Goal: Task Accomplishment & Management: Use online tool/utility

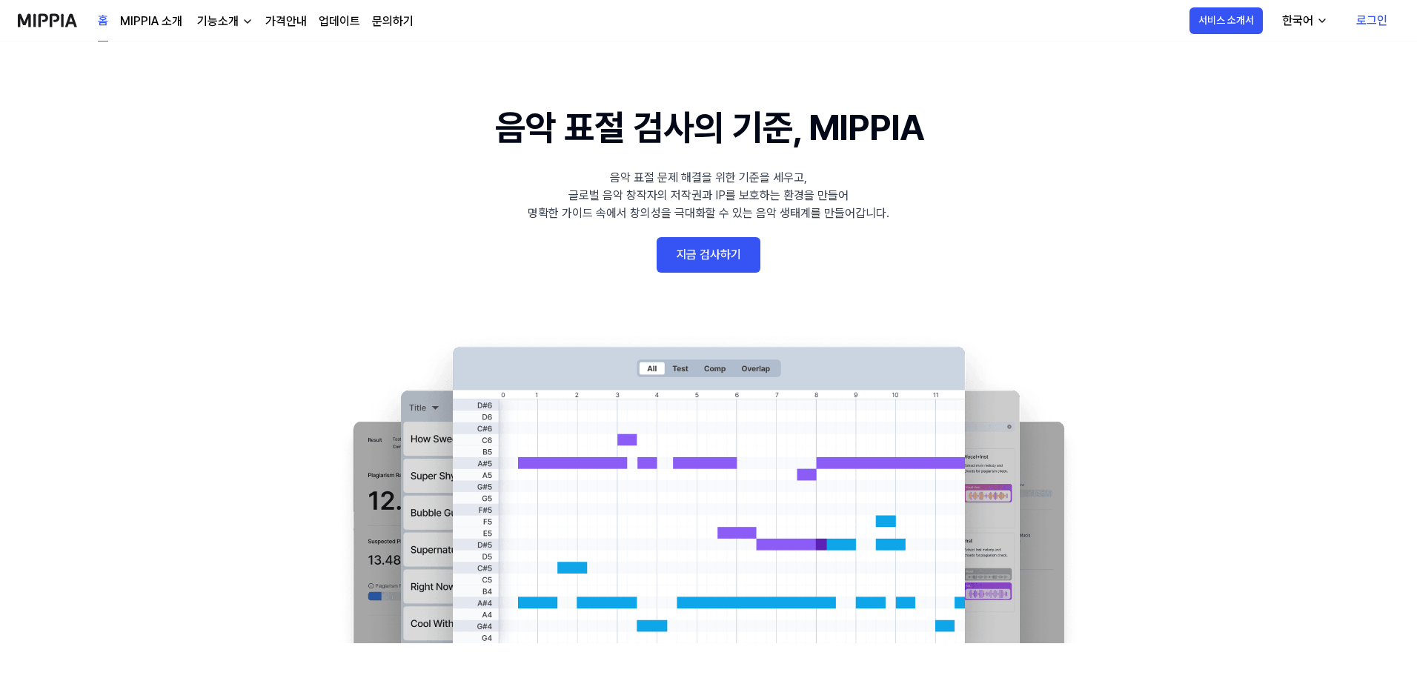
click at [731, 265] on link "지금 검사하기" at bounding box center [709, 255] width 104 height 36
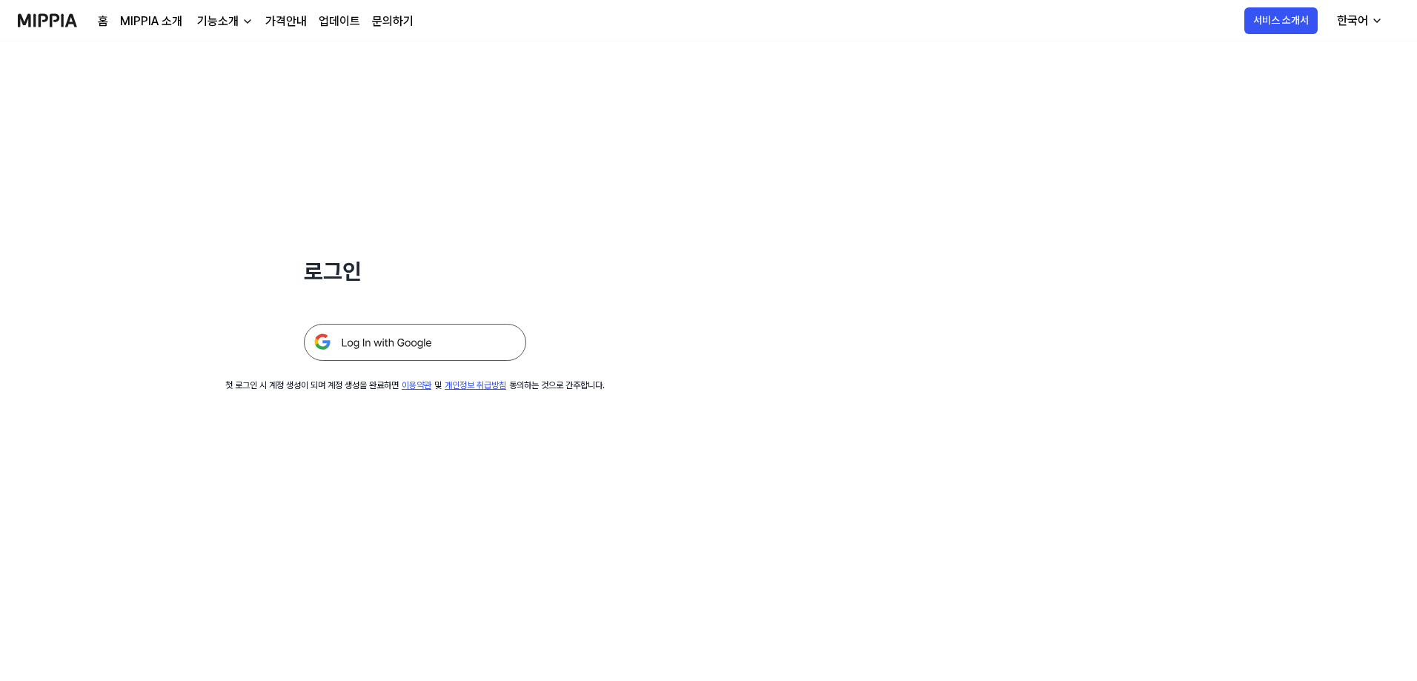
click at [423, 334] on img at bounding box center [415, 342] width 222 height 37
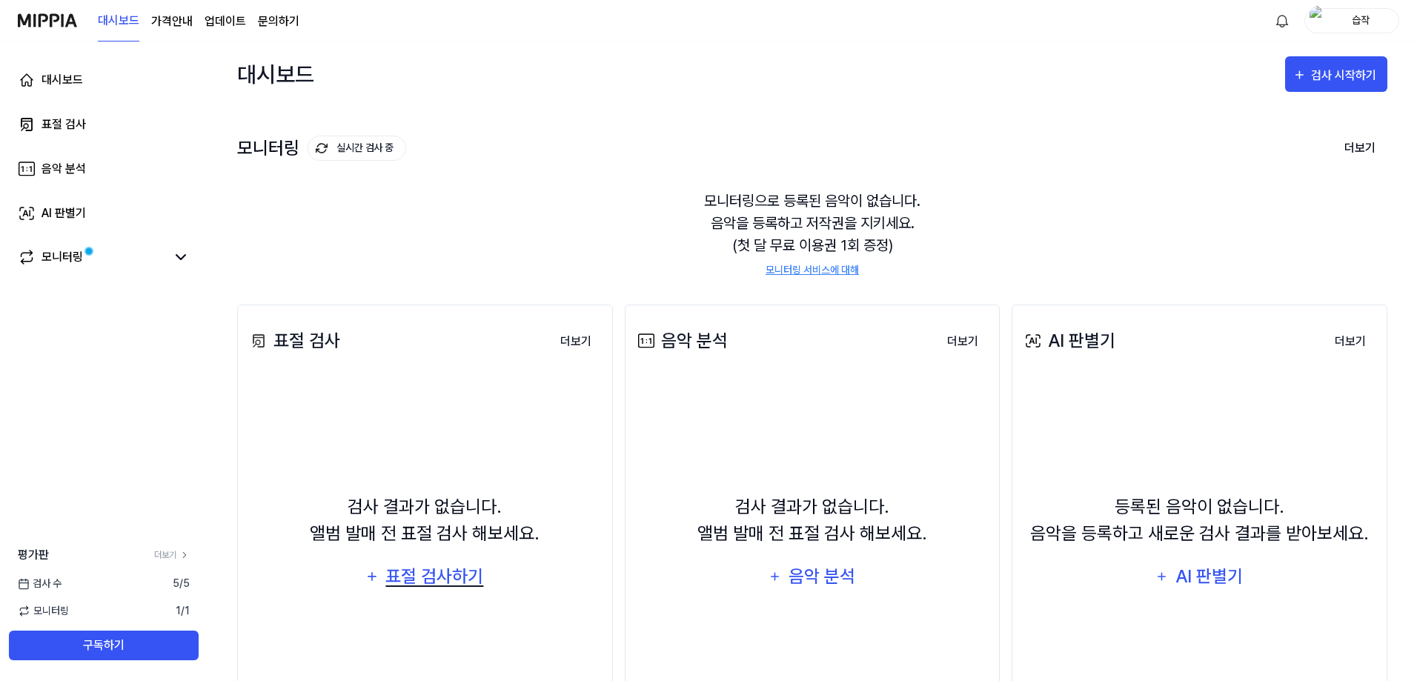
click at [471, 570] on div "표절 검사하기" at bounding box center [435, 577] width 101 height 28
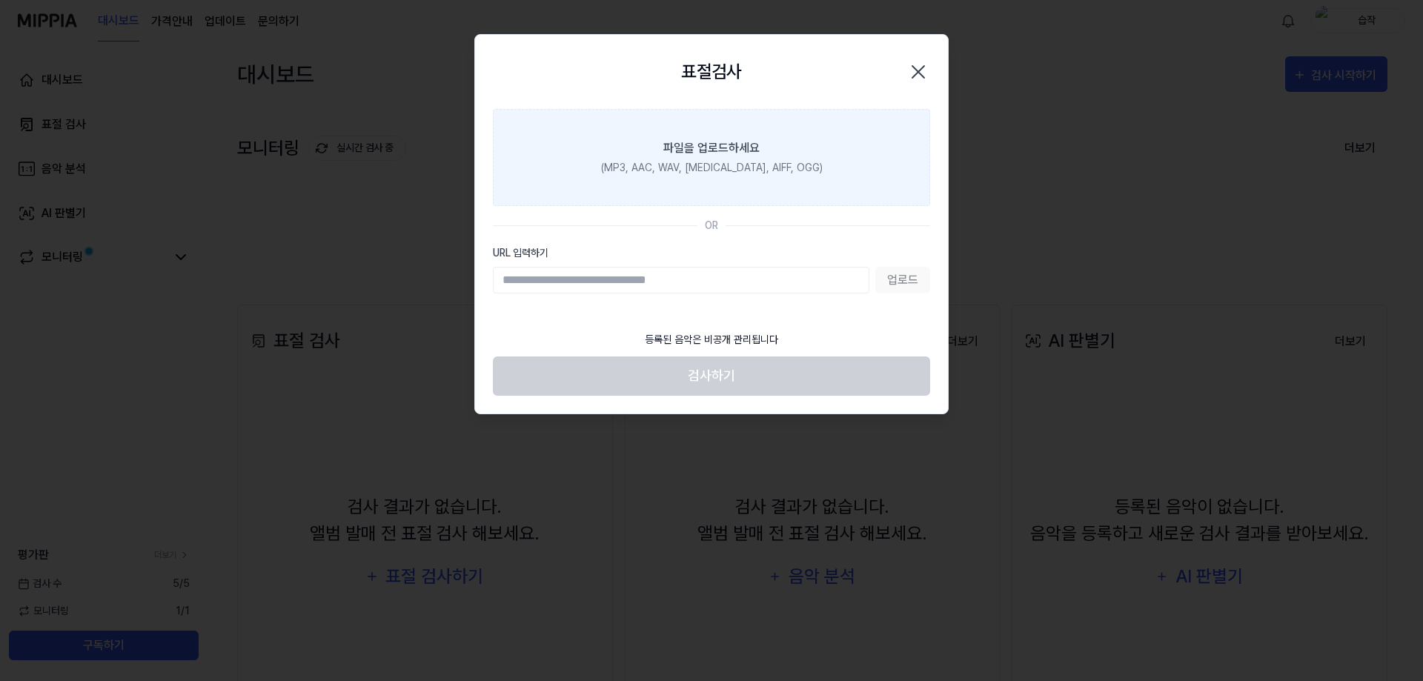
click at [714, 183] on label "파일을 업로드하세요 (MP3, AAC, WAV, [MEDICAL_DATA], AIFF, OGG)" at bounding box center [711, 157] width 437 height 97
click at [0, 0] on input "파일을 업로드하세요 (MP3, AAC, WAV, [MEDICAL_DATA], AIFF, OGG)" at bounding box center [0, 0] width 0 height 0
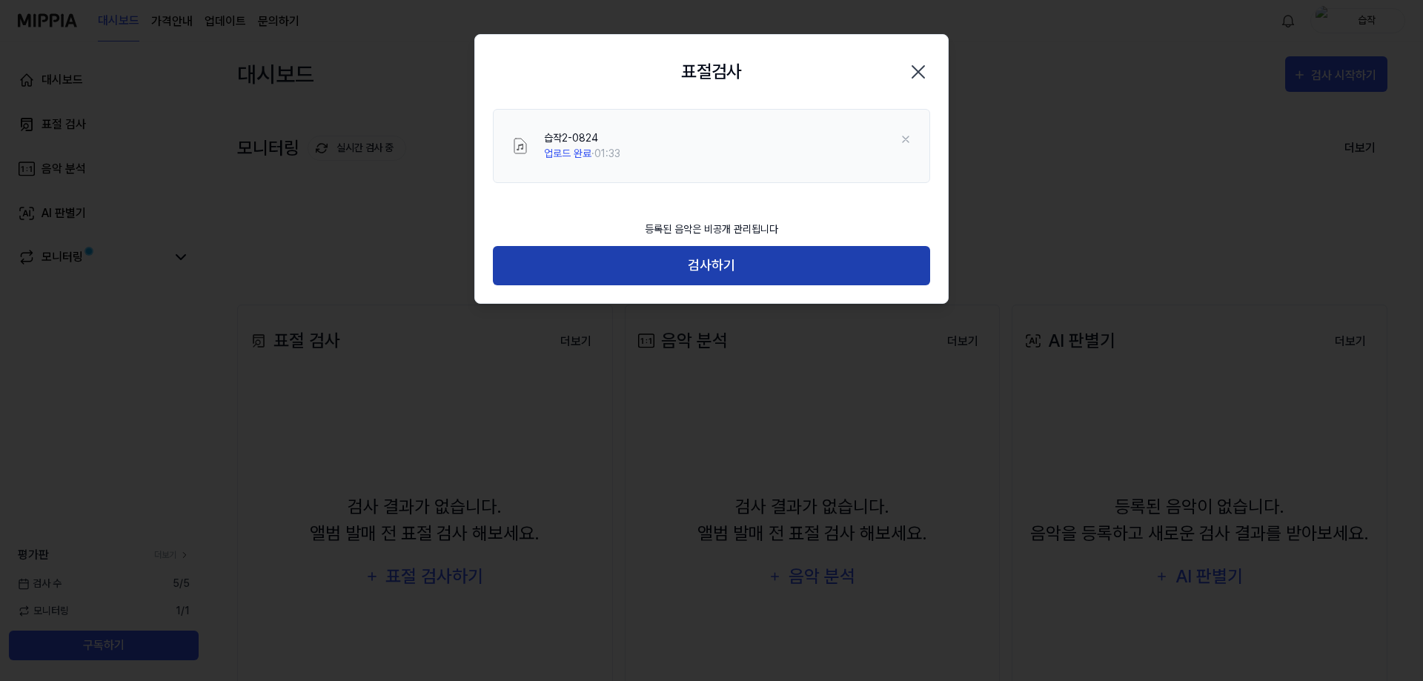
click at [707, 268] on button "검사하기" at bounding box center [711, 265] width 437 height 39
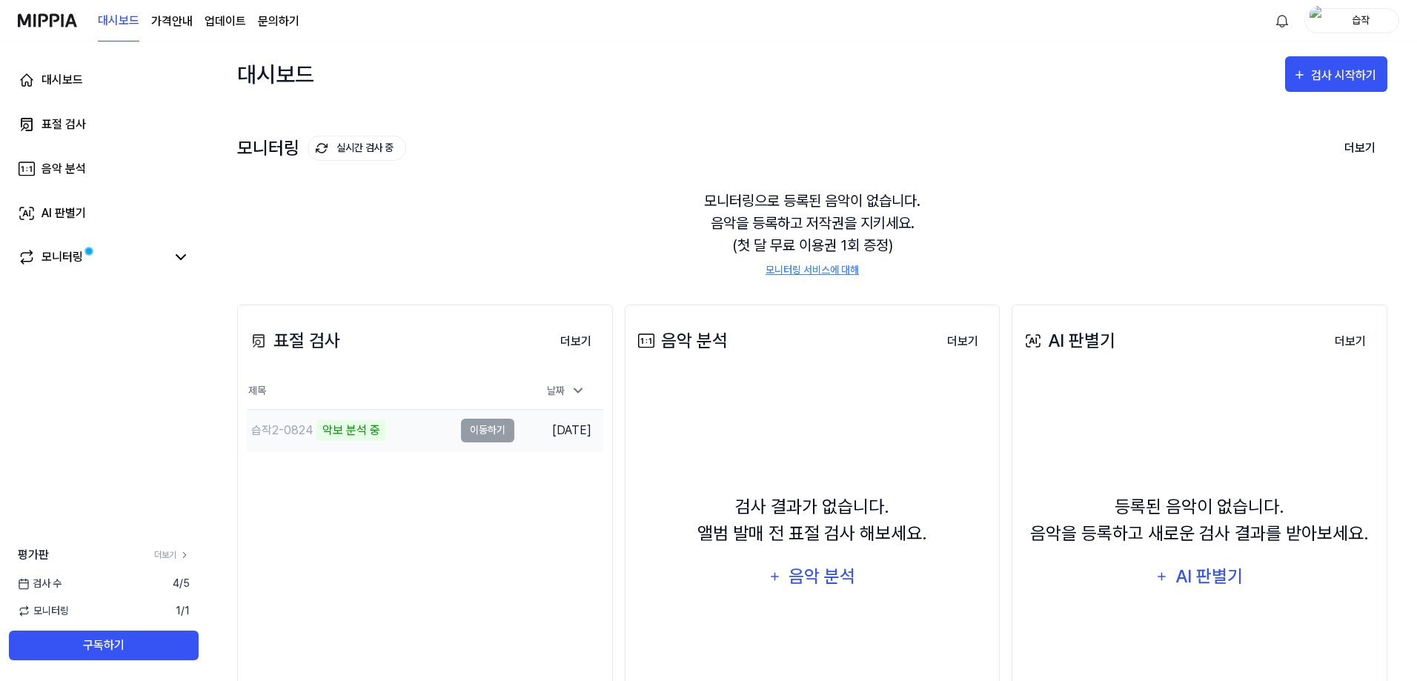
click at [487, 425] on td "습작2-0824 악보 분석 중 이동하기" at bounding box center [381, 431] width 268 height 42
click at [493, 436] on td "습작2-0824 악보 분석 중 이동하기" at bounding box center [381, 431] width 268 height 42
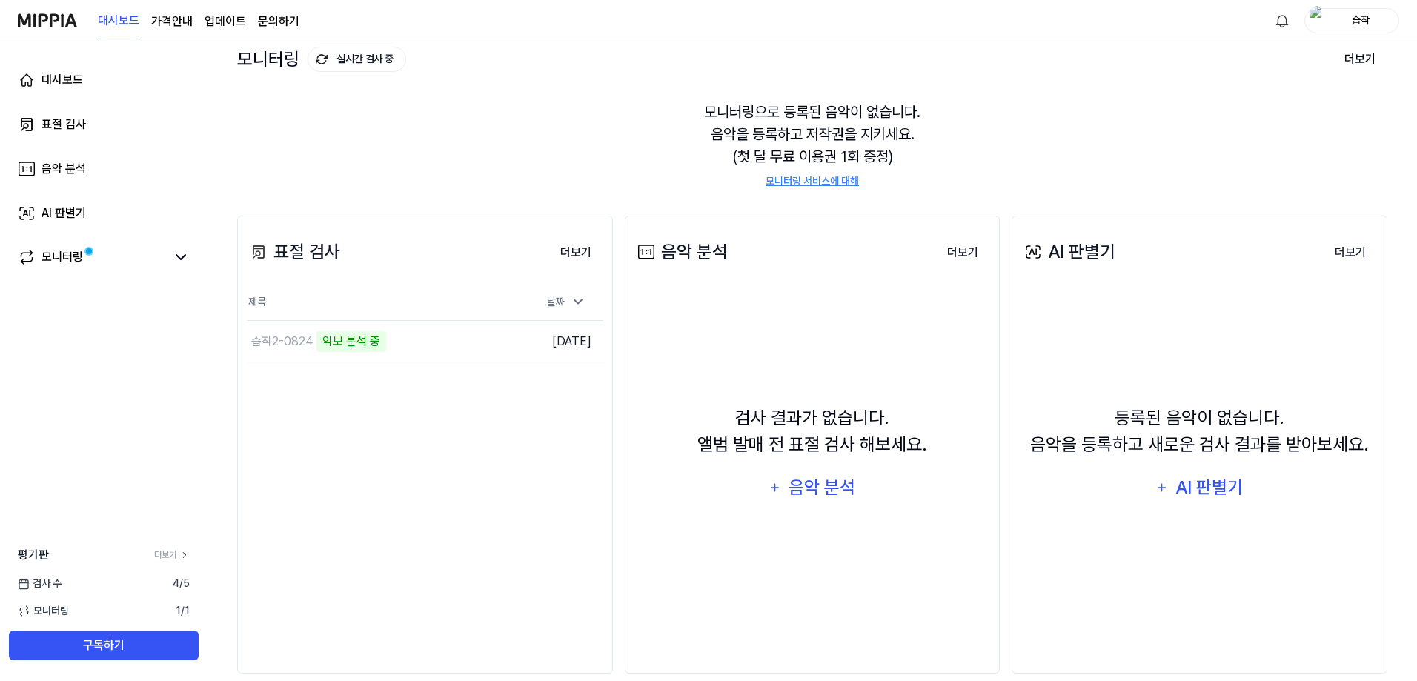
scroll to position [111, 0]
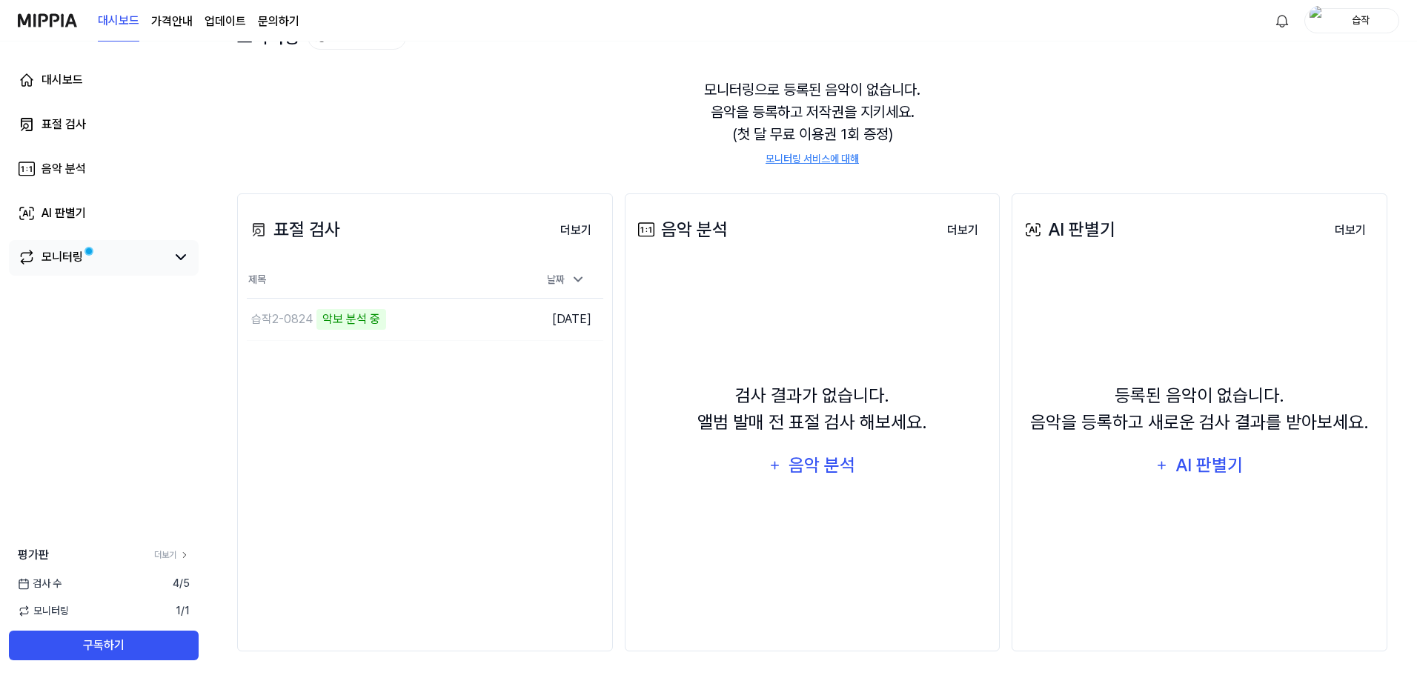
click at [167, 253] on div "모니터링" at bounding box center [104, 257] width 172 height 18
click at [176, 259] on icon at bounding box center [181, 257] width 18 height 18
click at [184, 255] on icon at bounding box center [181, 257] width 18 height 18
click at [148, 216] on link "AI 판별기" at bounding box center [104, 214] width 190 height 36
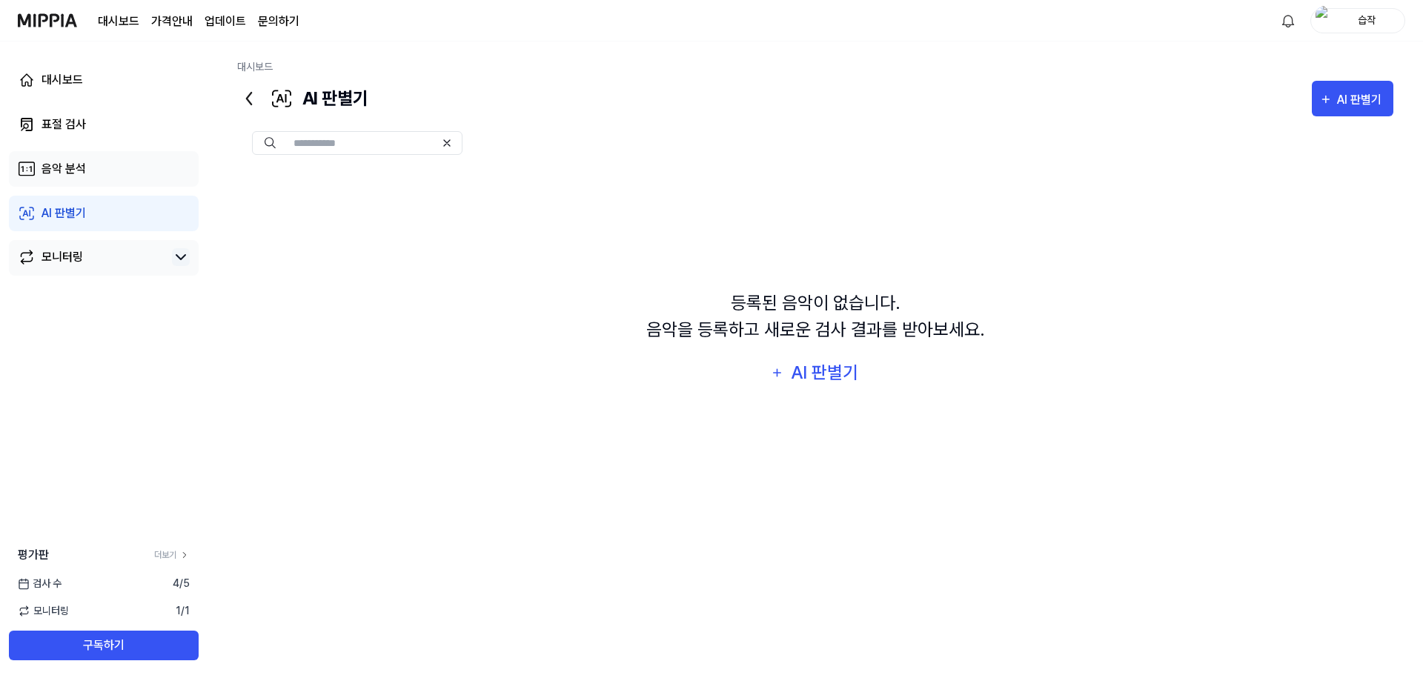
click at [159, 167] on link "음악 분석" at bounding box center [104, 169] width 190 height 36
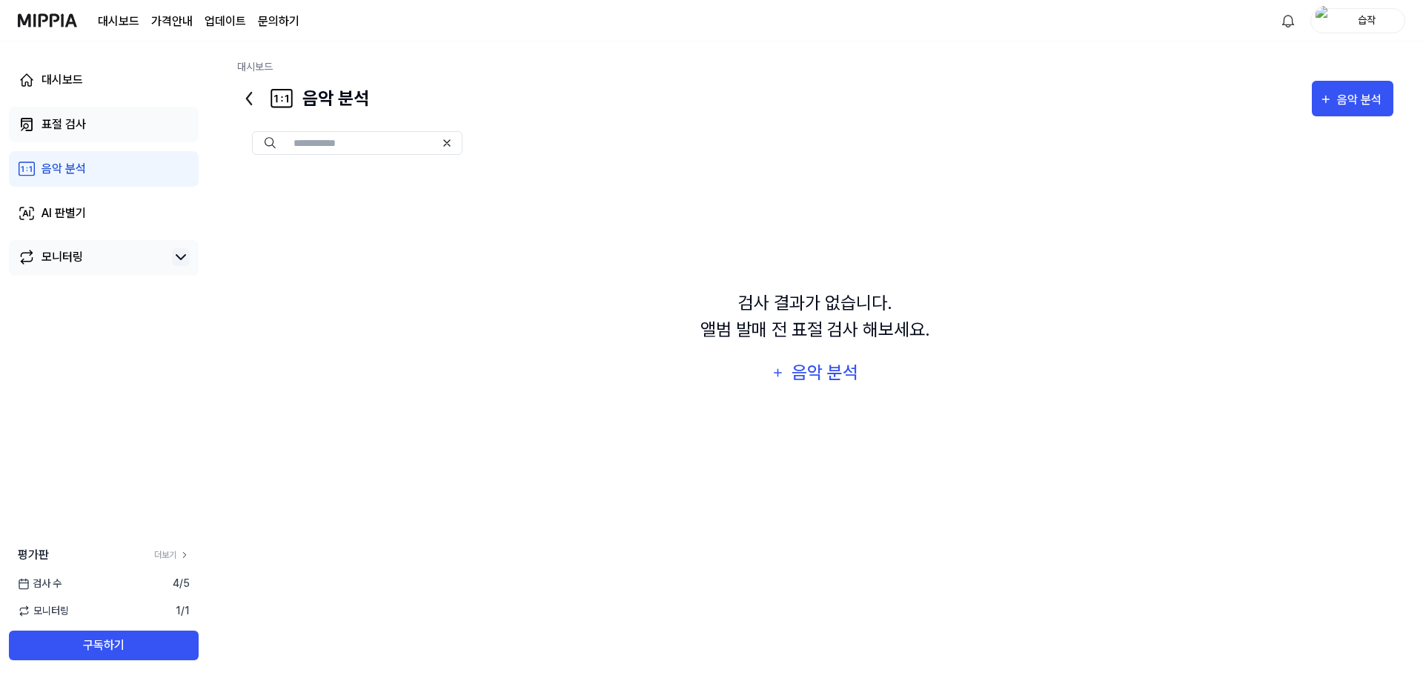
click at [144, 141] on div "대시보드 표절 검사 음악 분석 AI 판별기 모니터링" at bounding box center [104, 169] width 208 height 255
click at [148, 132] on link "표절 검사" at bounding box center [104, 125] width 190 height 36
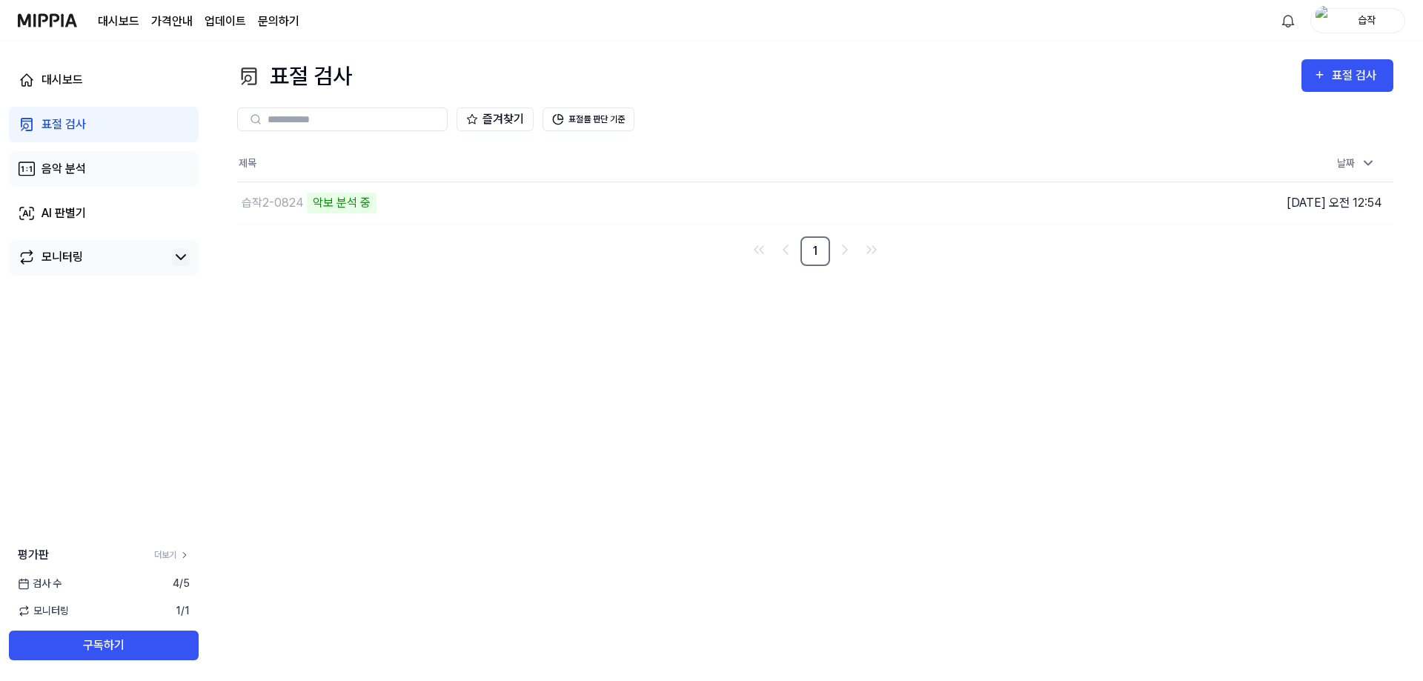
click at [152, 151] on link "음악 분석" at bounding box center [104, 169] width 190 height 36
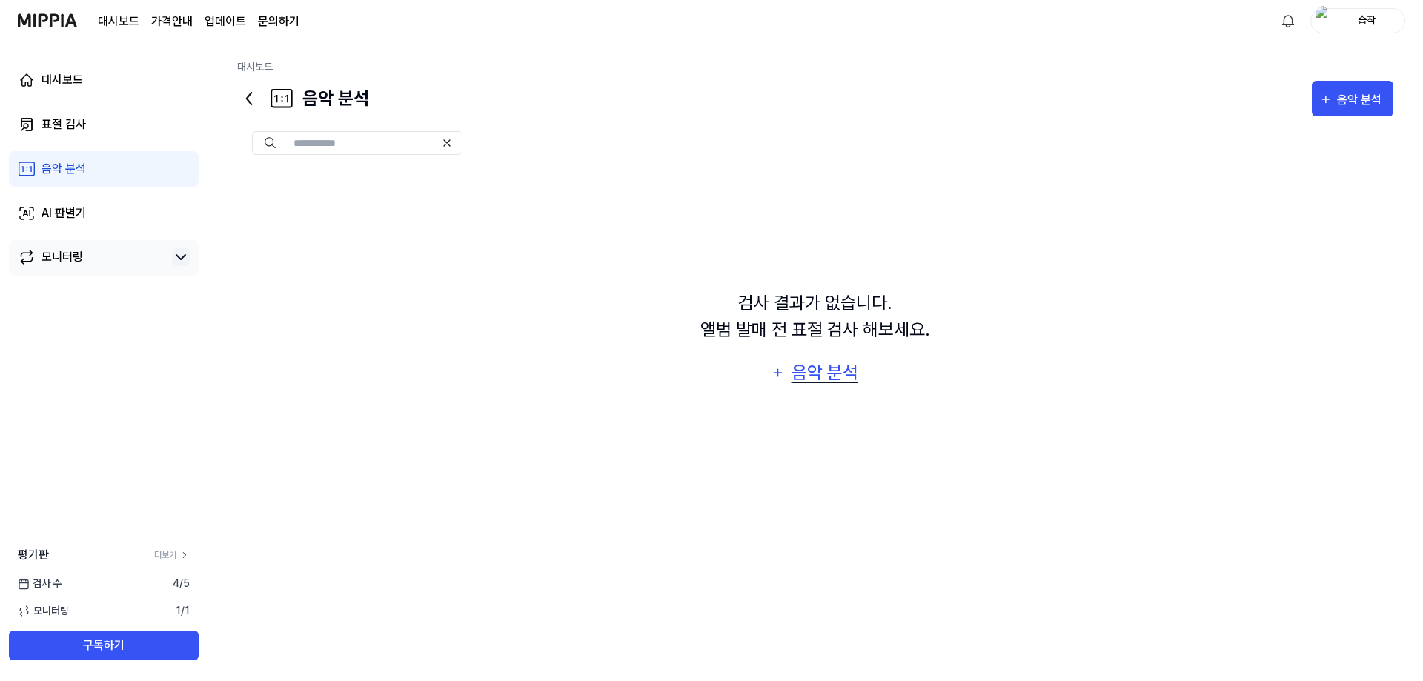
click at [847, 382] on div "음악 분석" at bounding box center [824, 373] width 70 height 28
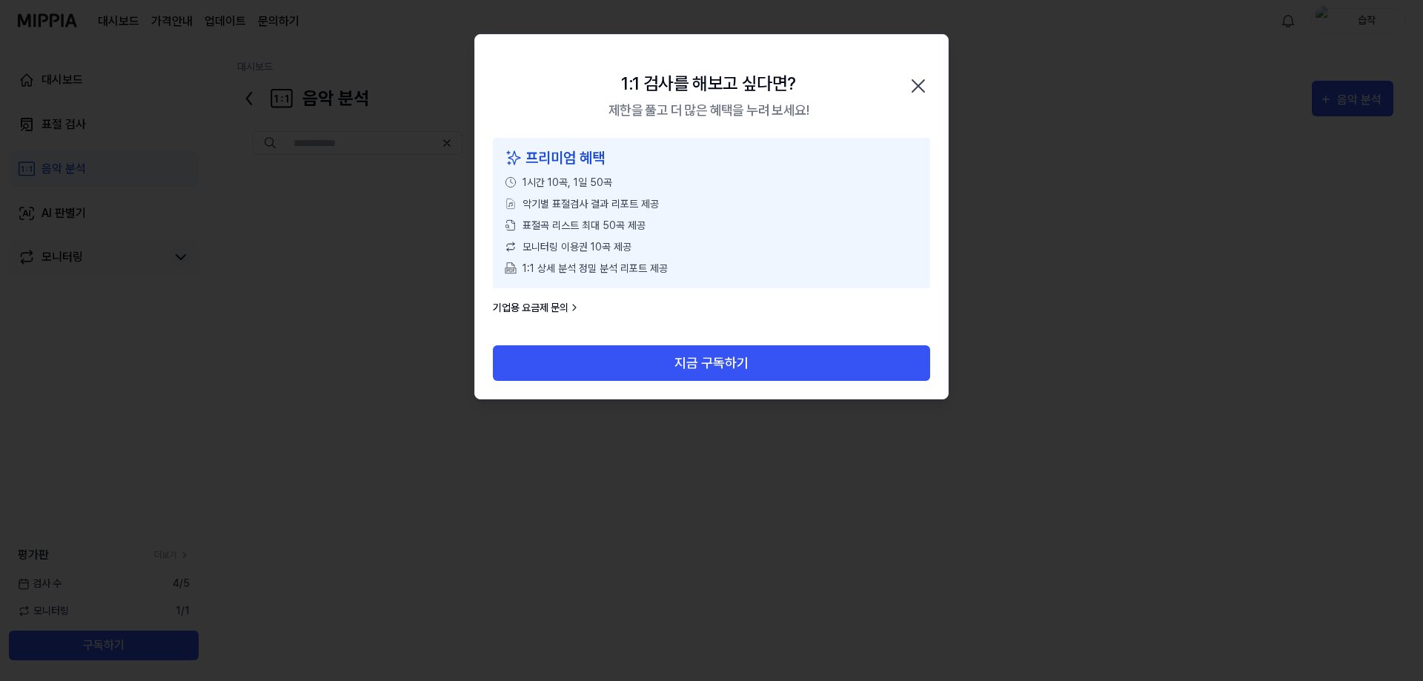
click at [909, 82] on icon "button" at bounding box center [919, 86] width 24 height 24
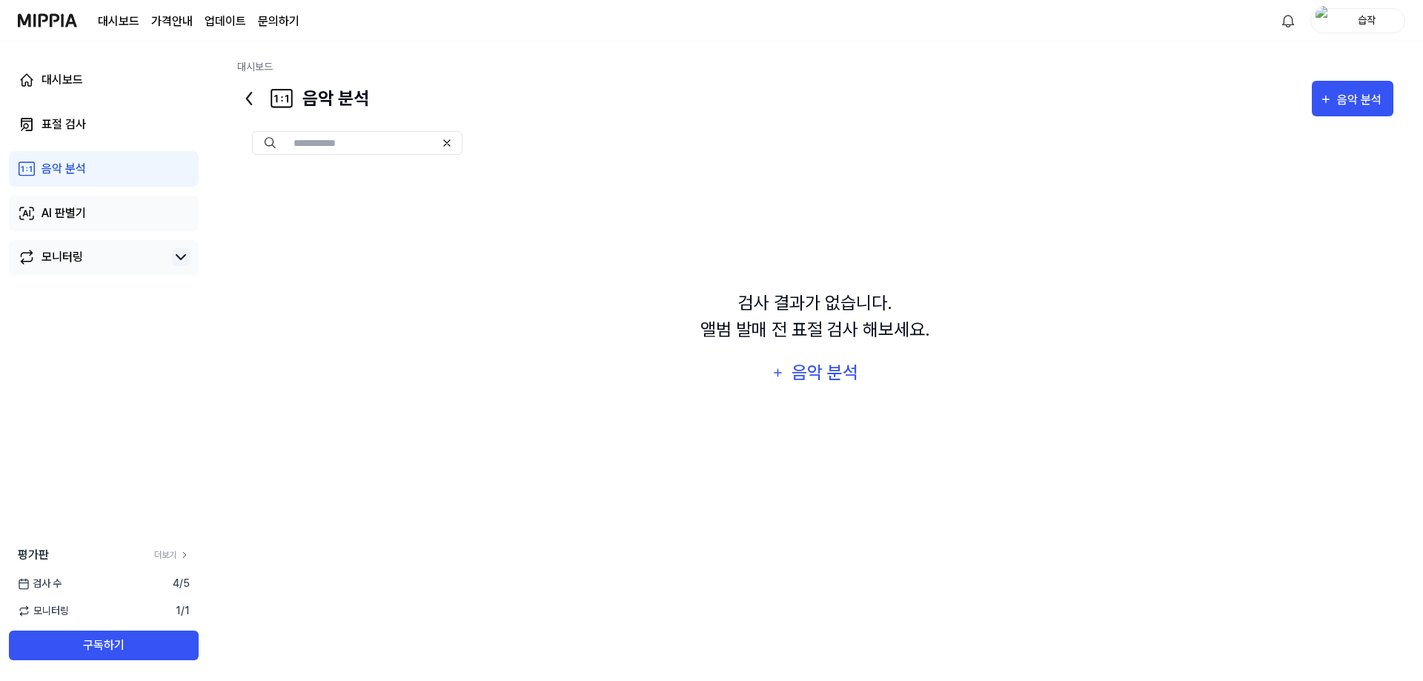
click at [135, 208] on link "AI 판별기" at bounding box center [104, 214] width 190 height 36
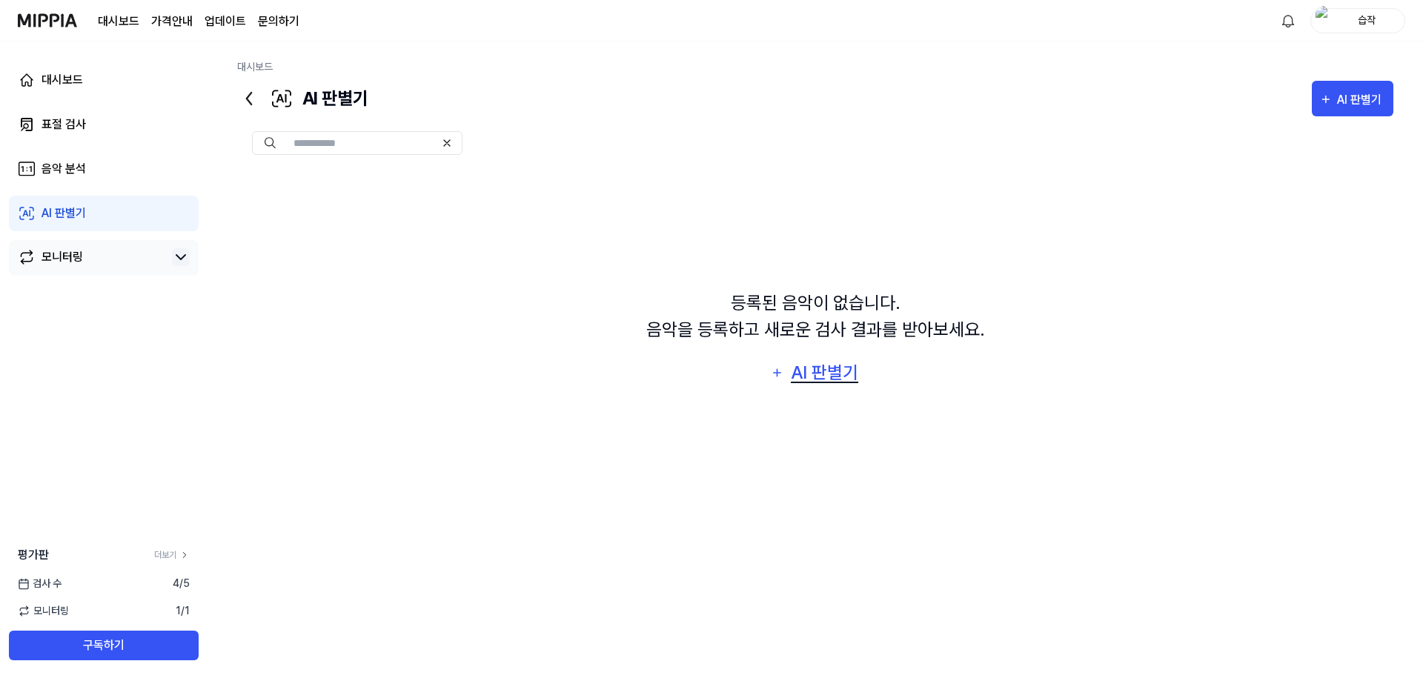
click at [824, 371] on div "AI 판별기" at bounding box center [824, 373] width 71 height 28
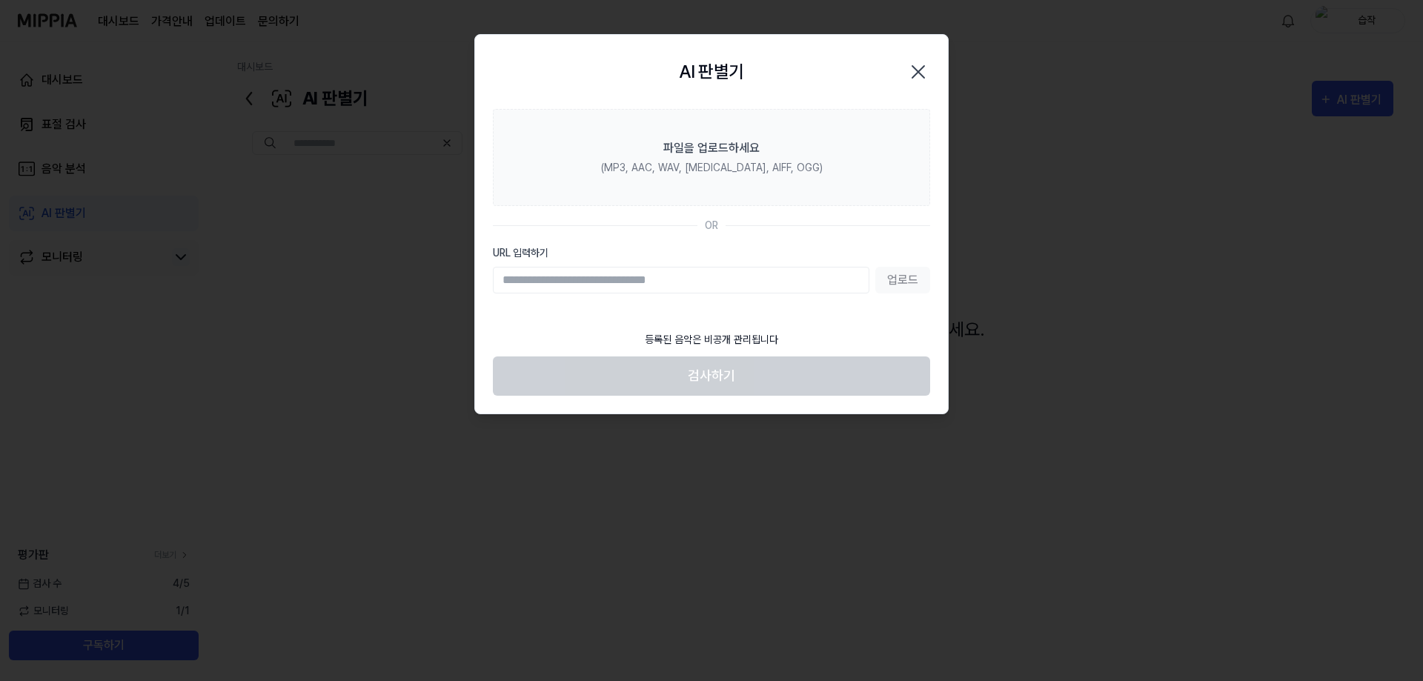
click at [915, 70] on icon "button" at bounding box center [919, 72] width 24 height 24
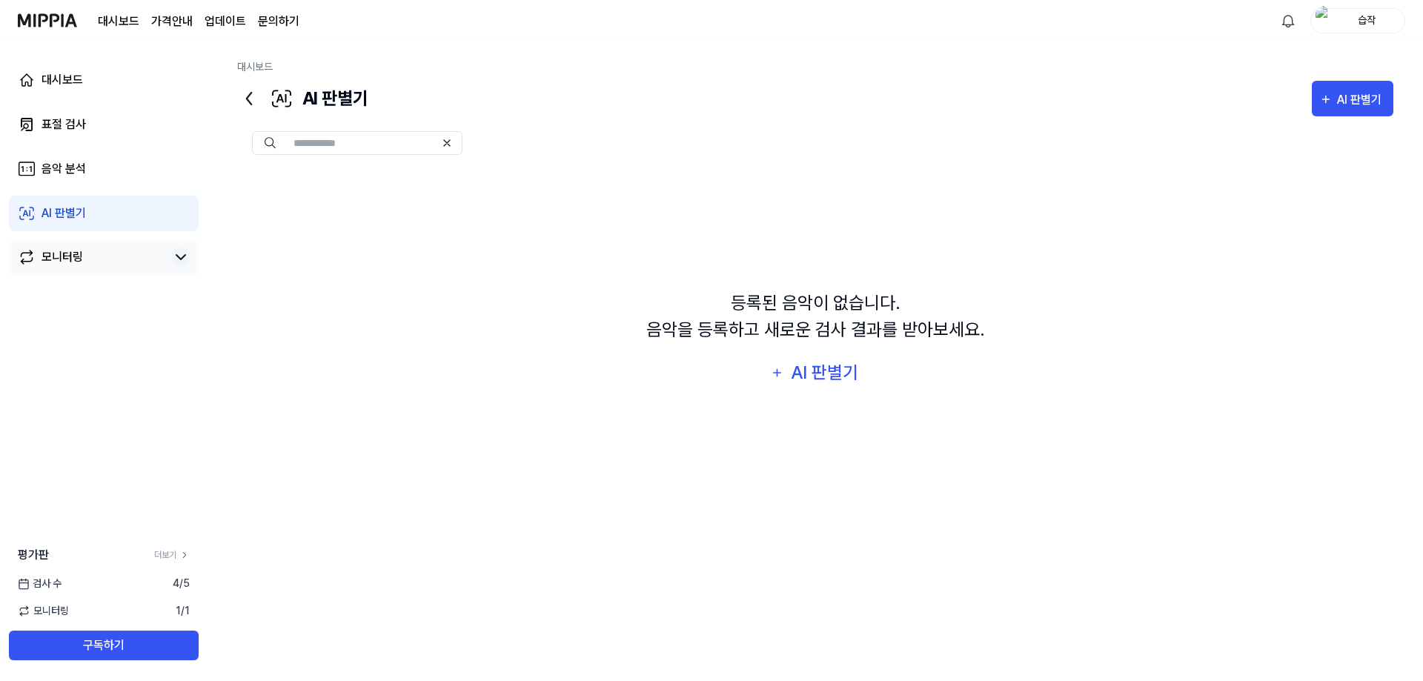
click at [172, 24] on page\) "가격안내" at bounding box center [172, 22] width 42 height 18
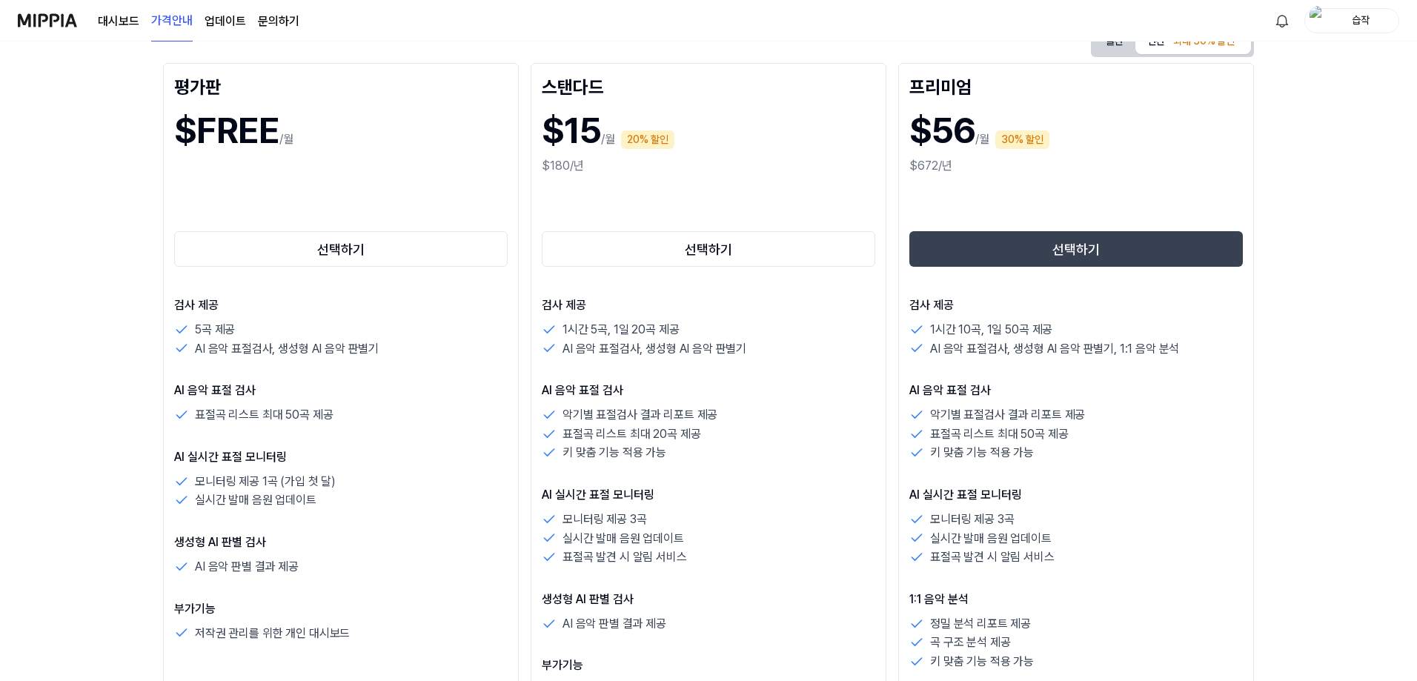
scroll to position [297, 0]
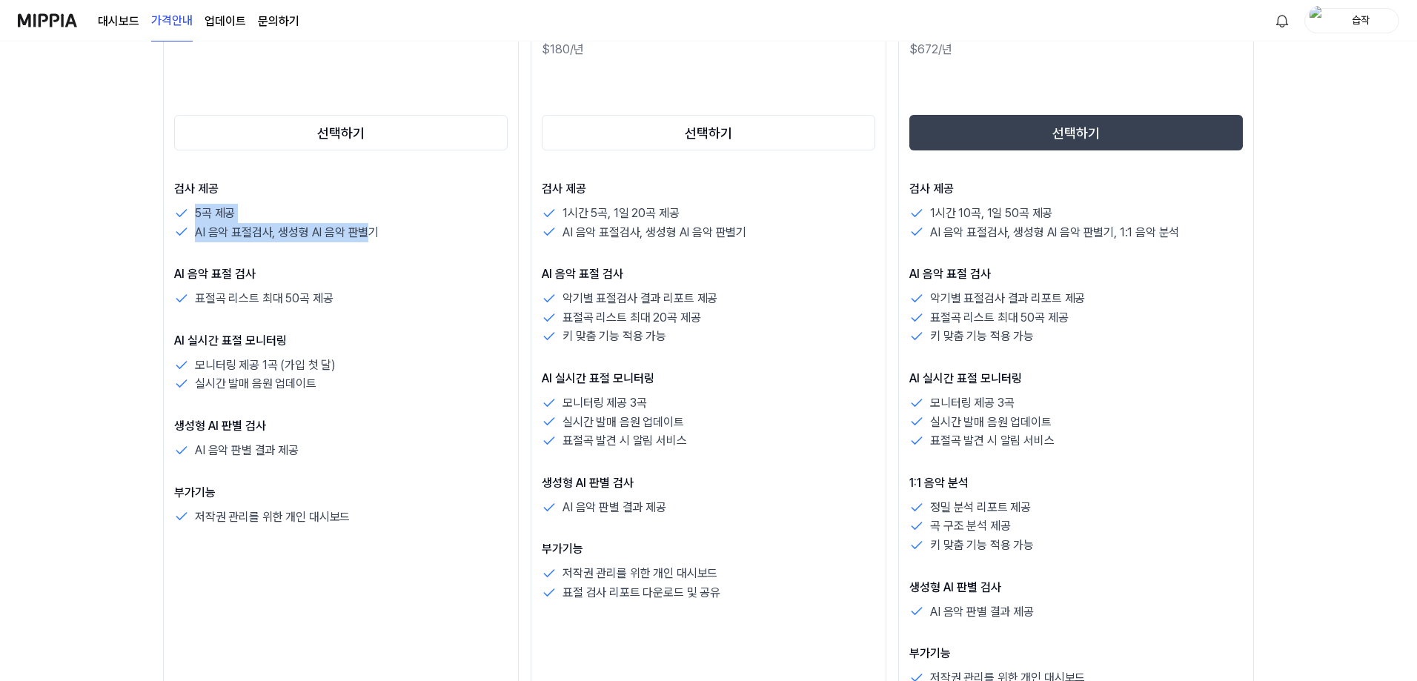
drag, startPoint x: 360, startPoint y: 233, endPoint x: 188, endPoint y: 207, distance: 173.2
click at [188, 207] on div "5곡 제공 AI 음악 표절검사, 생성형 AI 음악 판별기" at bounding box center [341, 223] width 334 height 38
click at [188, 207] on icon at bounding box center [181, 213] width 15 height 15
drag, startPoint x: 195, startPoint y: 213, endPoint x: 394, endPoint y: 225, distance: 199.1
click at [394, 225] on div "5곡 제공 AI 음악 표절검사, 생성형 AI 음악 판별기" at bounding box center [341, 223] width 334 height 38
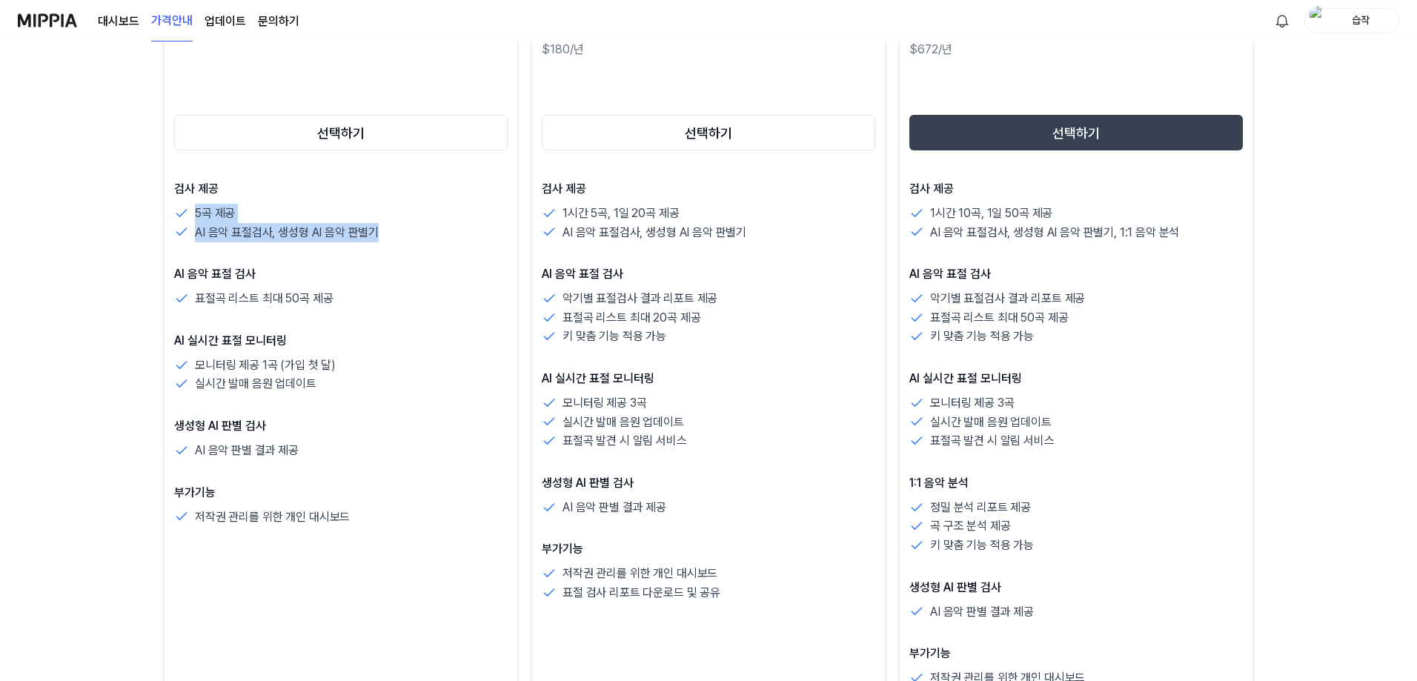
click at [394, 225] on div "AI 음악 표절검사, 생성형 AI 음악 판별기" at bounding box center [341, 232] width 334 height 19
drag, startPoint x: 372, startPoint y: 236, endPoint x: 105, endPoint y: 188, distance: 271.0
click at [105, 188] on div "음악 저작권 보호 미피아와 함께 시작해 보세요 월간 연간 최대 30% 할인 평가판 $FREE /월 선택하기 검사 제공 5곡 제공 AI 음악 표…" at bounding box center [708, 65] width 1417 height 640
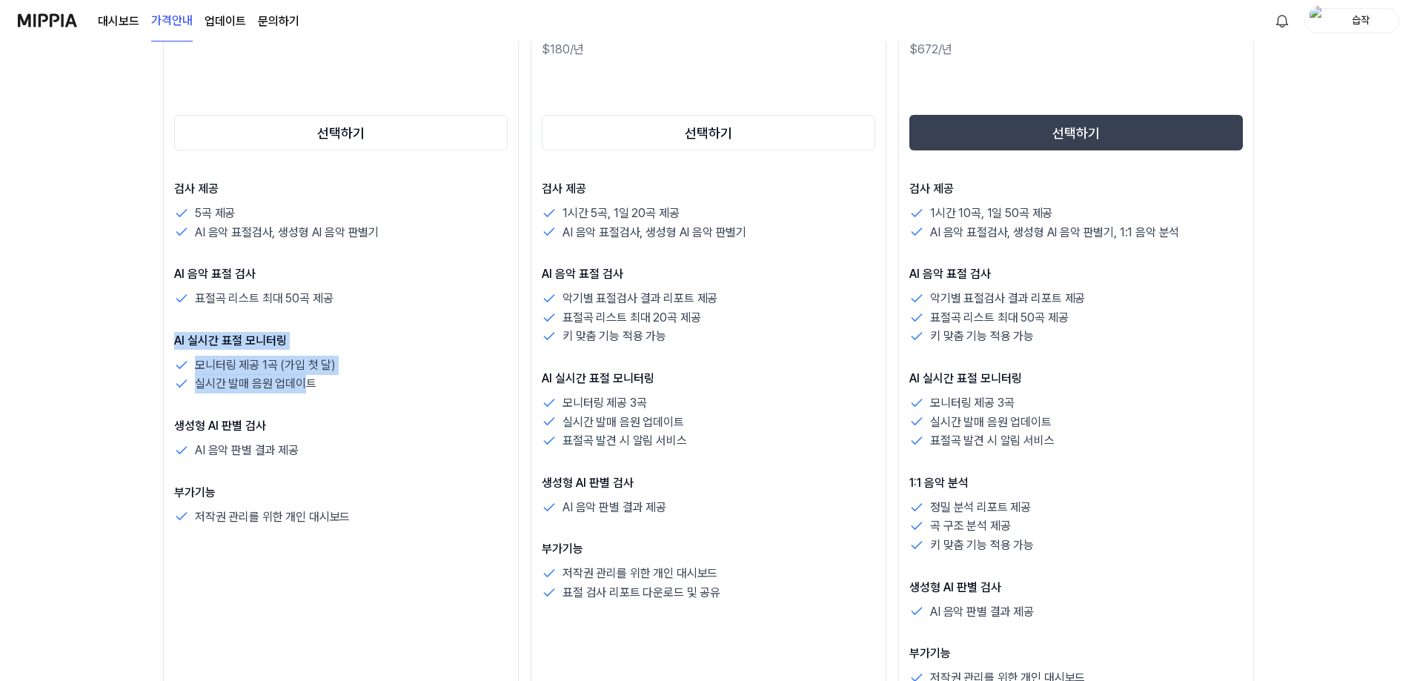
drag, startPoint x: 310, startPoint y: 392, endPoint x: 268, endPoint y: 380, distance: 43.4
click at [160, 339] on div "음악 저작권 보호 미피아와 함께 시작해 보세요 월간 연간 최대 30% 할인 평가판 $FREE /월 선택하기 검사 제공 5곡 제공 AI 음악 표…" at bounding box center [708, 65] width 1417 height 640
click at [270, 380] on p "실시간 발매 음원 업데이트" at bounding box center [256, 383] width 122 height 19
drag, startPoint x: 314, startPoint y: 390, endPoint x: 155, endPoint y: 340, distance: 166.2
click at [155, 340] on div "음악 저작권 보호 미피아와 함께 시작해 보세요 월간 연간 최대 30% 할인 평가판 $FREE /월 선택하기 검사 제공 5곡 제공 AI 음악 표…" at bounding box center [708, 65] width 1417 height 640
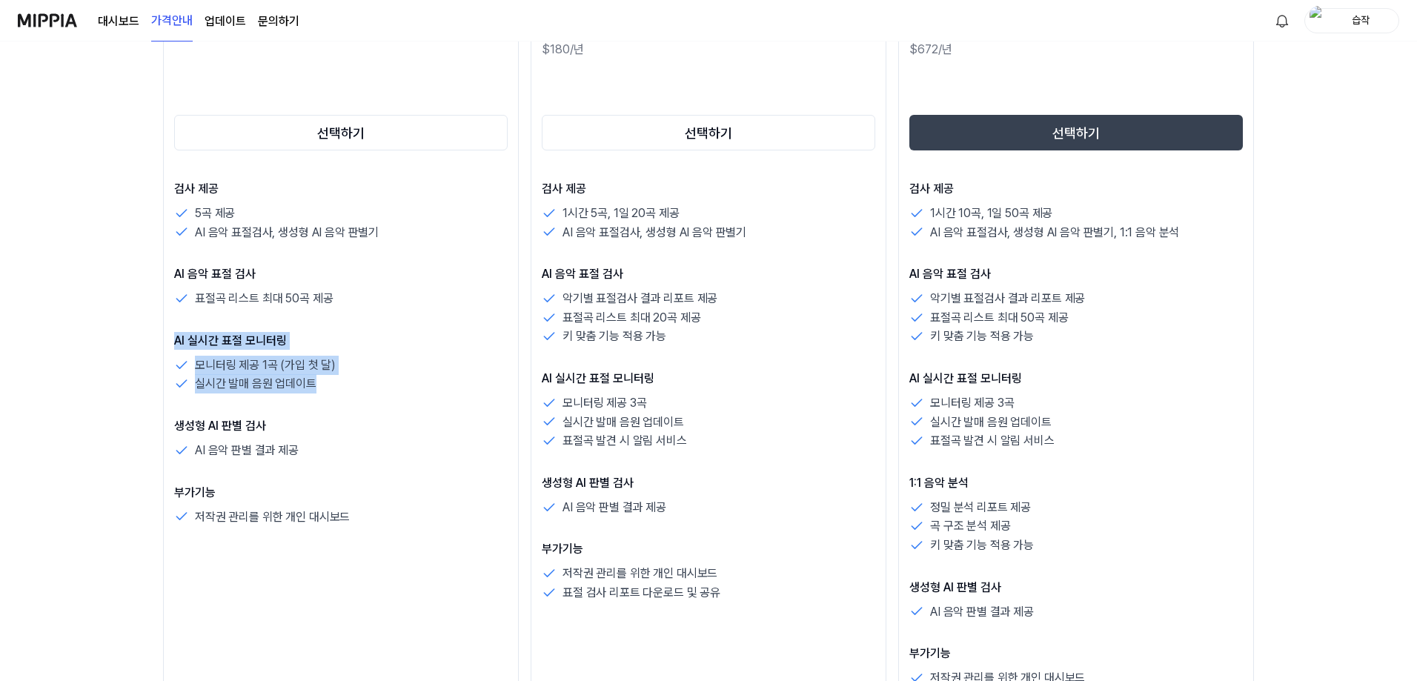
click at [259, 391] on p "실시간 발매 음원 업데이트" at bounding box center [256, 383] width 122 height 19
drag, startPoint x: 77, startPoint y: 19, endPoint x: 67, endPoint y: 16, distance: 9.9
click at [76, 19] on div "대시보드 가격안내 업데이트 문의하기" at bounding box center [159, 20] width 282 height 41
click at [64, 15] on img at bounding box center [47, 20] width 59 height 41
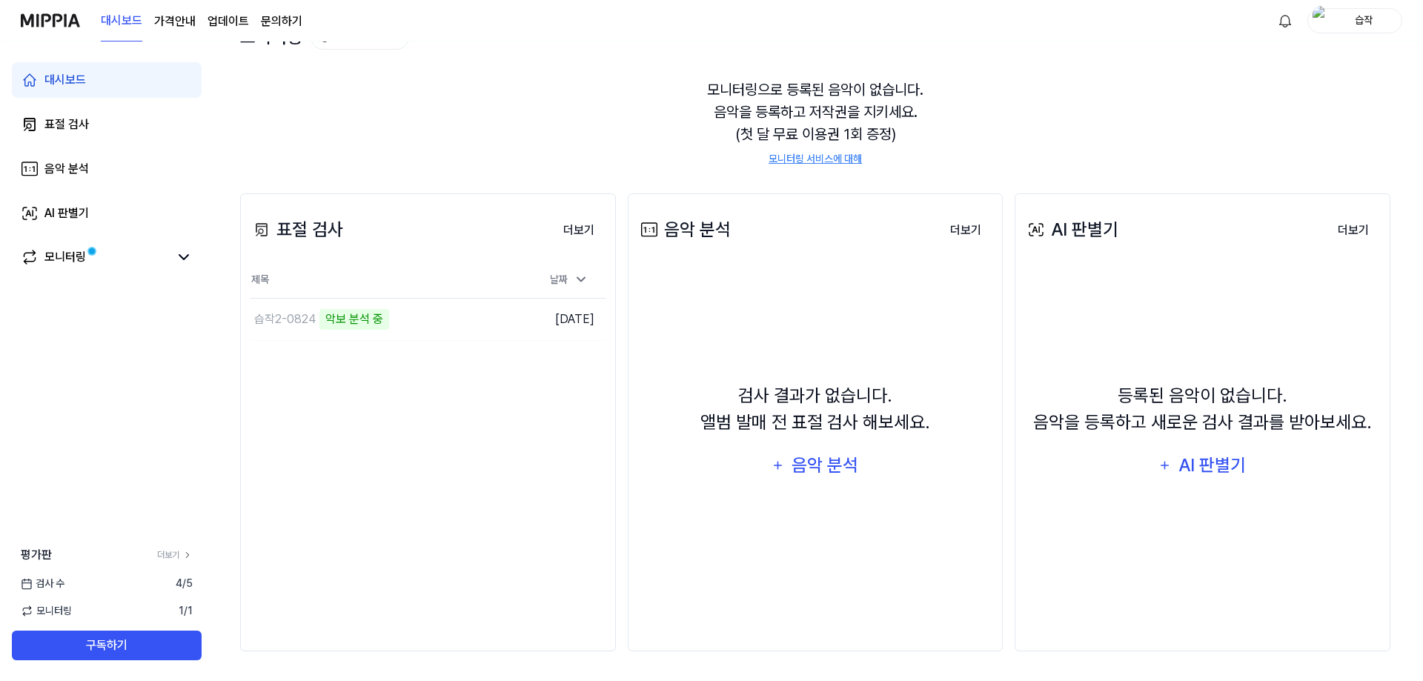
scroll to position [0, 0]
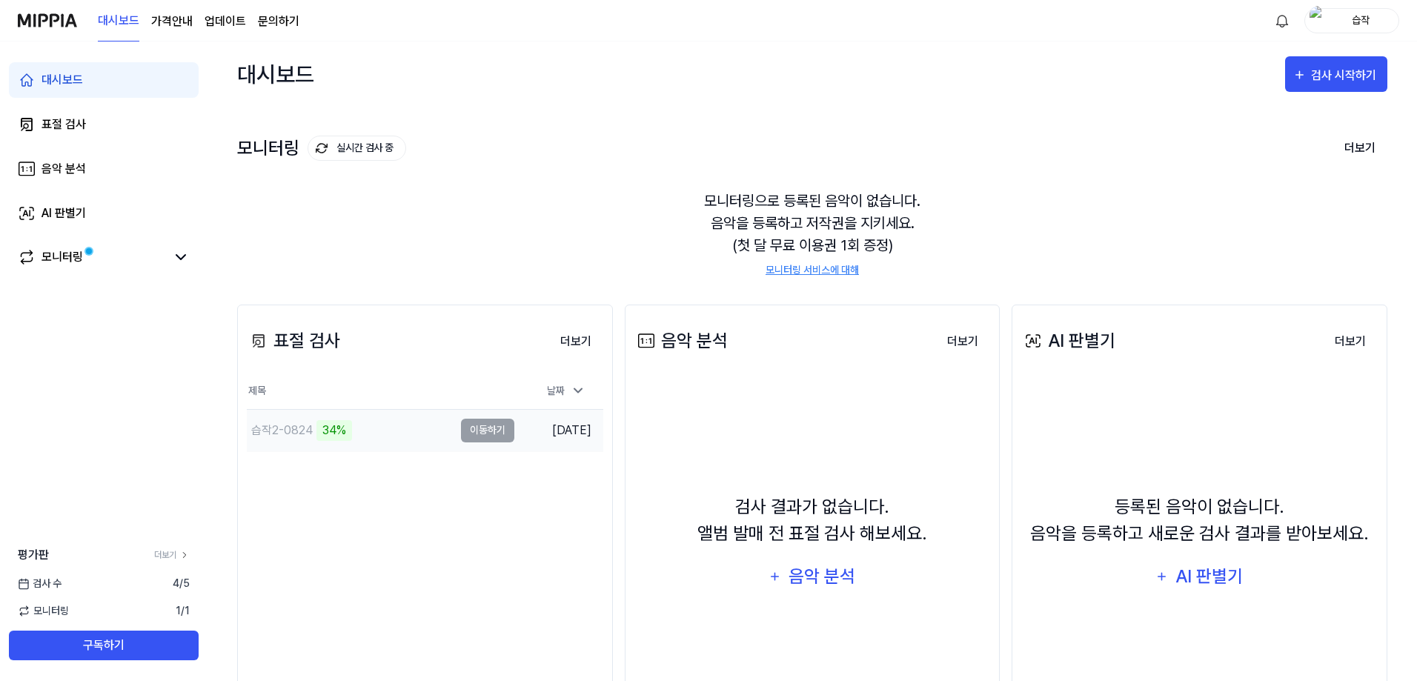
click at [386, 429] on div "습작2-0824 34%" at bounding box center [350, 431] width 207 height 42
click at [348, 431] on div "습작2-0824" at bounding box center [350, 431] width 207 height 42
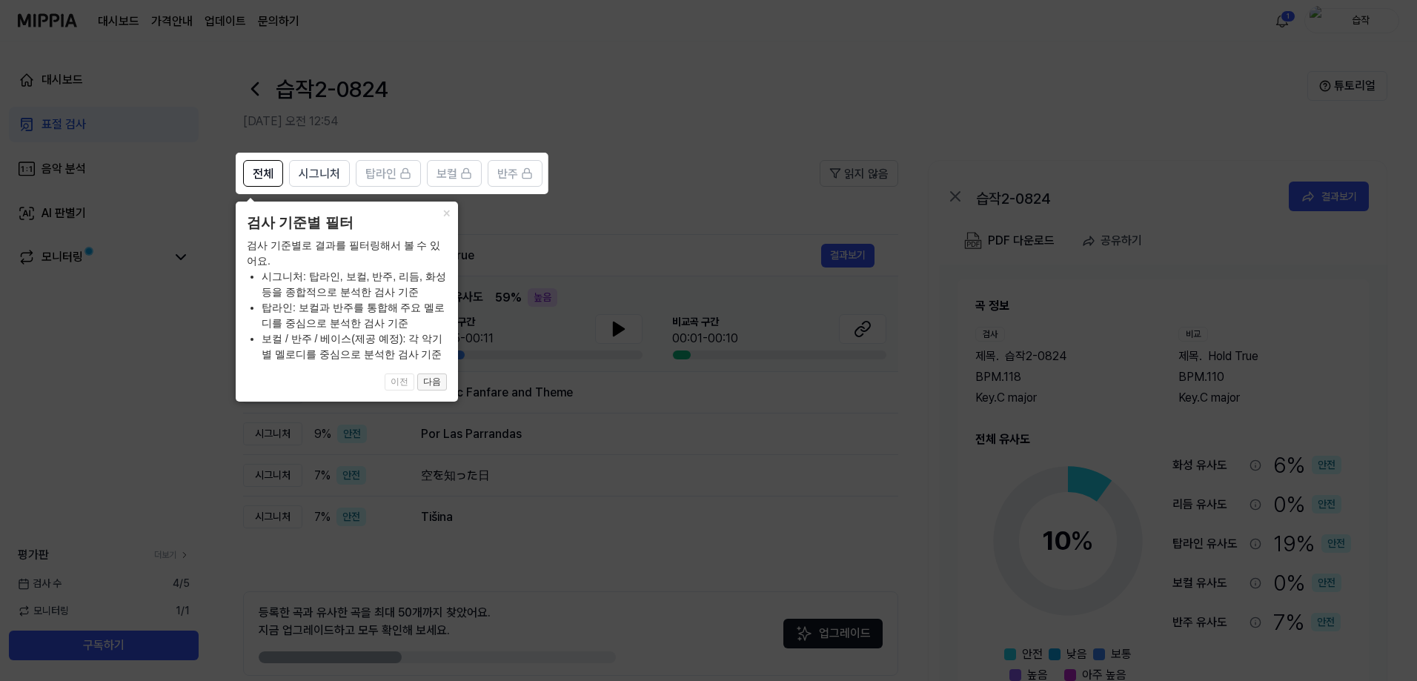
click at [434, 379] on button "다음" at bounding box center [432, 383] width 30 height 18
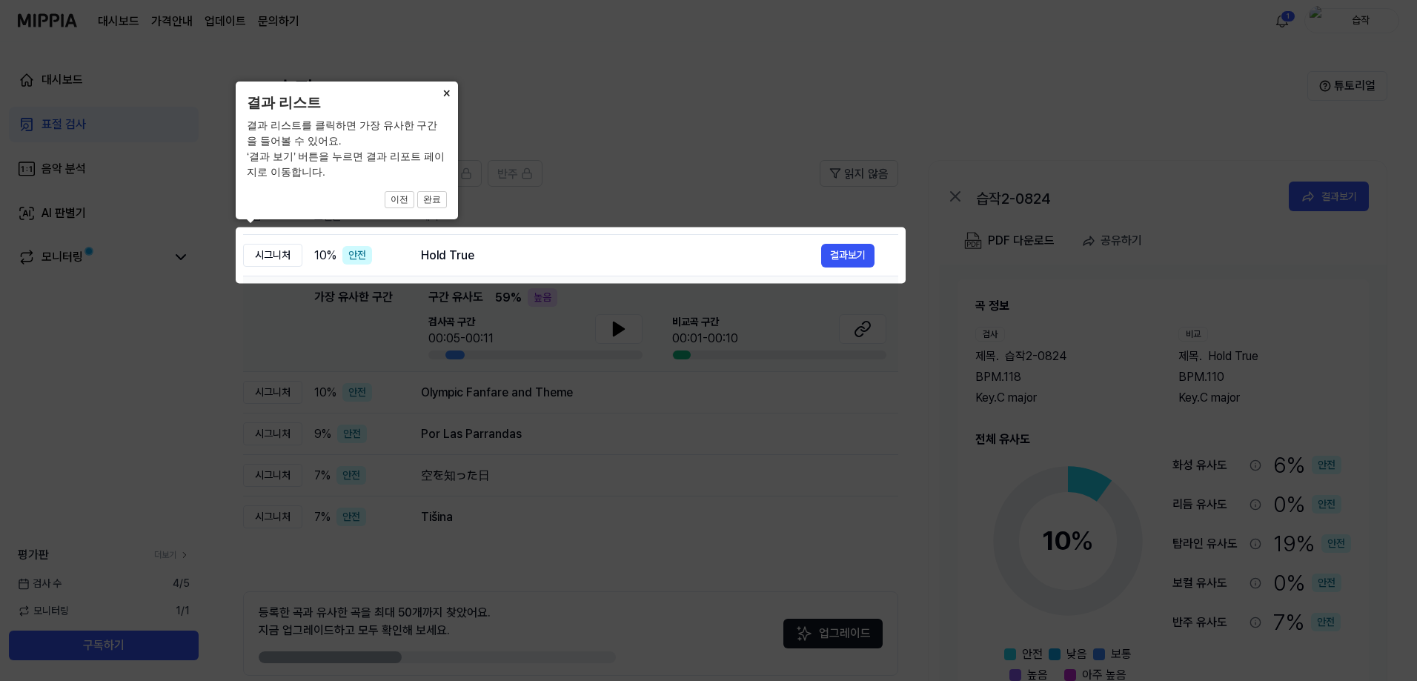
click at [449, 90] on button "×" at bounding box center [446, 92] width 24 height 21
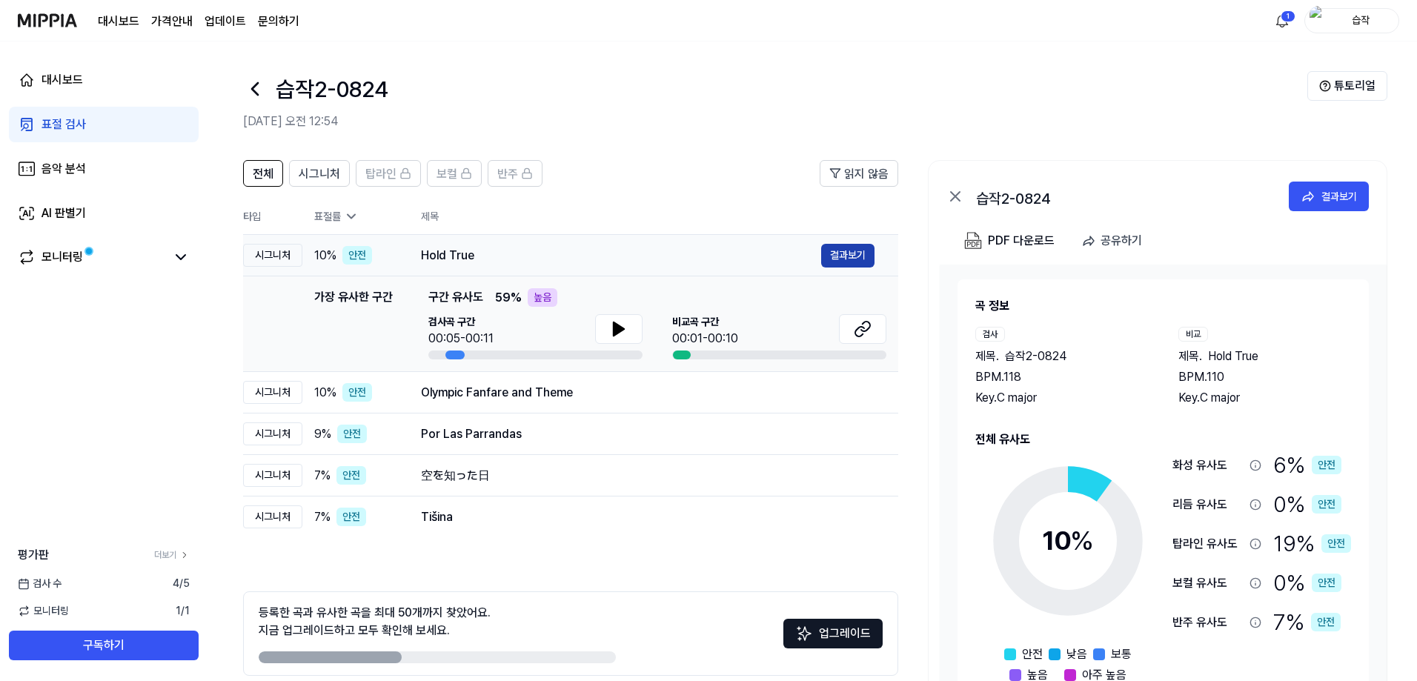
click at [835, 262] on button "결과보기" at bounding box center [847, 256] width 53 height 24
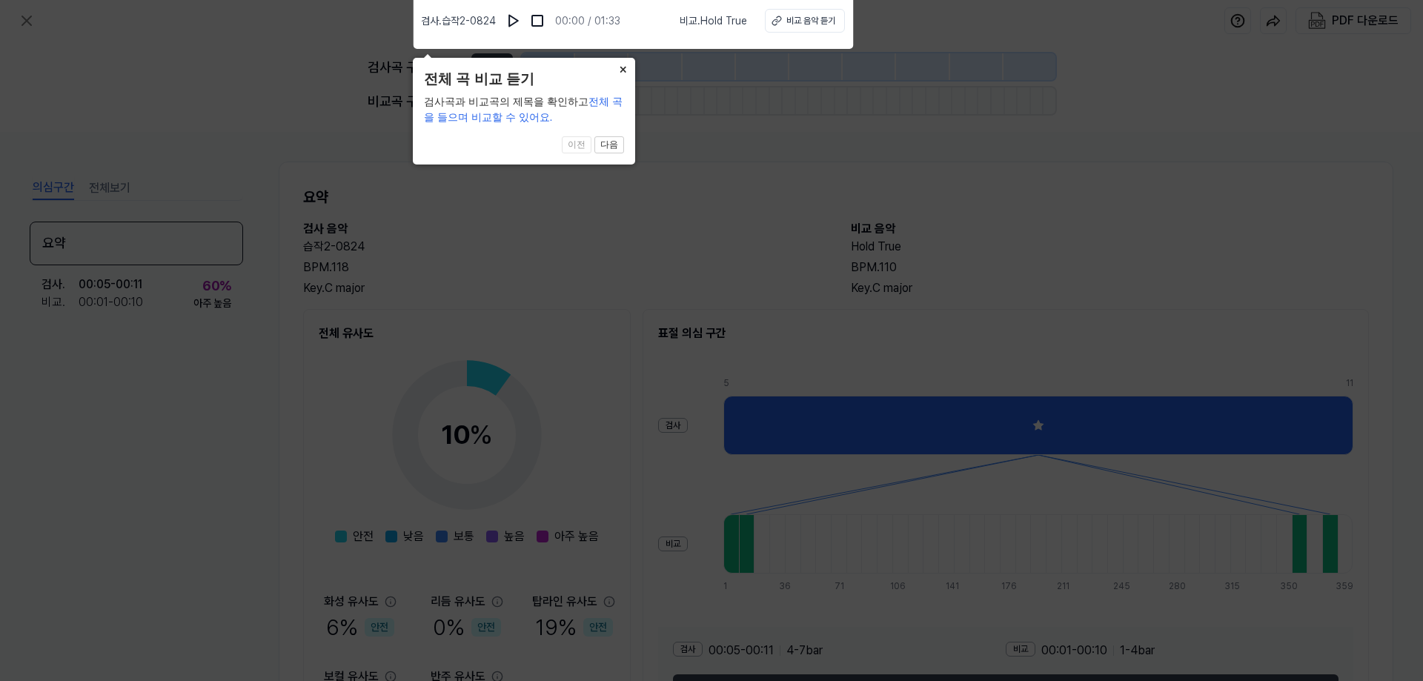
click at [618, 59] on button "×" at bounding box center [624, 68] width 24 height 21
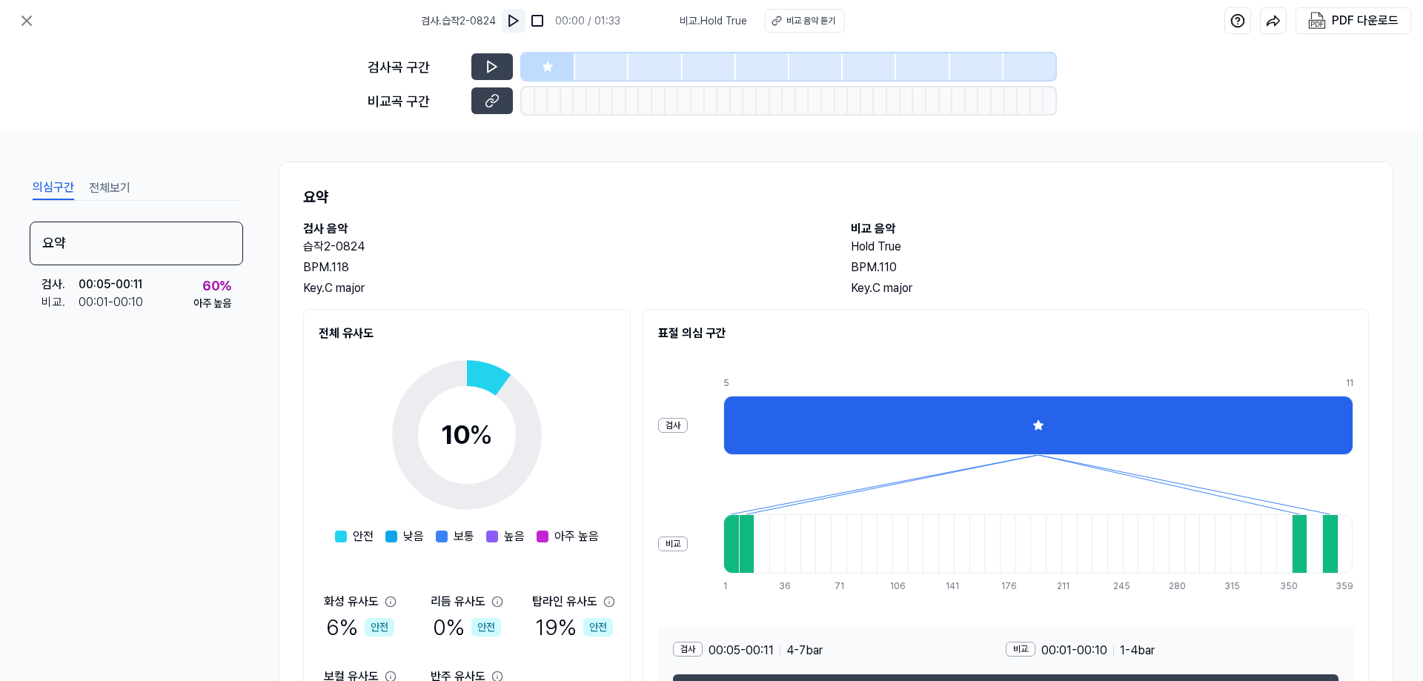
click at [507, 25] on button at bounding box center [514, 21] width 24 height 24
click at [1001, 425] on div at bounding box center [1038, 425] width 630 height 59
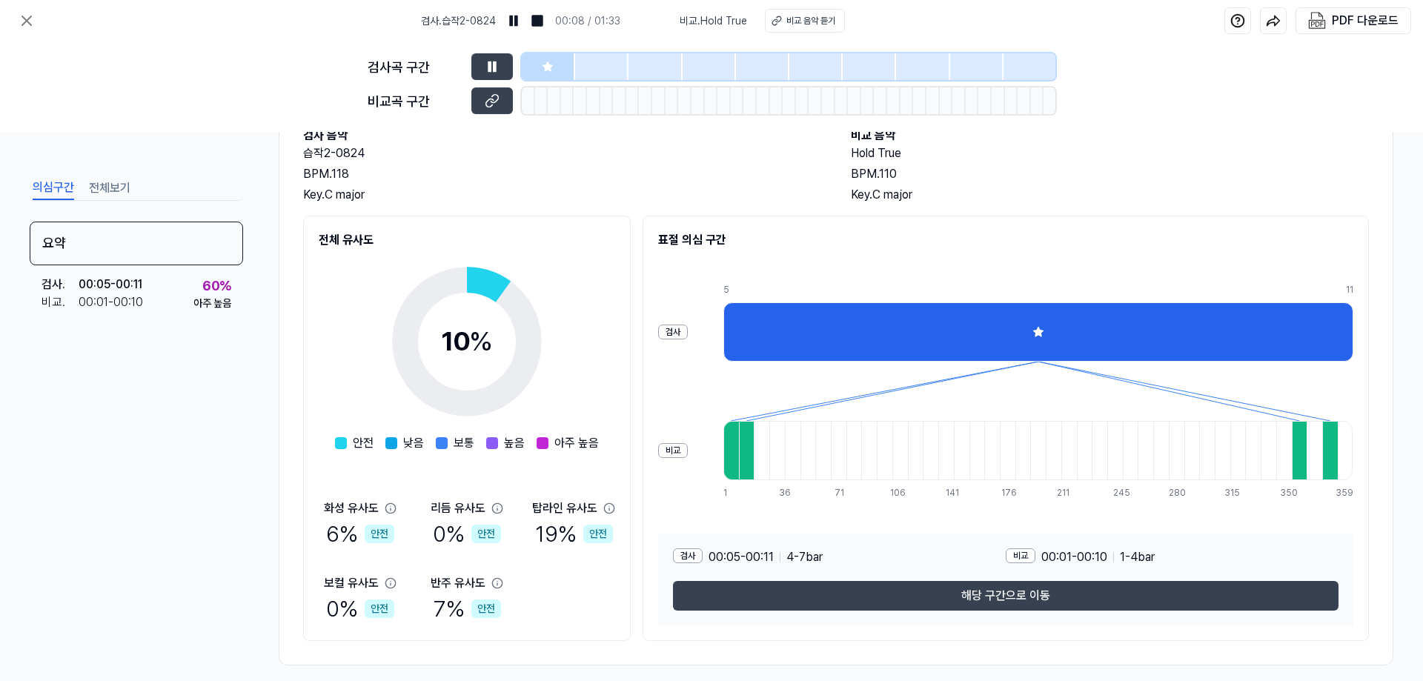
scroll to position [107, 0]
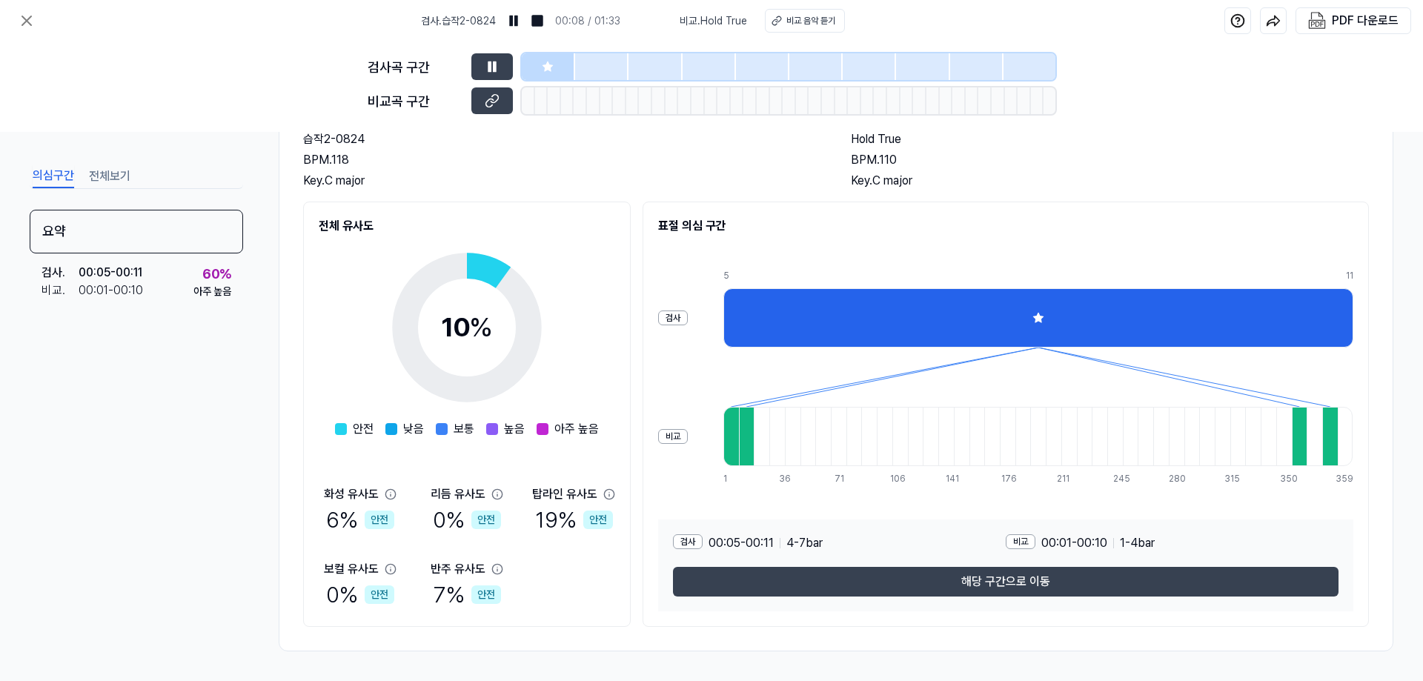
click at [743, 445] on div at bounding box center [747, 436] width 16 height 59
click at [734, 442] on div at bounding box center [731, 436] width 16 height 59
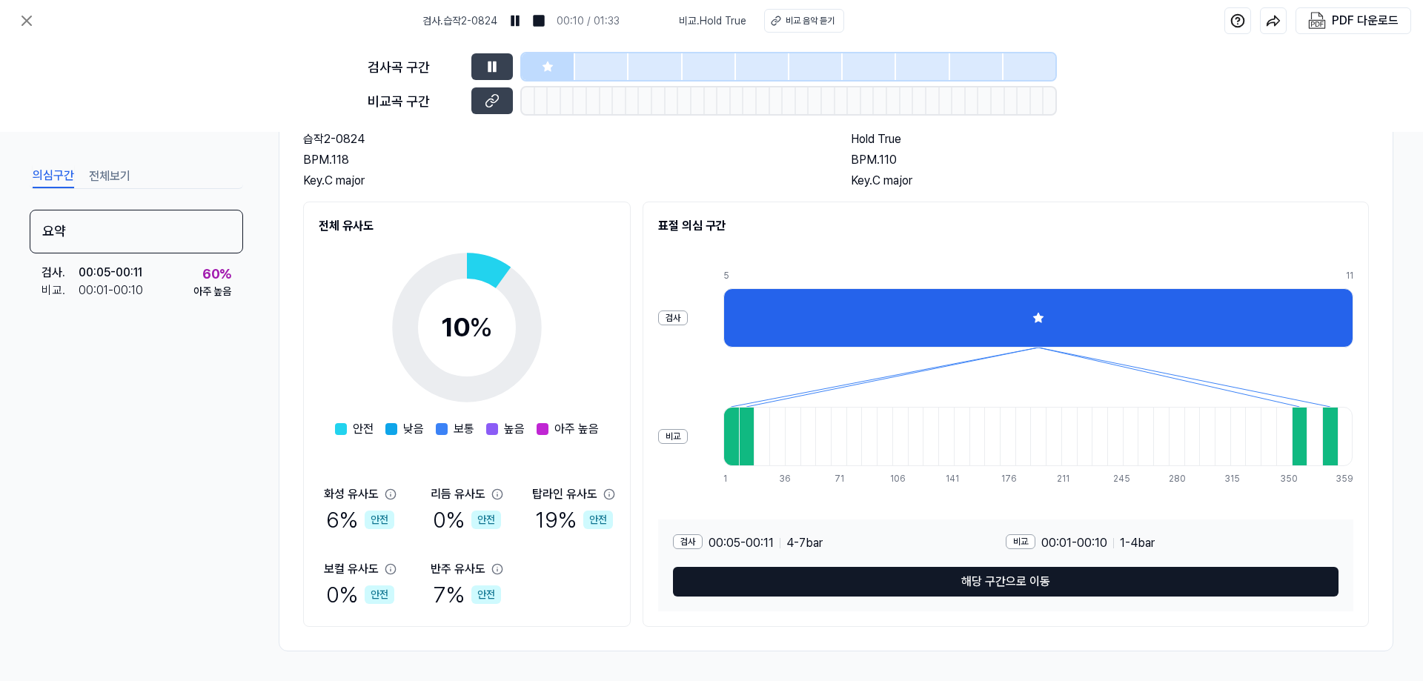
click at [924, 580] on button "해당 구간으로 이동" at bounding box center [1006, 582] width 666 height 30
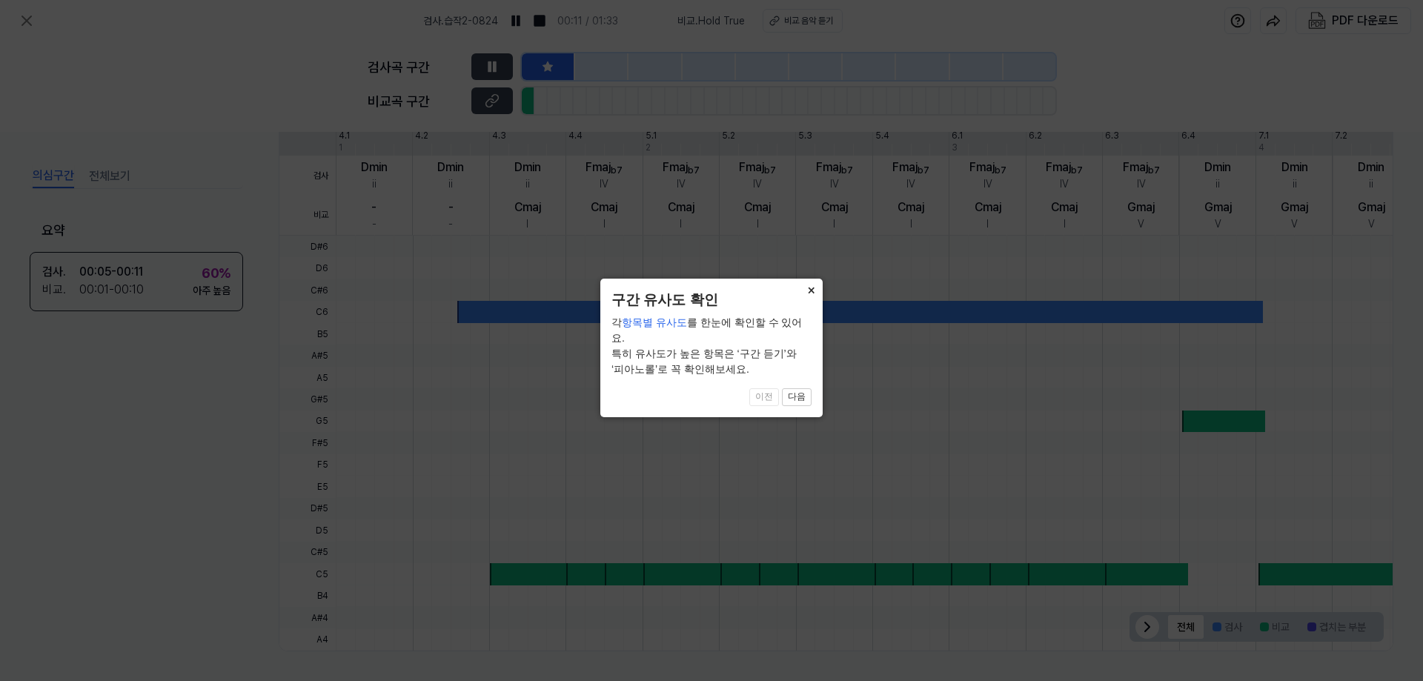
click at [806, 290] on button "×" at bounding box center [811, 289] width 24 height 21
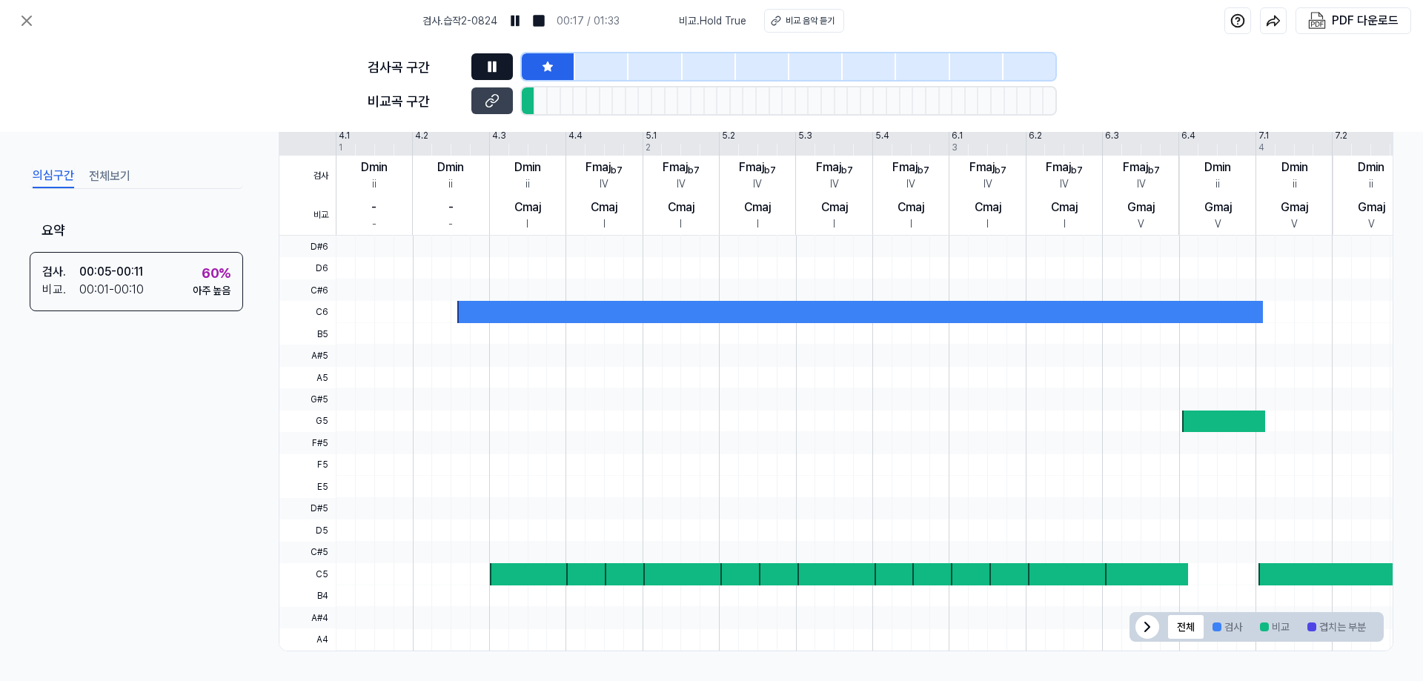
click at [497, 66] on icon at bounding box center [492, 66] width 15 height 15
click at [1204, 616] on button "검사" at bounding box center [1227, 627] width 47 height 24
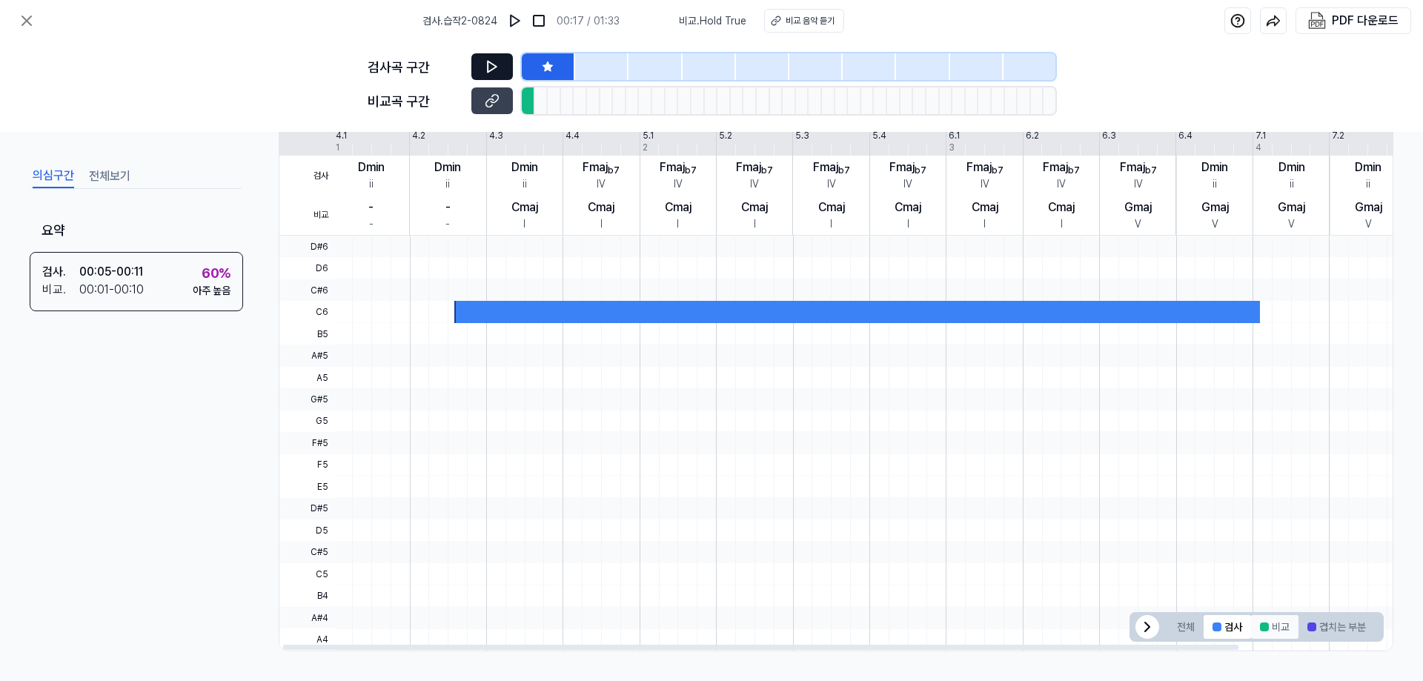
click at [1261, 629] on div at bounding box center [1264, 627] width 9 height 9
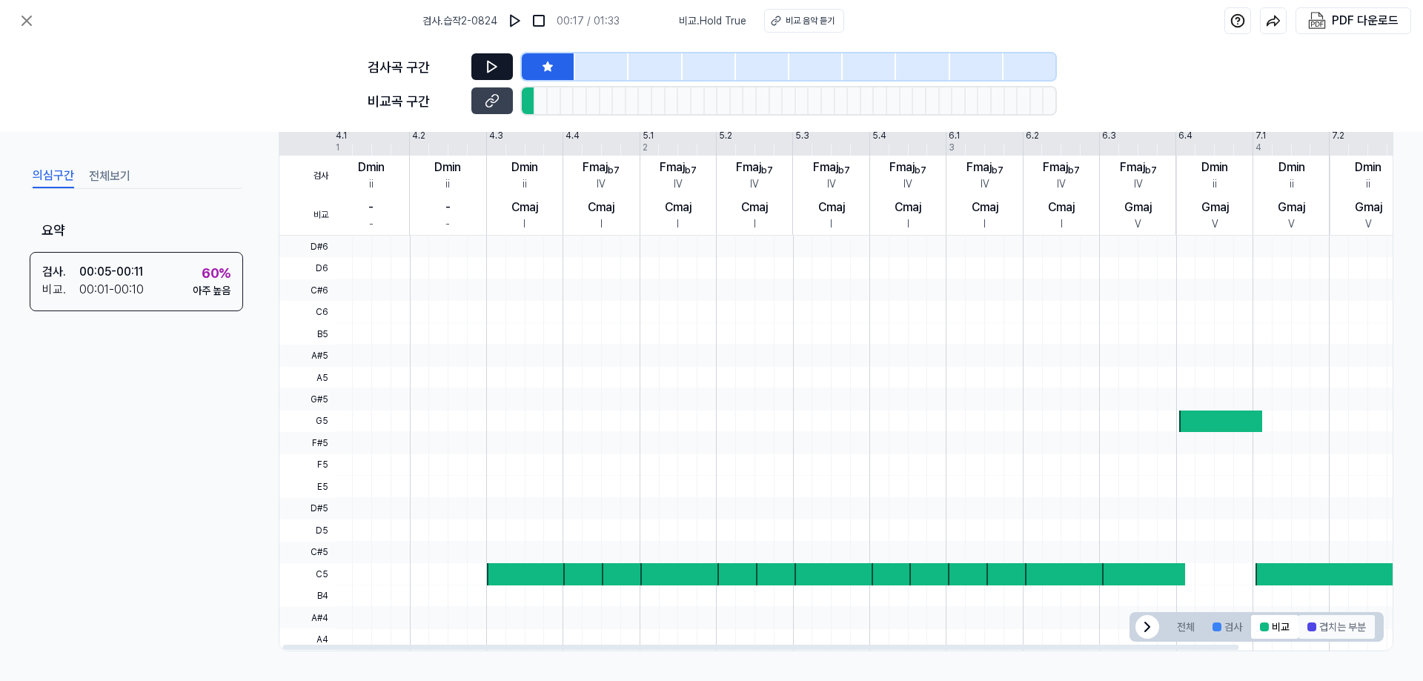
click at [1337, 628] on button "겹치는 부분" at bounding box center [1337, 627] width 76 height 24
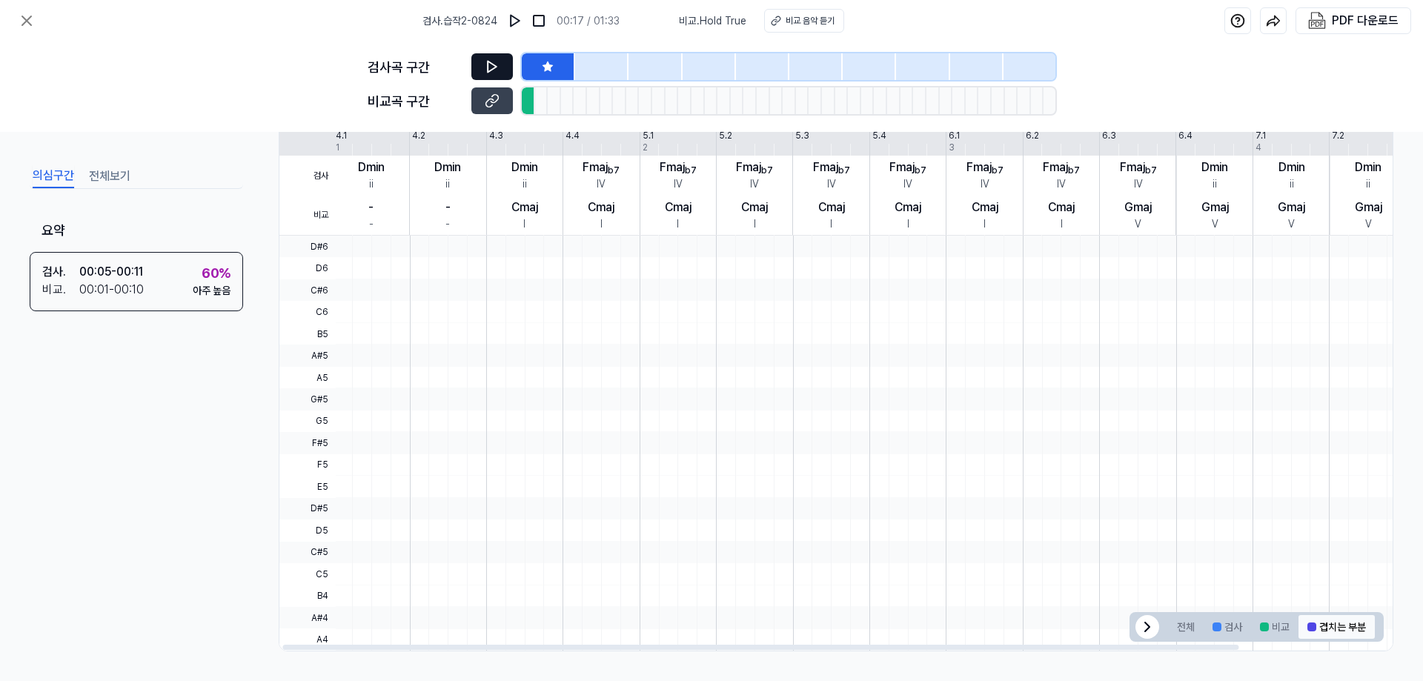
click at [1336, 629] on button "겹치는 부분" at bounding box center [1337, 627] width 76 height 24
click at [1145, 624] on icon at bounding box center [1148, 627] width 18 height 18
click at [551, 64] on icon at bounding box center [548, 67] width 12 height 12
click at [547, 102] on div at bounding box center [541, 100] width 13 height 27
click at [494, 95] on icon at bounding box center [494, 99] width 7 height 8
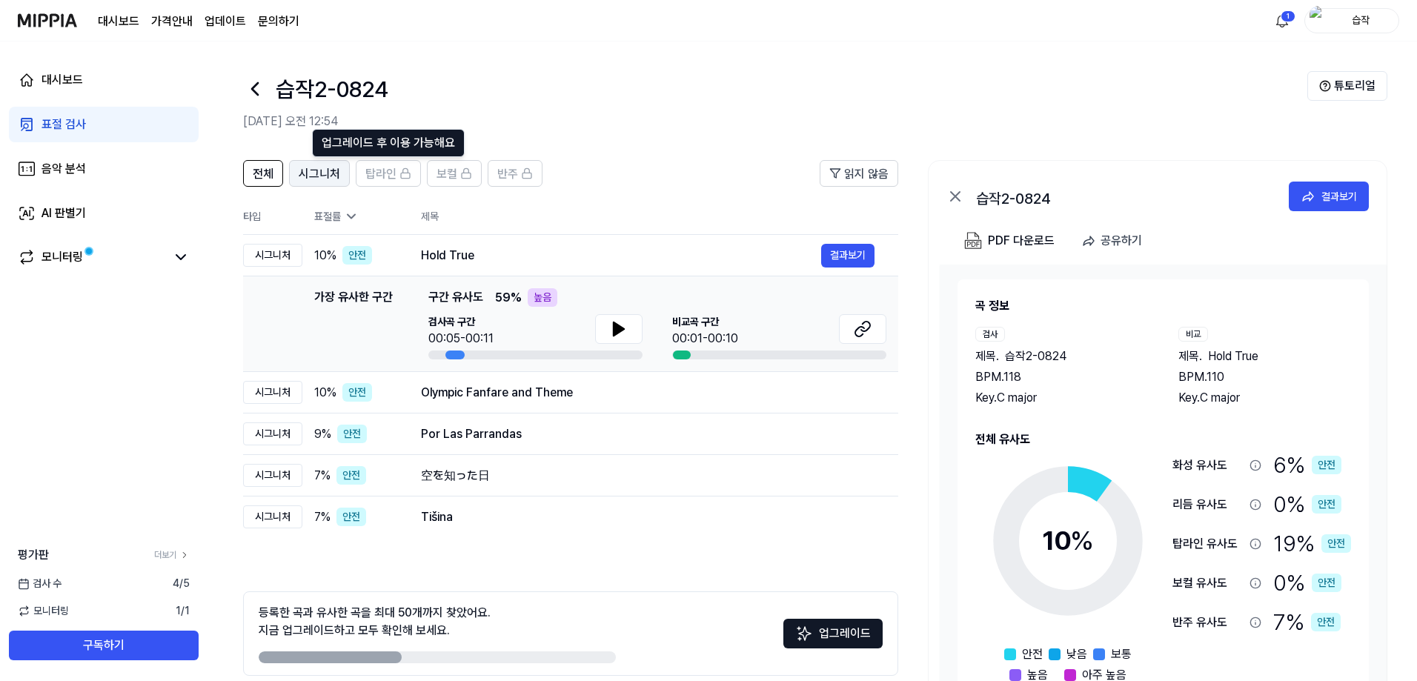
click at [345, 173] on button "시그니처" at bounding box center [319, 173] width 61 height 27
click at [392, 176] on span "탑라인" at bounding box center [380, 174] width 31 height 18
click at [277, 176] on button "전체" at bounding box center [263, 173] width 40 height 27
click at [660, 404] on div "Olympic Fanfare and Theme 결과보기" at bounding box center [648, 393] width 454 height 24
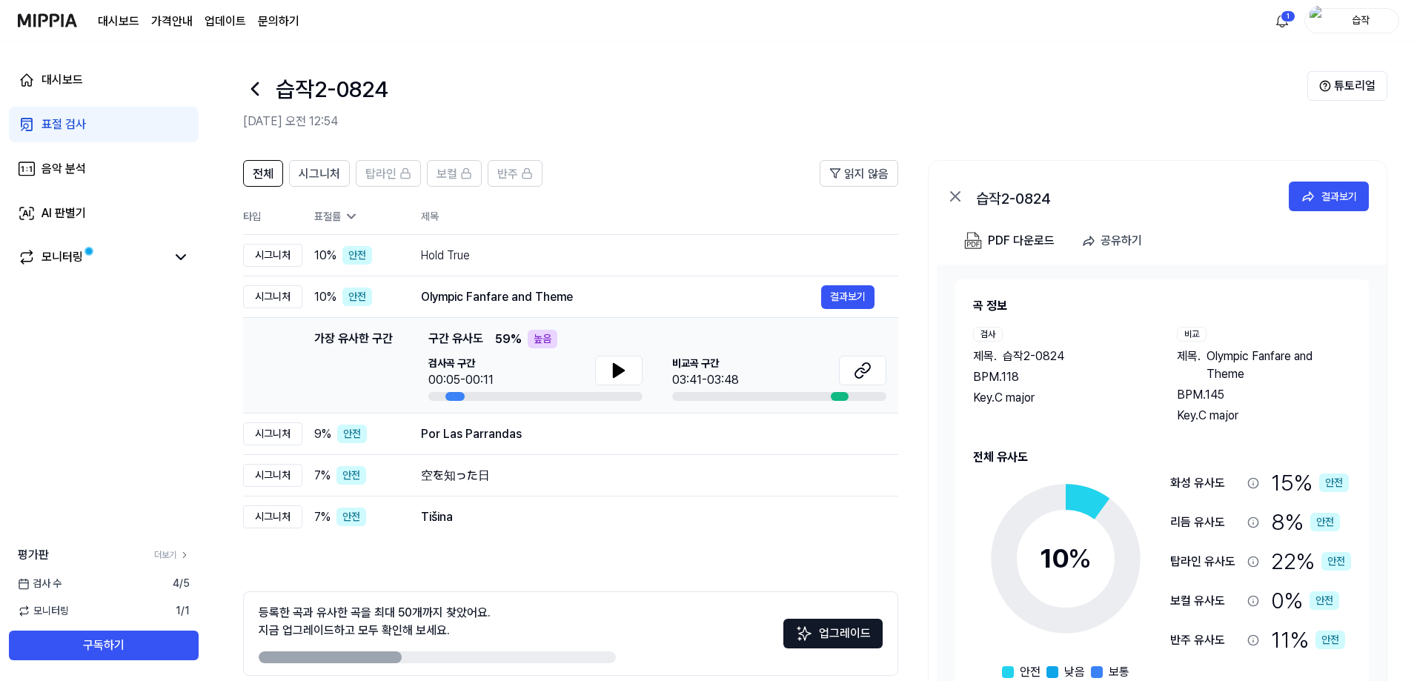
click at [766, 371] on div "[GEOGRAPHIC_DATA] 구간 03:41-03:48" at bounding box center [779, 372] width 214 height 33
click at [622, 372] on icon at bounding box center [619, 370] width 10 height 13
click at [614, 369] on icon at bounding box center [615, 371] width 3 height 12
click at [738, 438] on div "Por Las Parrandas" at bounding box center [621, 434] width 400 height 18
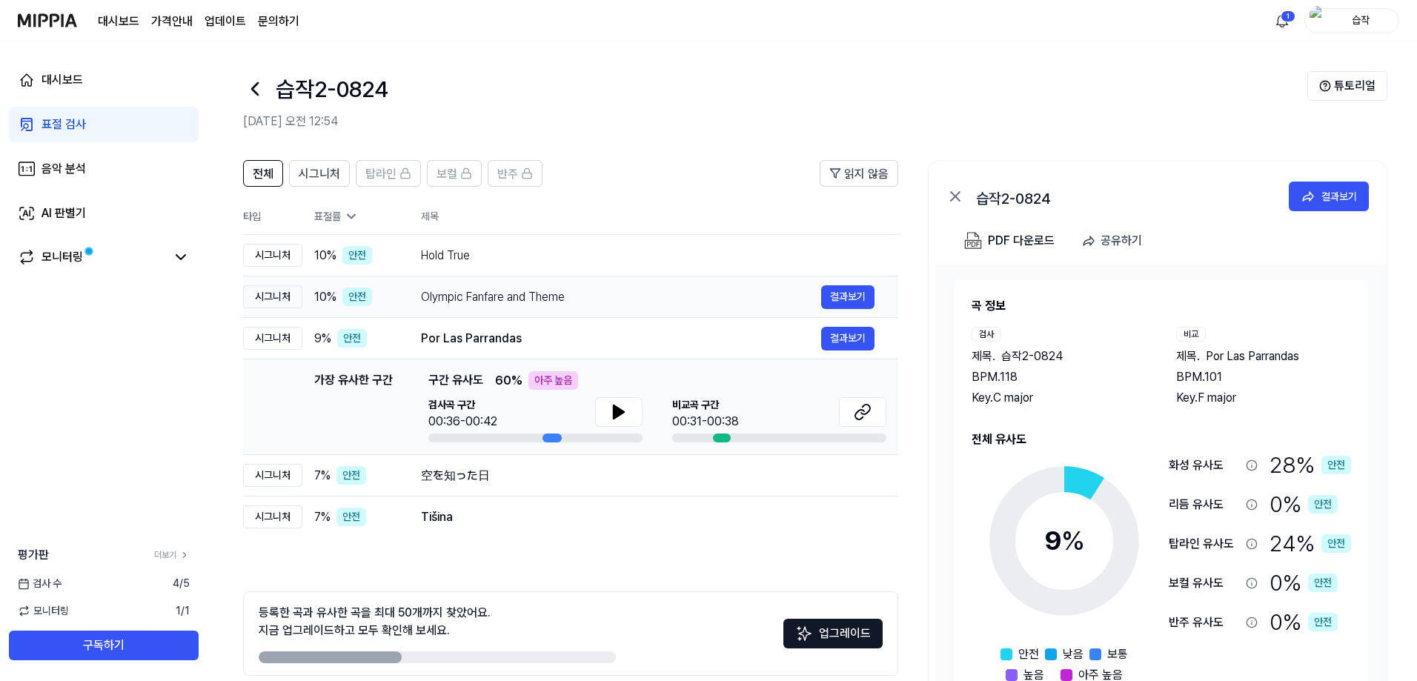
click at [583, 304] on div "Olympic Fanfare and Theme" at bounding box center [621, 297] width 400 height 18
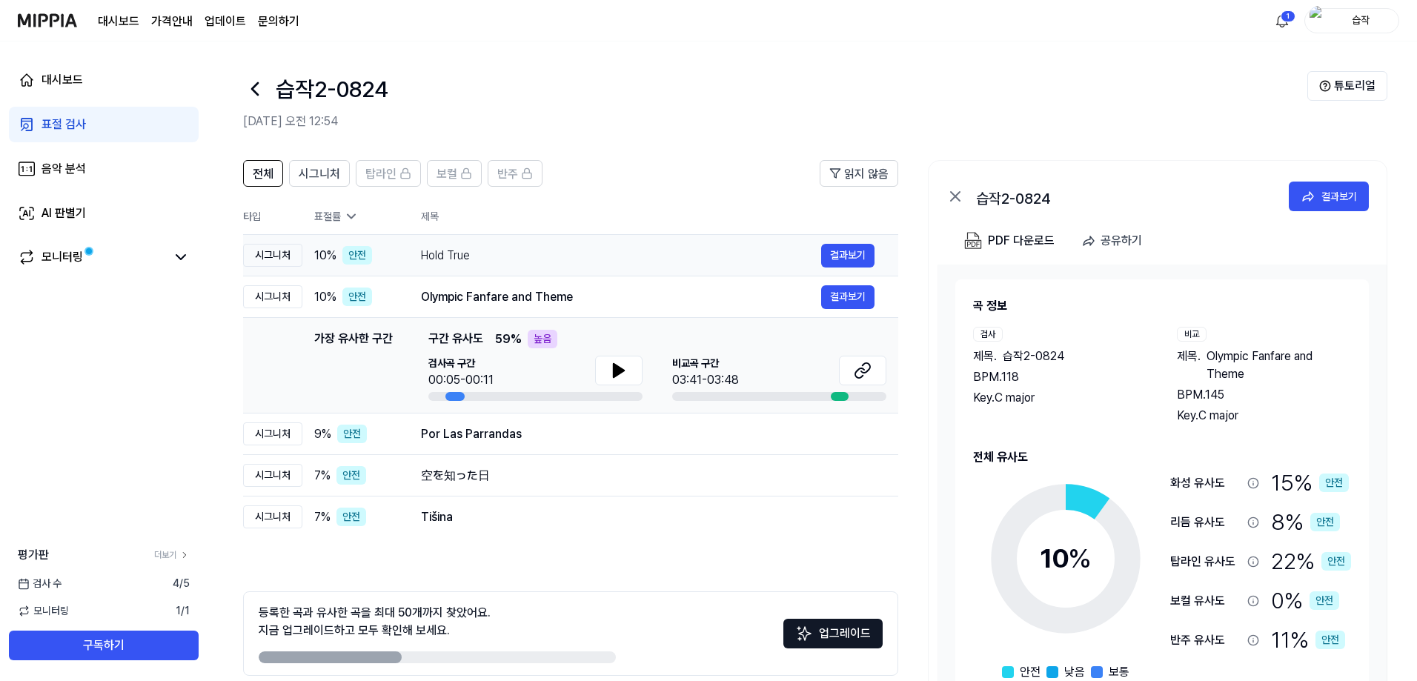
click at [601, 265] on div "Hold True 결과보기" at bounding box center [648, 256] width 454 height 24
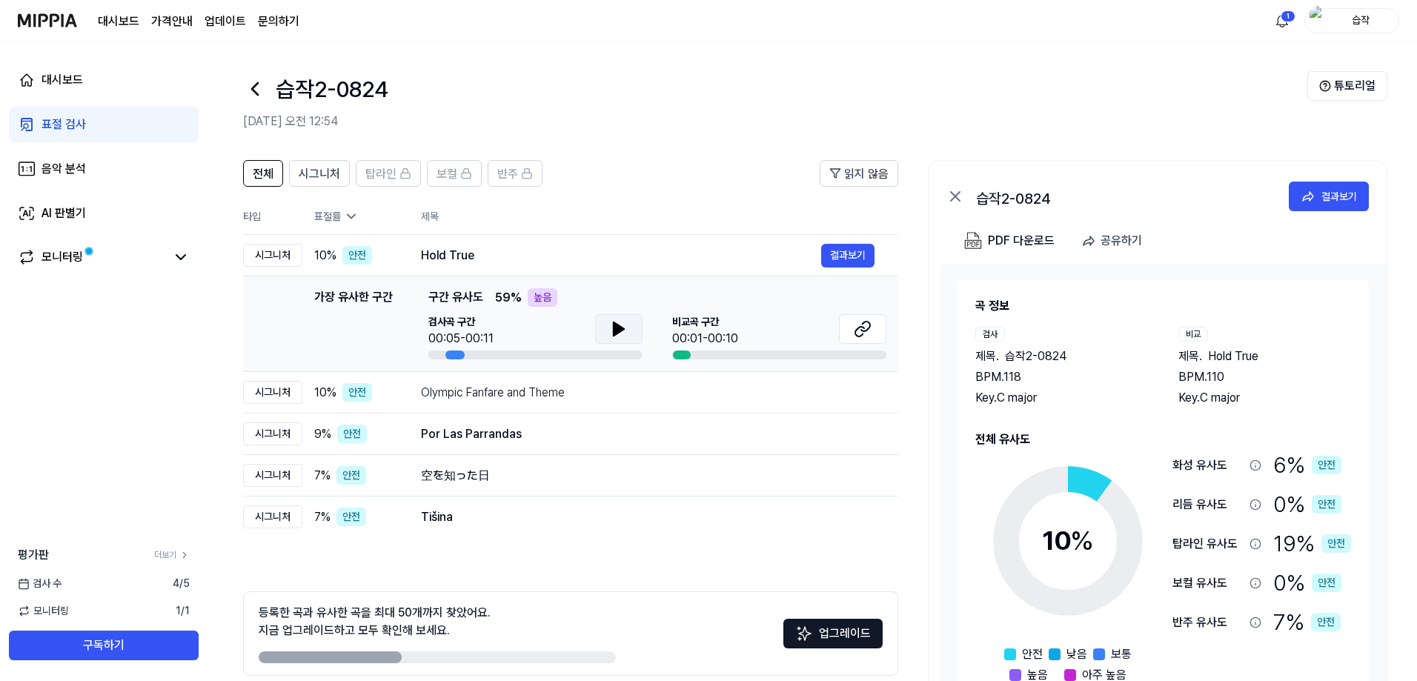
drag, startPoint x: 638, startPoint y: 333, endPoint x: 633, endPoint y: 326, distance: 8.5
click at [638, 332] on button at bounding box center [618, 329] width 47 height 30
click at [633, 326] on button at bounding box center [618, 329] width 47 height 30
click at [624, 406] on td "Olympic Fanfare and Theme 결과보기" at bounding box center [647, 393] width 501 height 42
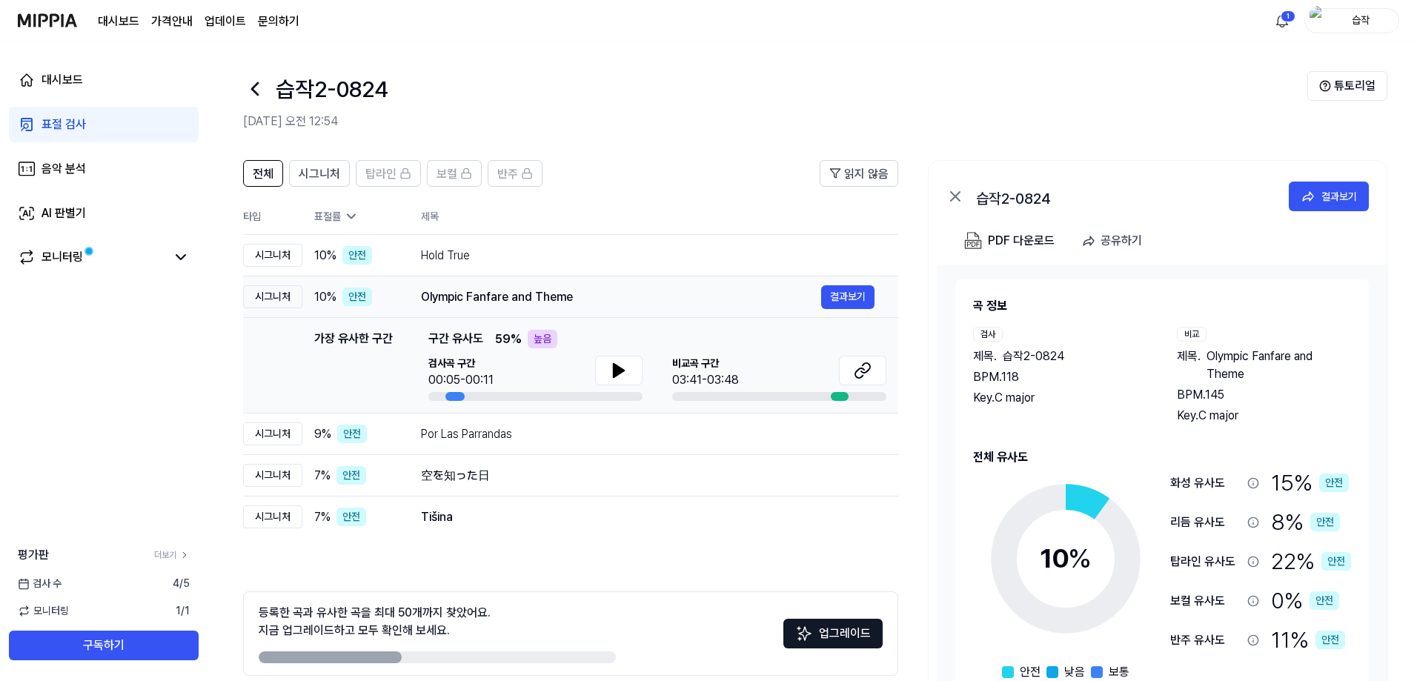
click at [853, 283] on td "Olympic Fanfare and Theme 결과보기" at bounding box center [647, 297] width 501 height 42
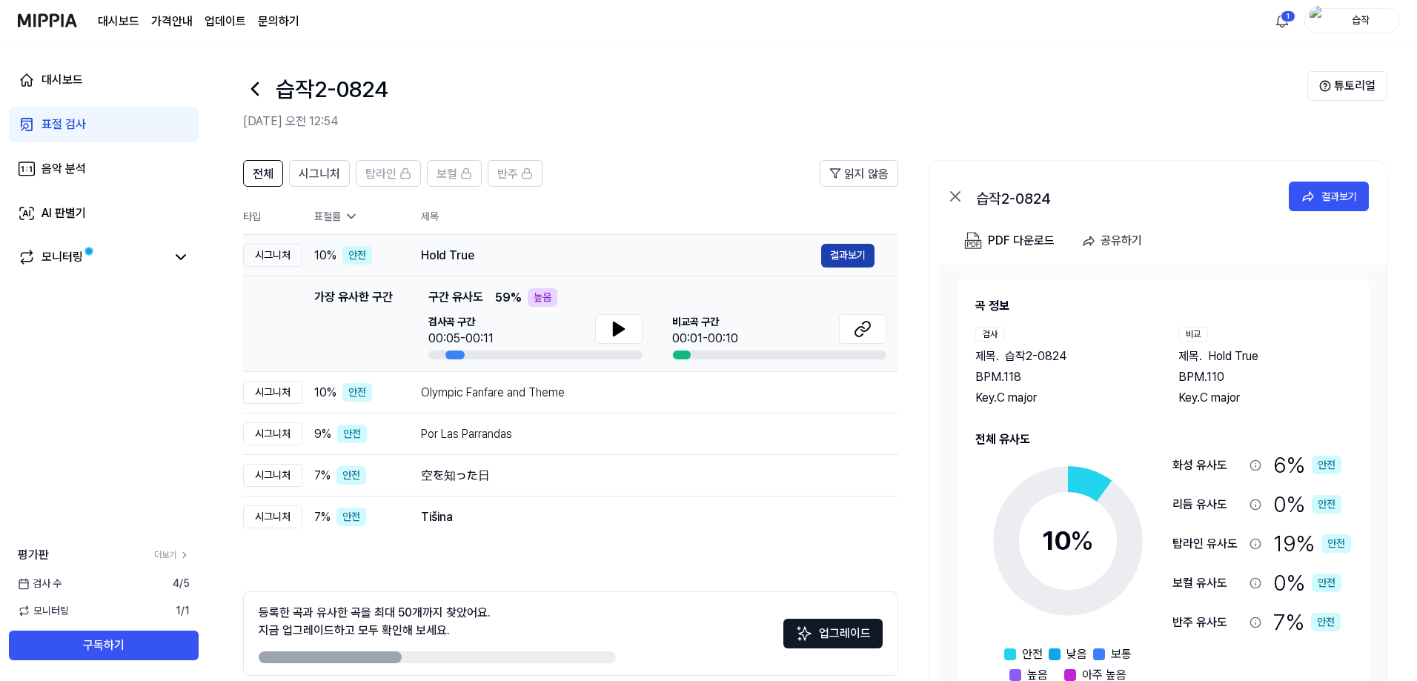
click at [839, 248] on button "결과보기" at bounding box center [847, 256] width 53 height 24
click at [682, 377] on td "Olympic Fanfare and Theme 결과보기" at bounding box center [647, 393] width 501 height 42
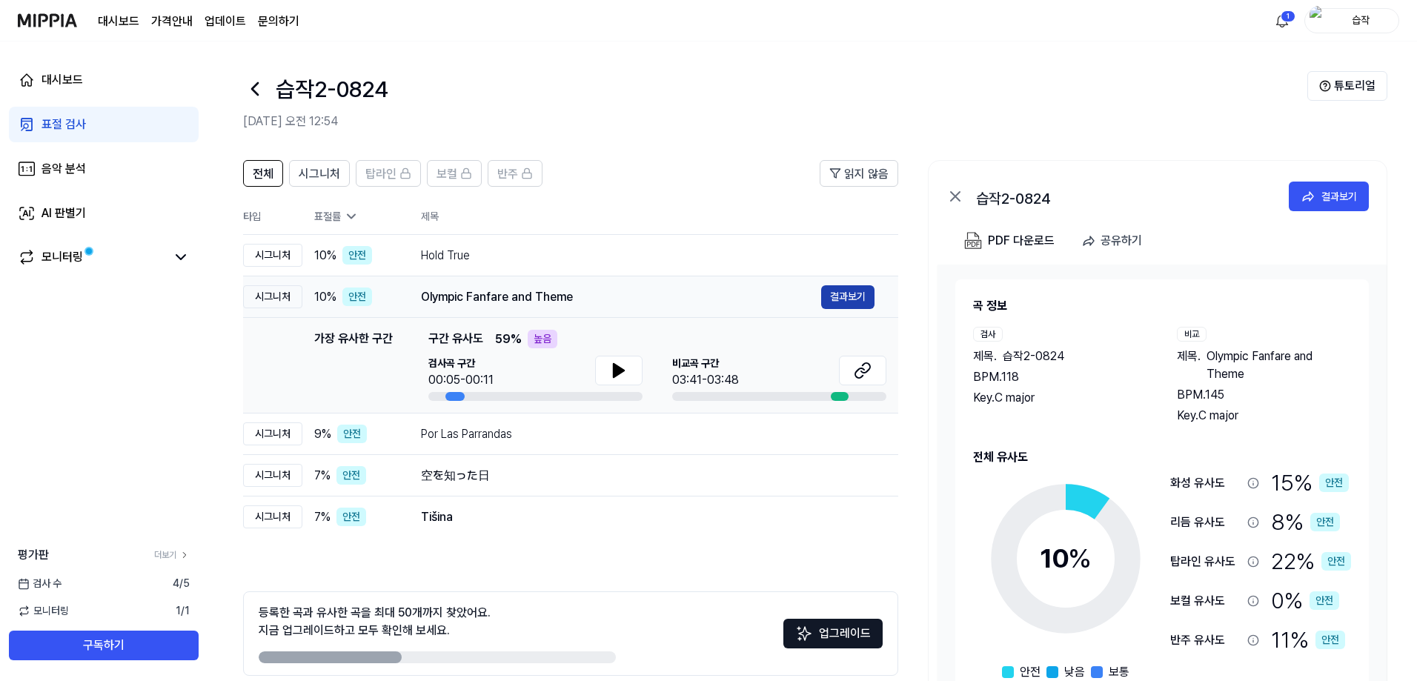
click at [858, 305] on button "결과보기" at bounding box center [847, 297] width 53 height 24
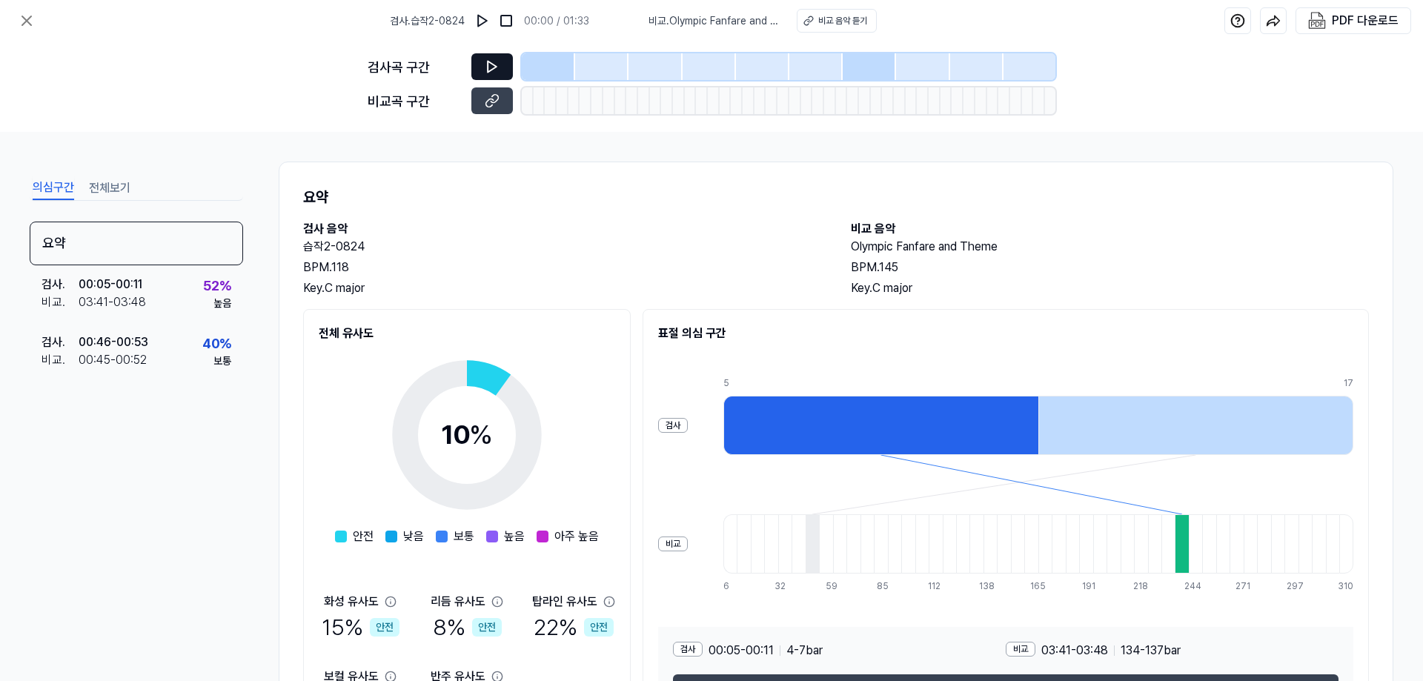
click at [496, 70] on icon at bounding box center [492, 66] width 15 height 15
click at [495, 63] on icon at bounding box center [492, 66] width 15 height 15
click at [494, 69] on icon at bounding box center [492, 67] width 9 height 11
click at [481, 19] on img at bounding box center [482, 20] width 15 height 15
click at [498, 70] on icon at bounding box center [492, 66] width 15 height 15
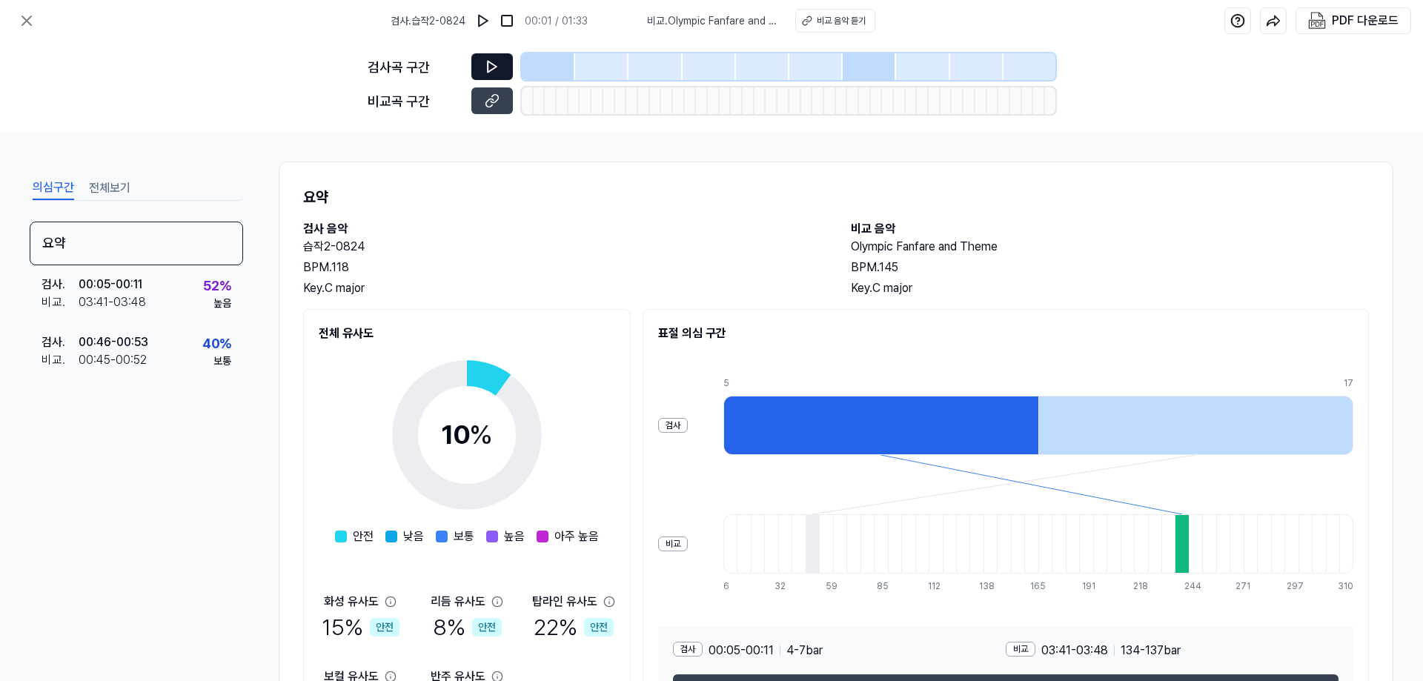
click at [499, 70] on icon at bounding box center [492, 66] width 15 height 15
click at [483, 25] on img at bounding box center [483, 20] width 15 height 15
click at [1176, 550] on div at bounding box center [1181, 543] width 13 height 59
click at [809, 545] on div at bounding box center [812, 543] width 13 height 59
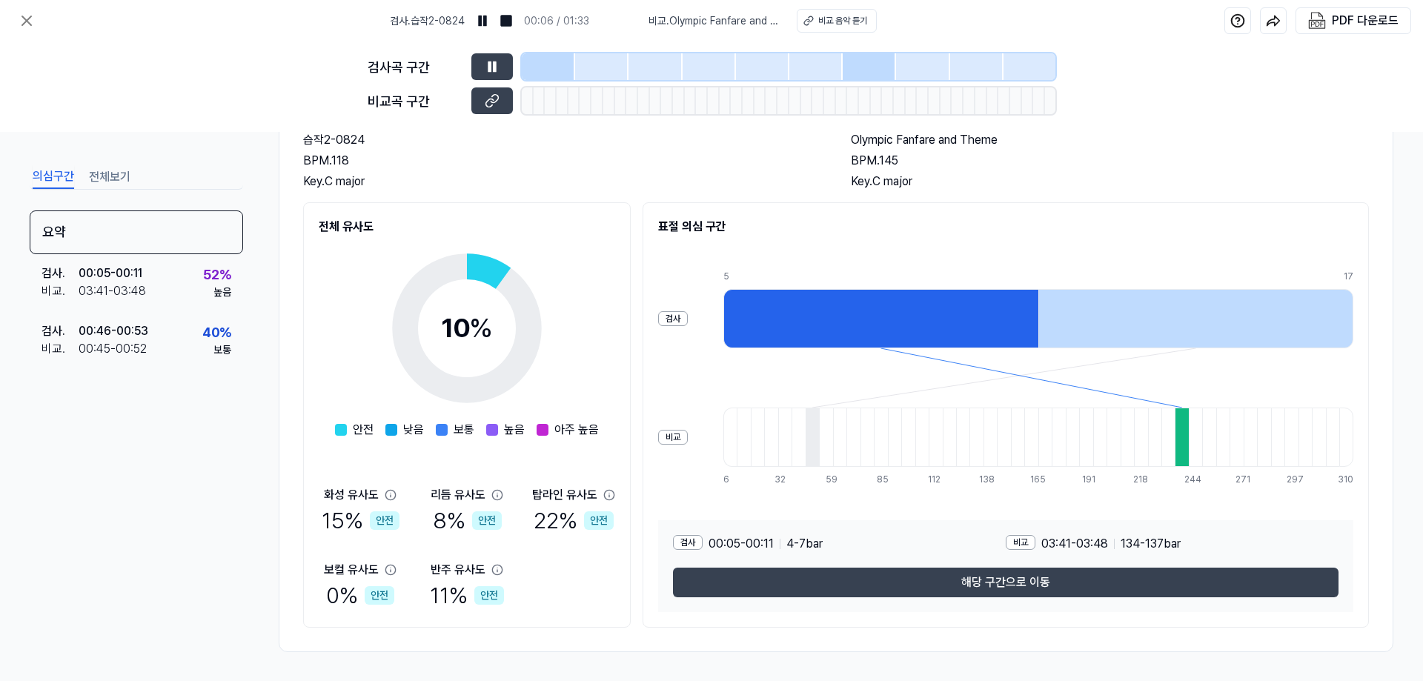
scroll to position [107, 0]
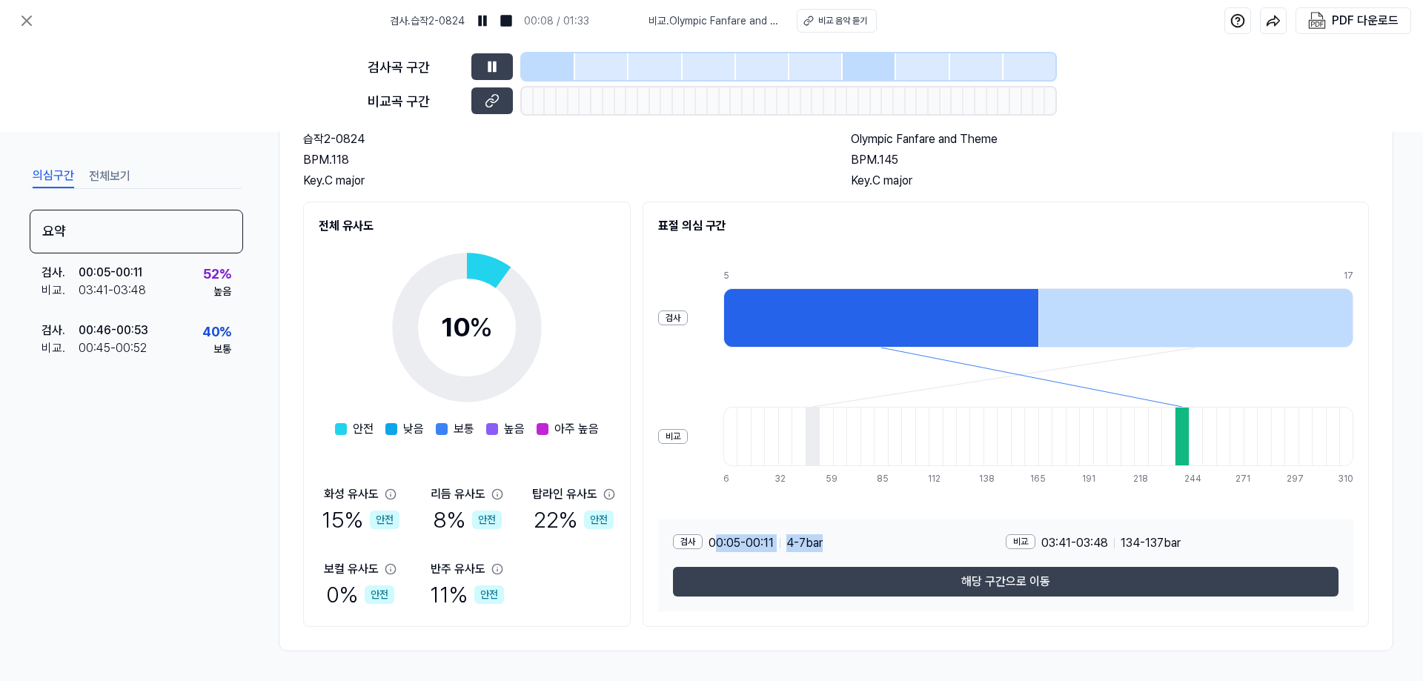
drag, startPoint x: 716, startPoint y: 547, endPoint x: 830, endPoint y: 549, distance: 114.2
click at [830, 549] on div "검사 00:05 - 00:11 4 - 7 bar" at bounding box center [839, 543] width 333 height 18
drag, startPoint x: 836, startPoint y: 549, endPoint x: 704, endPoint y: 549, distance: 131.9
click at [704, 549] on div "검사 00:05 - 00:11 4 - 7 bar" at bounding box center [839, 543] width 333 height 18
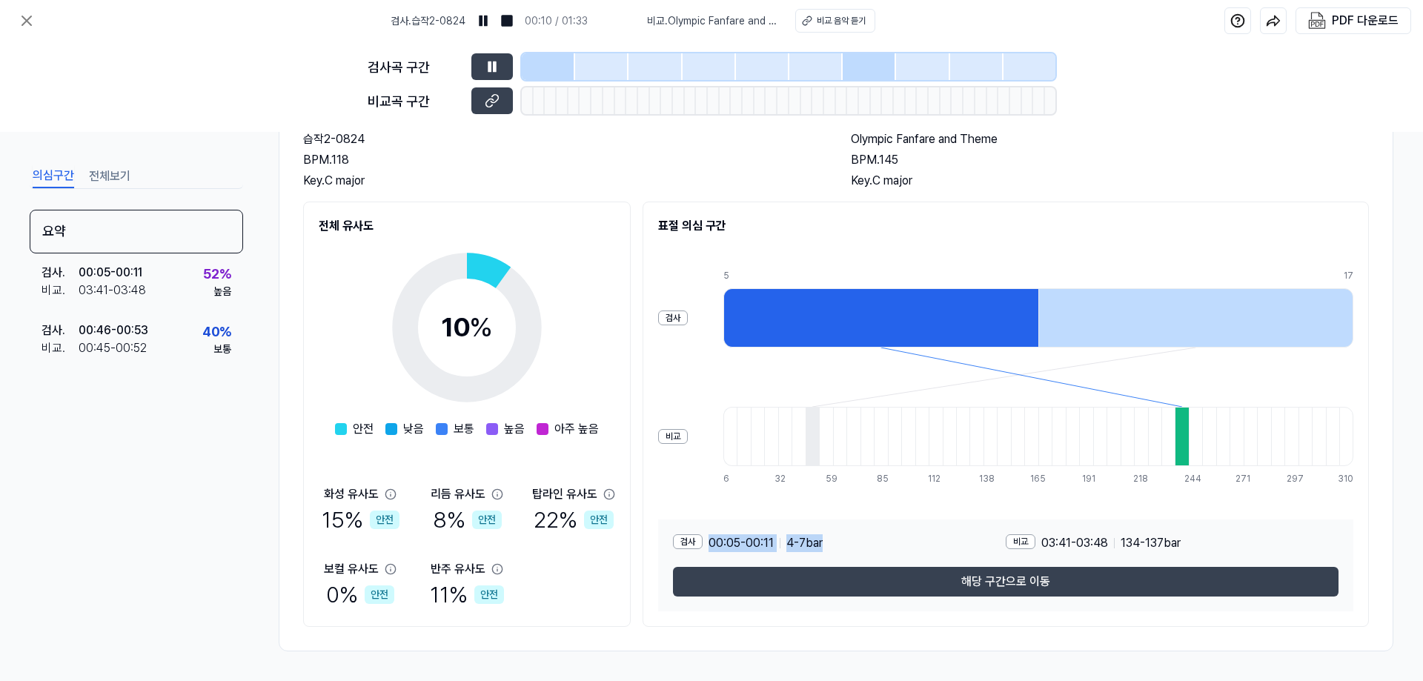
click at [781, 546] on div "00:05 - 00:11 4 - 7 bar" at bounding box center [766, 543] width 114 height 18
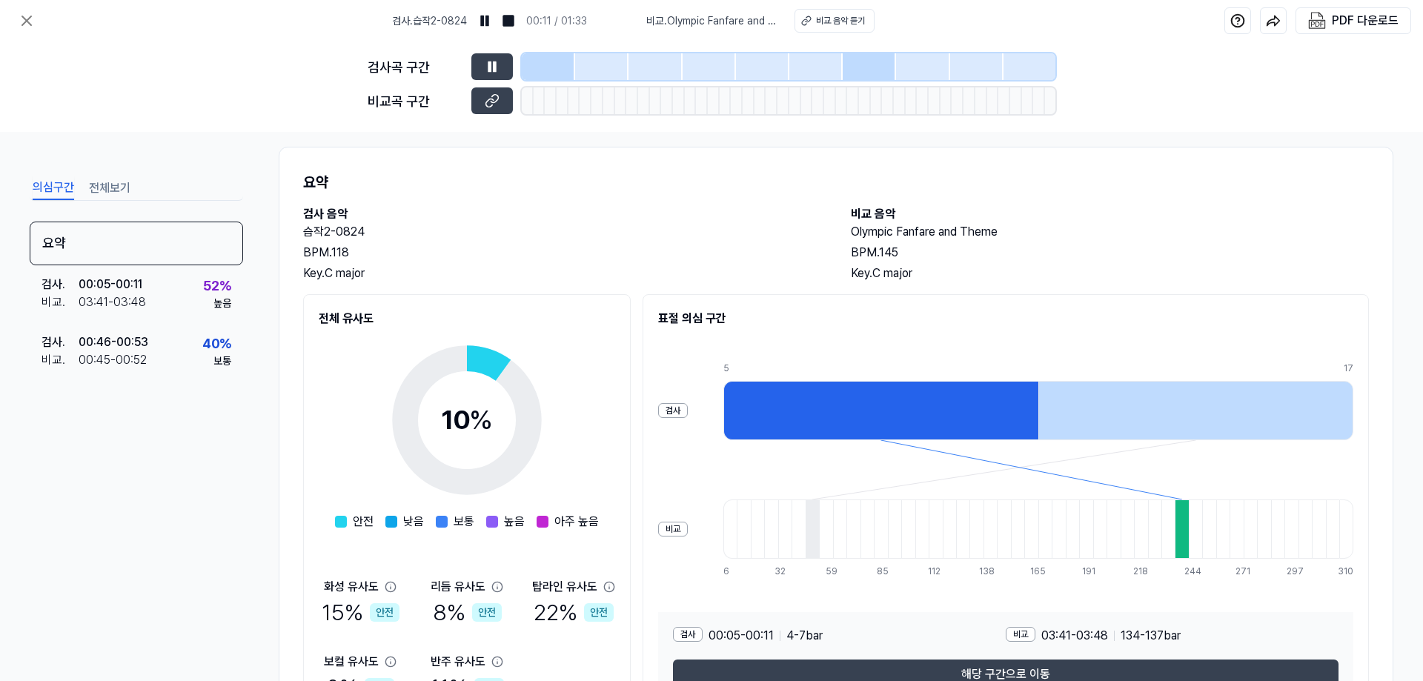
scroll to position [0, 0]
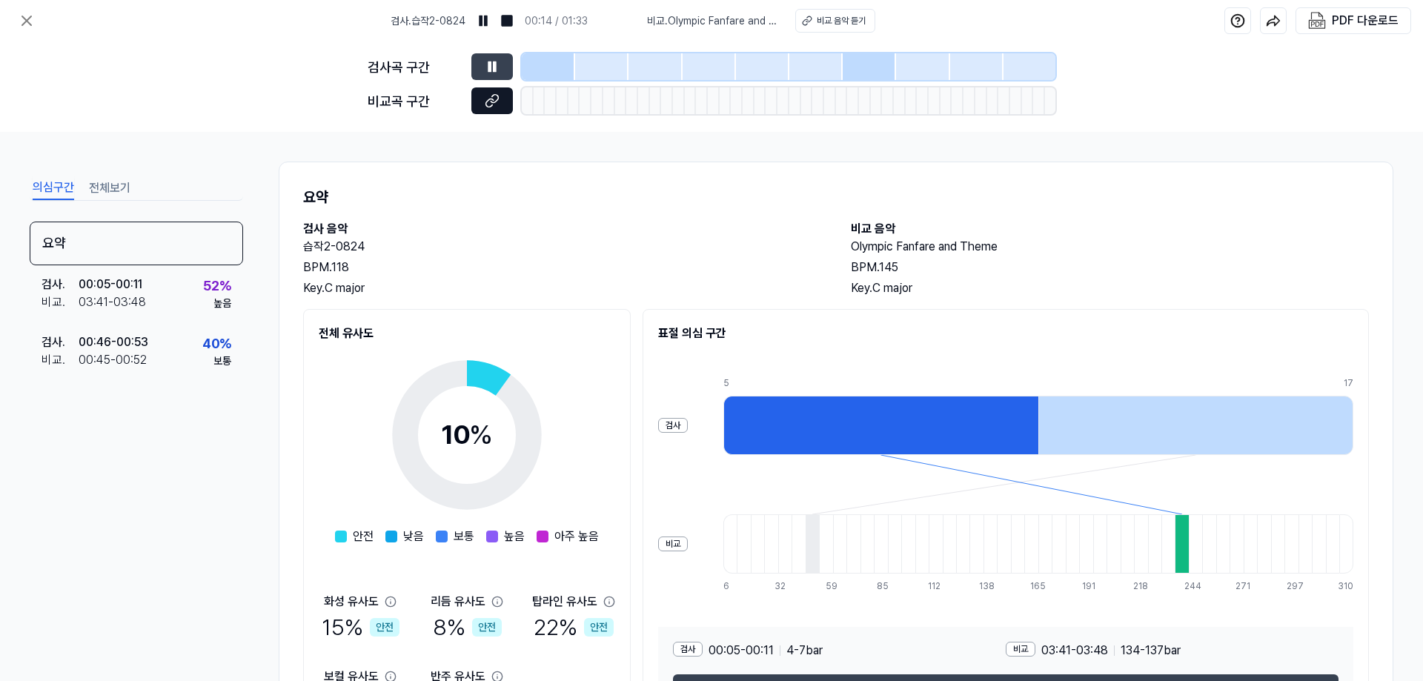
click at [502, 97] on button at bounding box center [492, 100] width 42 height 27
click at [480, 25] on img at bounding box center [483, 20] width 15 height 15
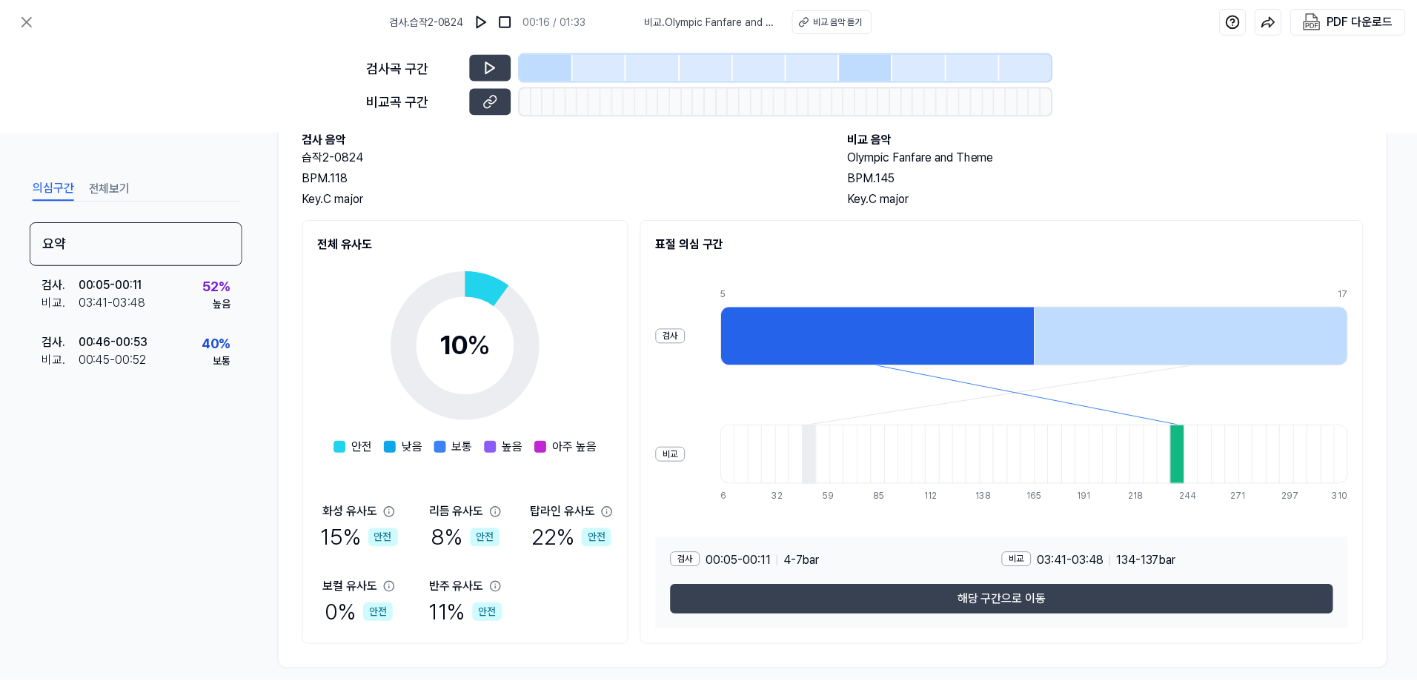
scroll to position [107, 0]
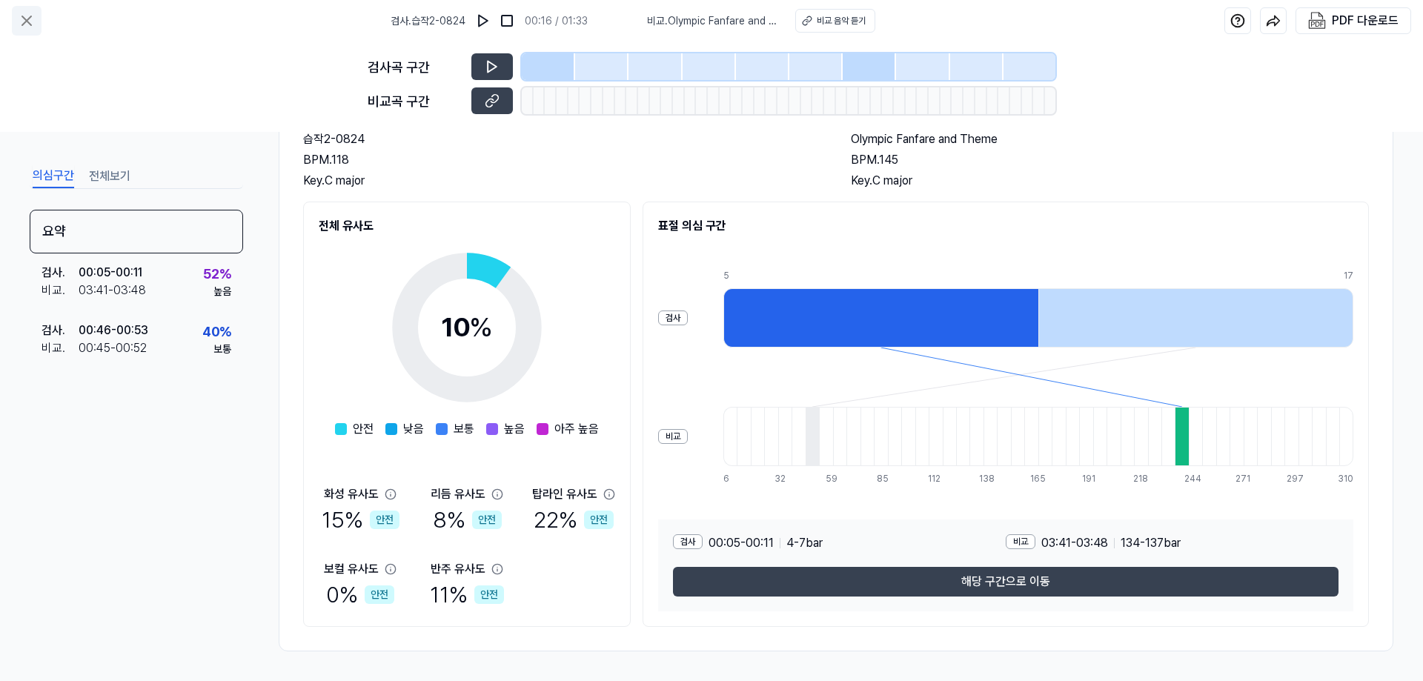
click at [36, 21] on button at bounding box center [27, 21] width 30 height 30
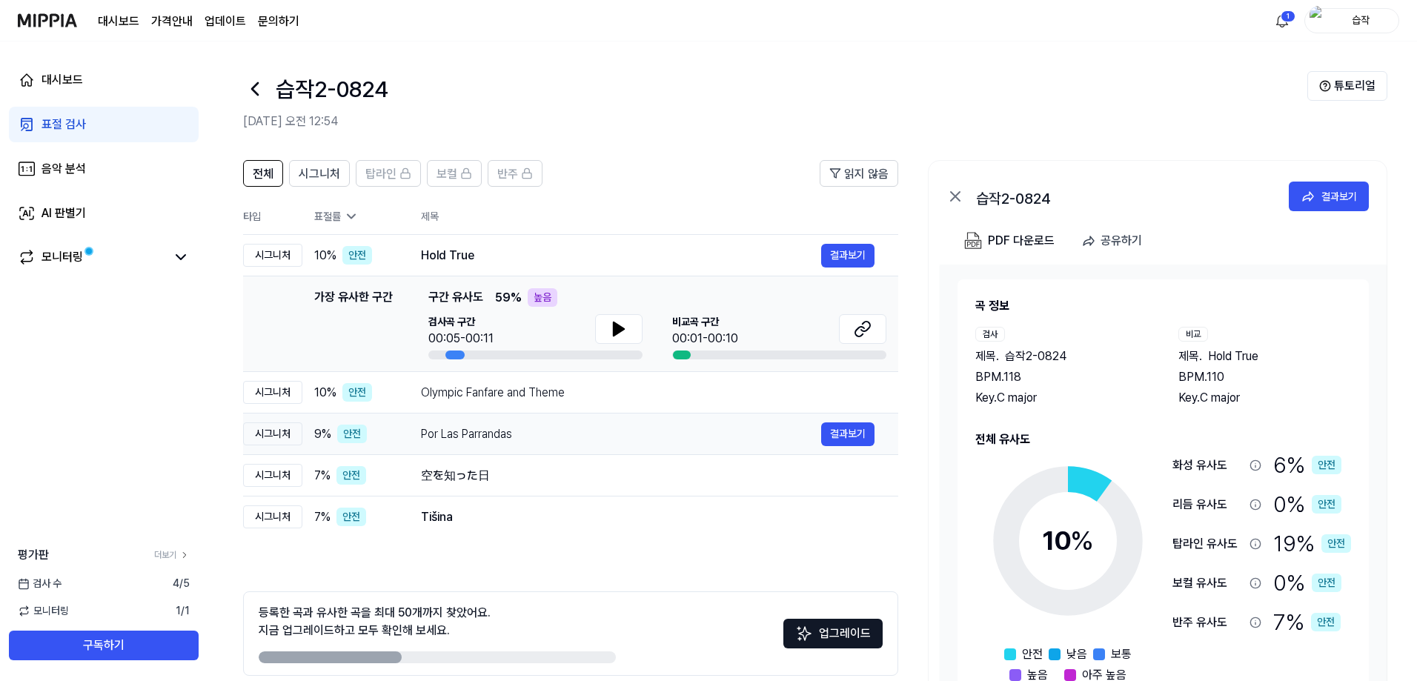
click at [540, 442] on div "Por Las Parrandas" at bounding box center [621, 434] width 400 height 18
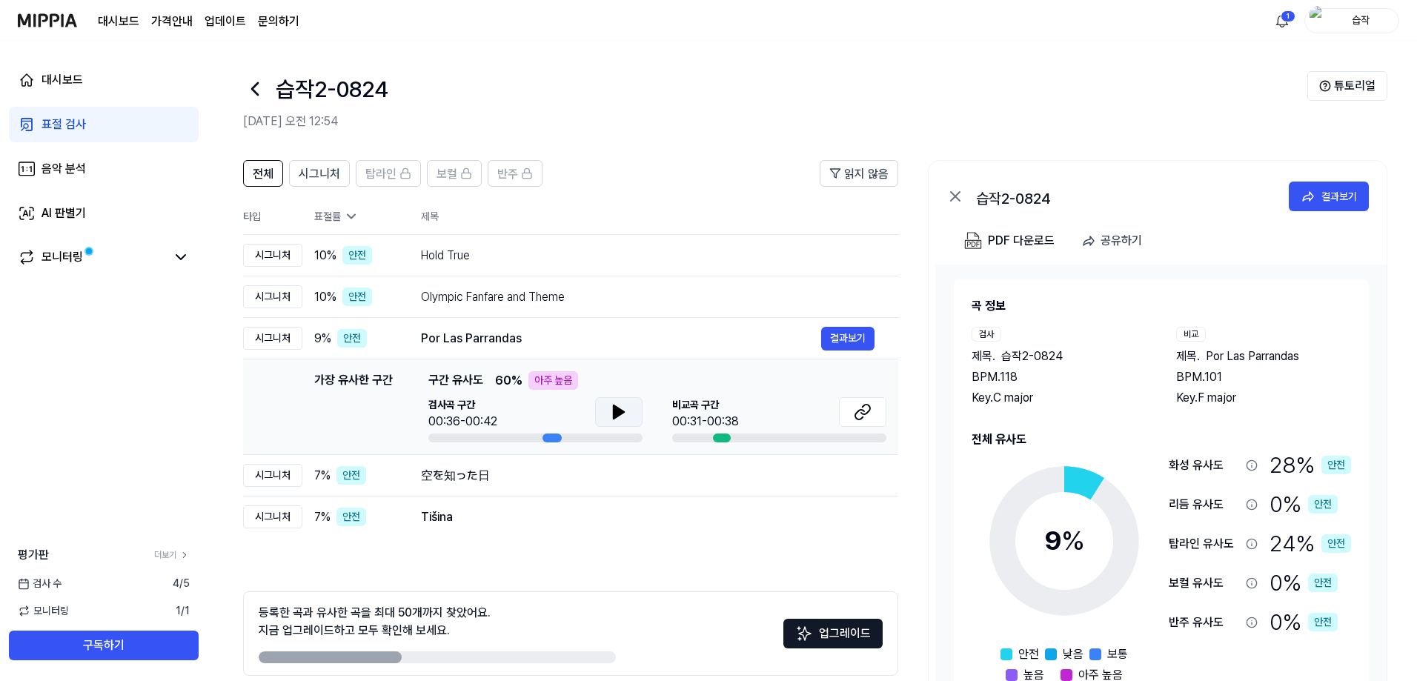
click at [620, 412] on icon at bounding box center [619, 411] width 10 height 13
click at [614, 417] on icon at bounding box center [619, 411] width 10 height 13
click at [614, 417] on icon at bounding box center [615, 412] width 3 height 12
click at [853, 410] on button at bounding box center [862, 412] width 47 height 30
click at [594, 302] on div "Olympic Fanfare and Theme" at bounding box center [621, 297] width 400 height 18
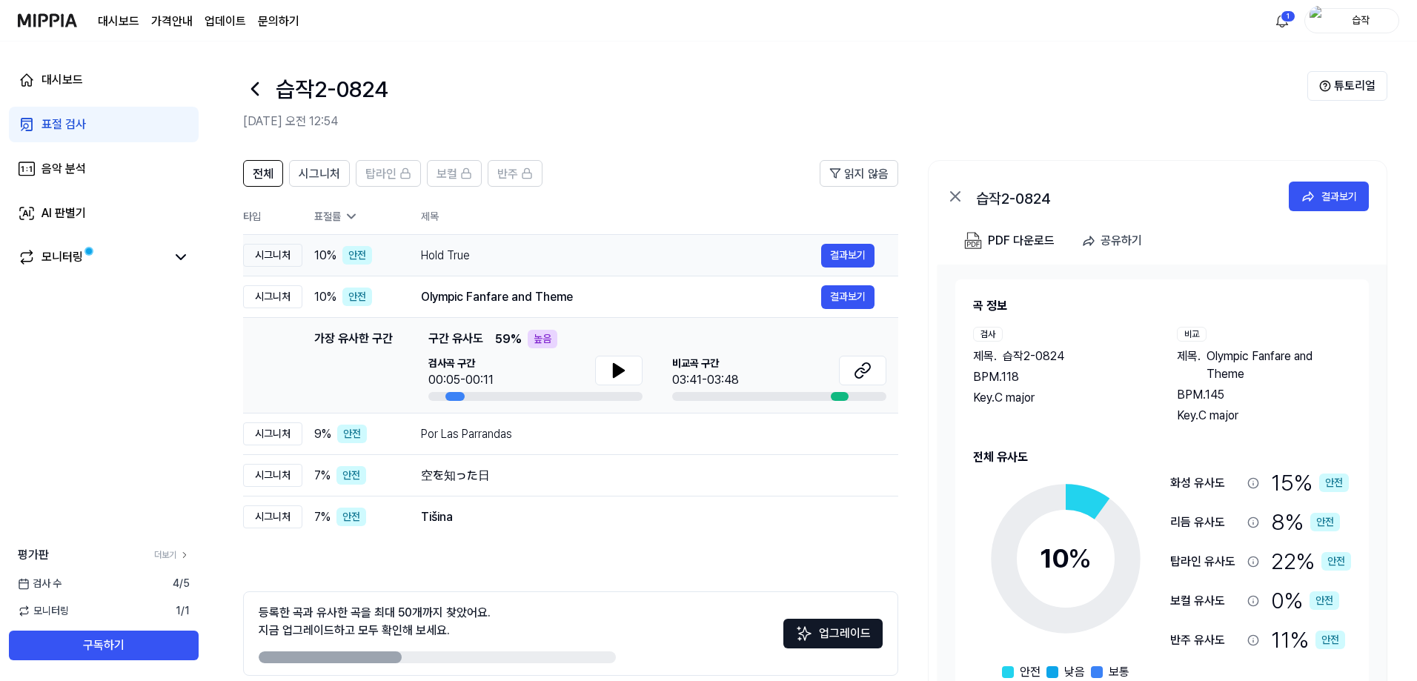
click at [603, 255] on div "Hold True" at bounding box center [621, 256] width 400 height 18
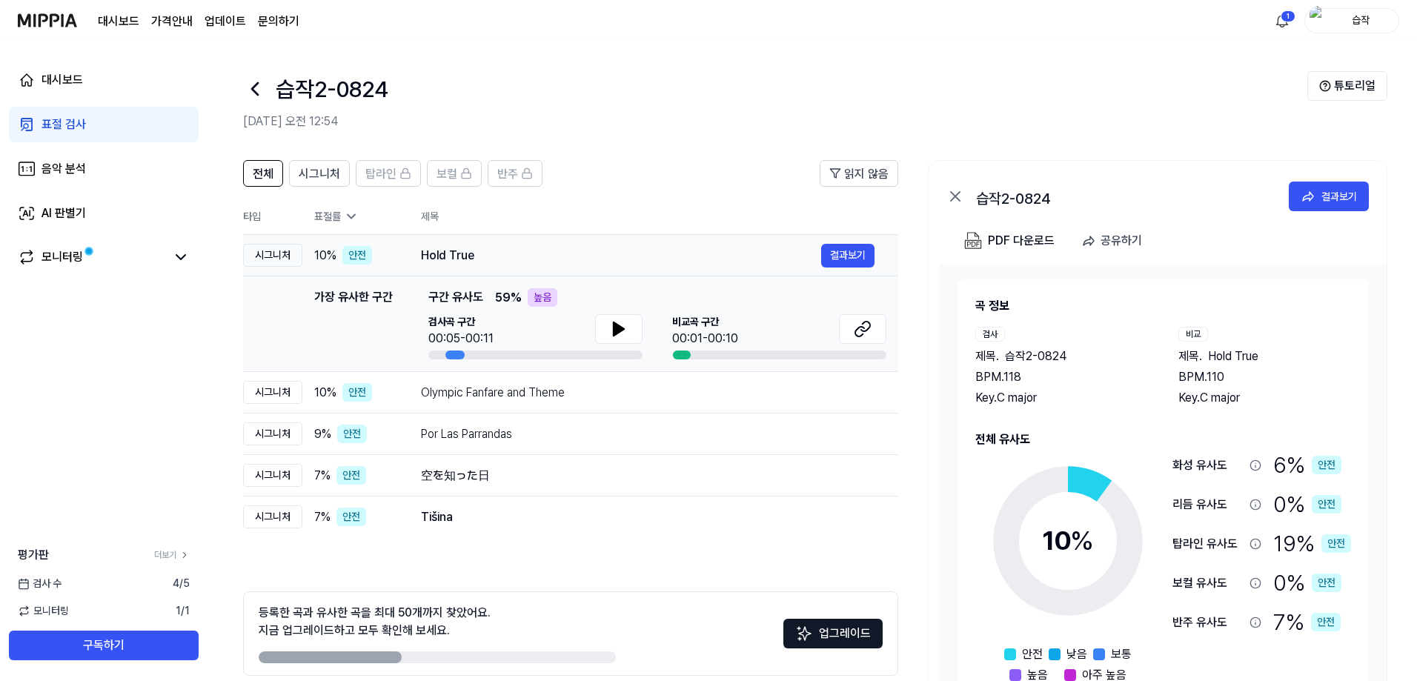
click at [610, 256] on div "Hold True" at bounding box center [621, 256] width 400 height 18
click at [603, 386] on div "Olympic Fanfare and Theme" at bounding box center [621, 393] width 400 height 18
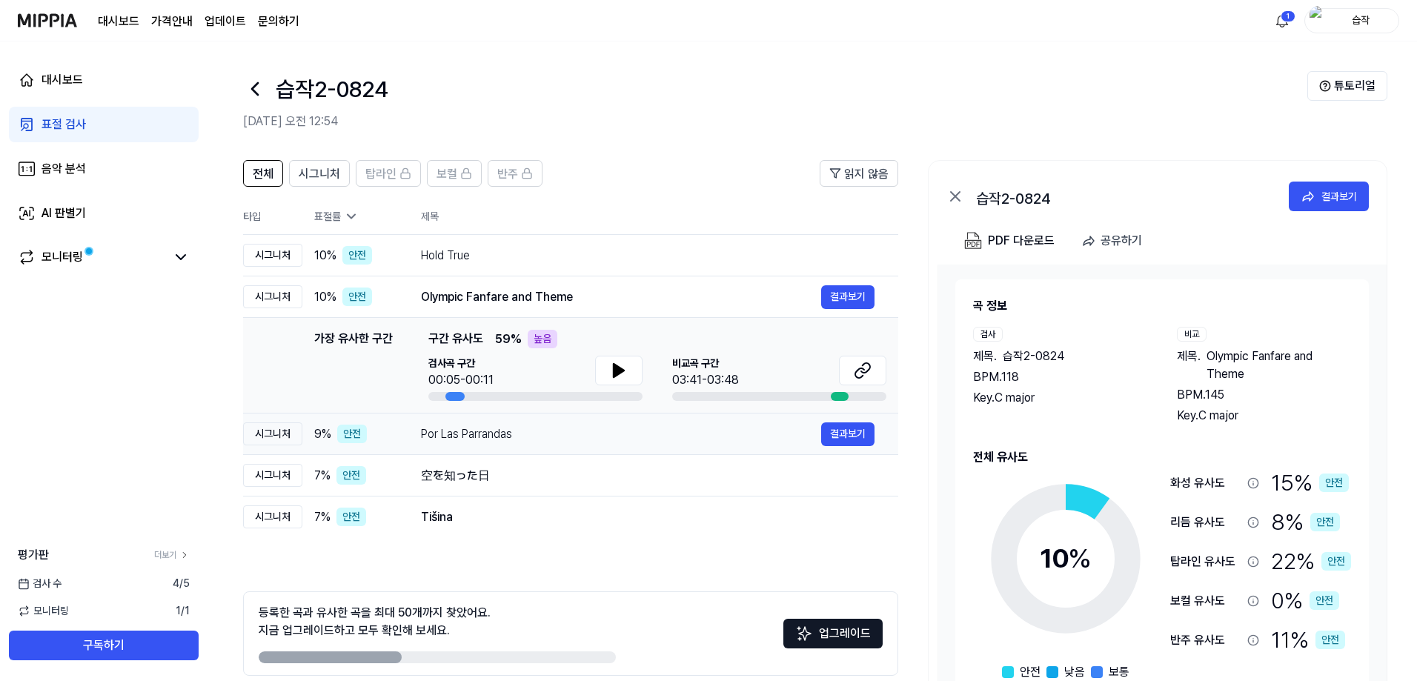
click at [618, 440] on div "Por Las Parrandas" at bounding box center [621, 434] width 400 height 18
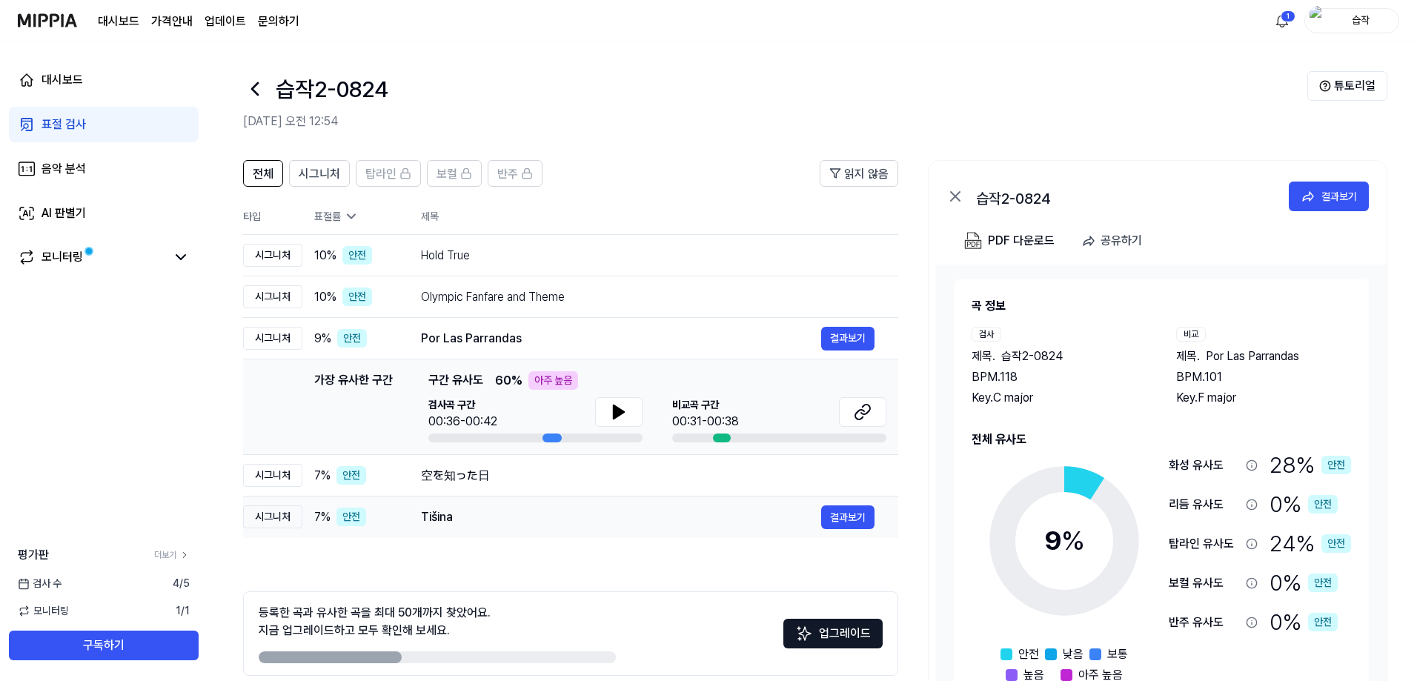
click at [507, 497] on td "Tišina 결과보기" at bounding box center [647, 518] width 501 height 42
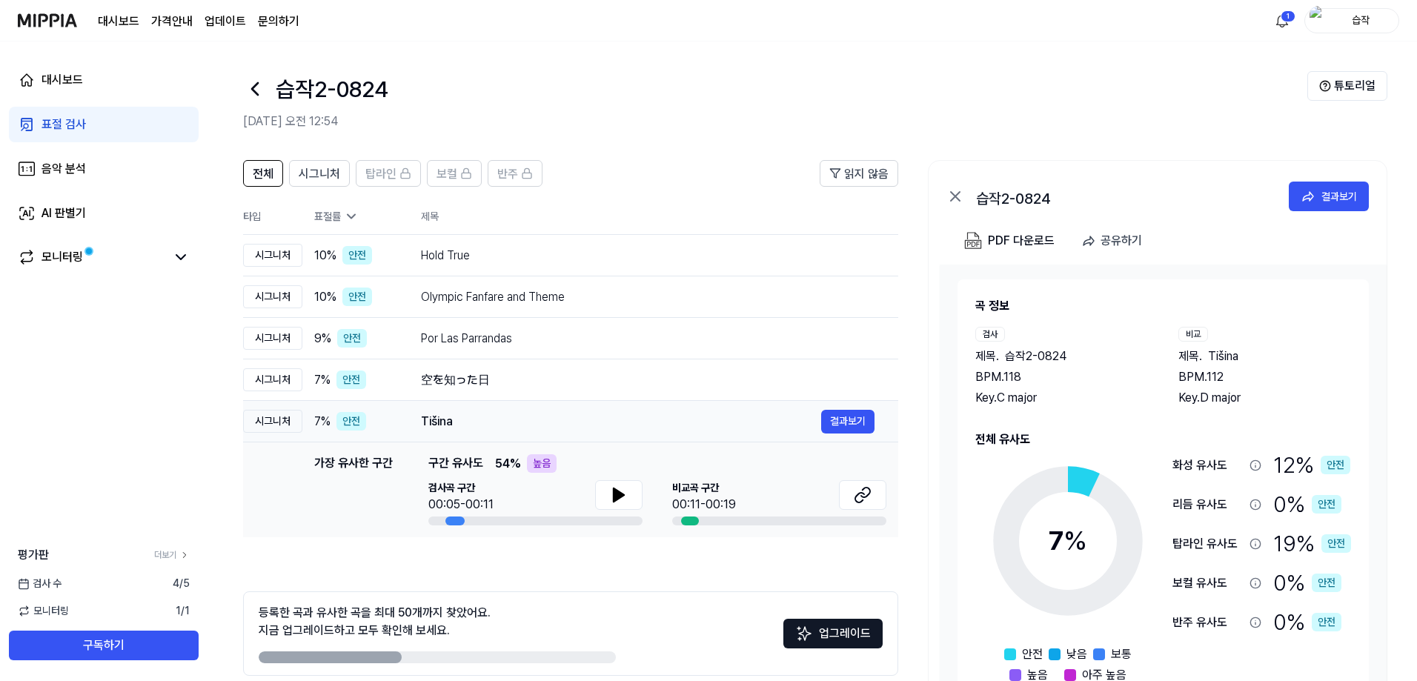
click at [532, 422] on div "Tišina" at bounding box center [621, 422] width 400 height 18
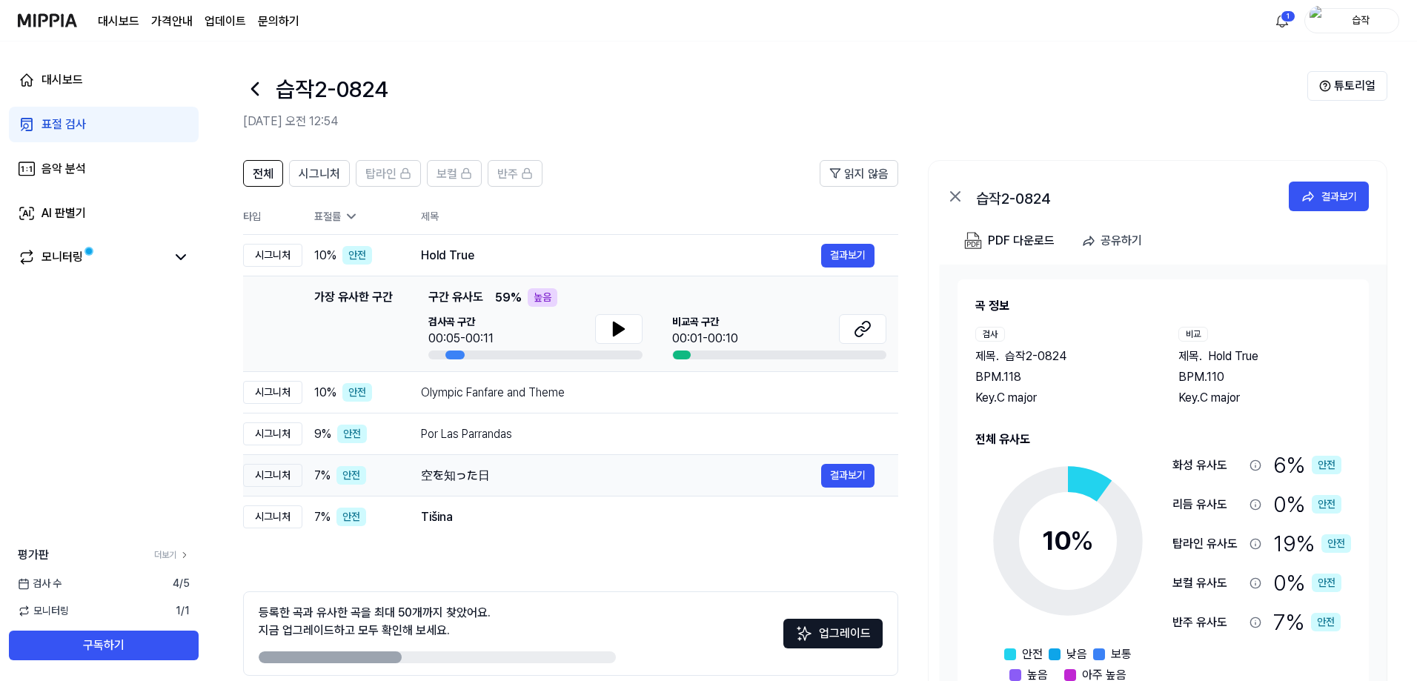
click at [547, 483] on div "空を知った日" at bounding box center [621, 476] width 400 height 18
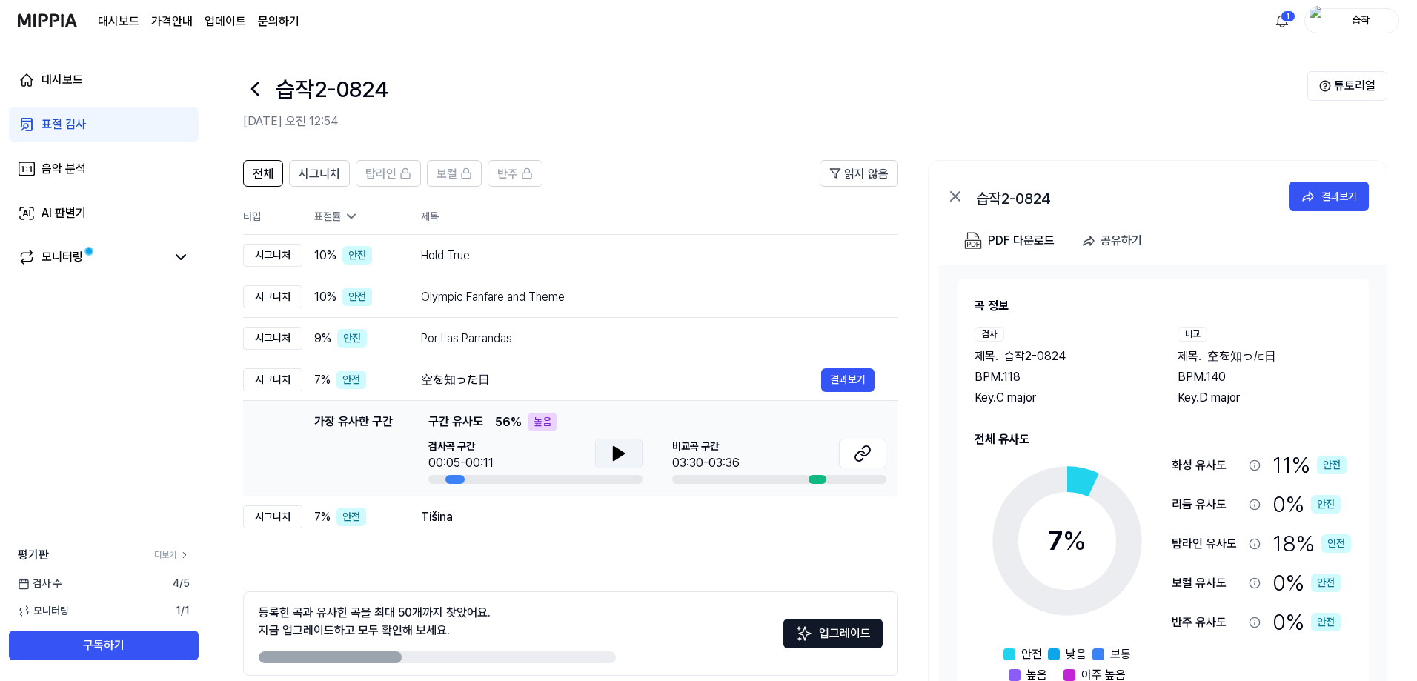
click at [614, 454] on icon at bounding box center [619, 453] width 10 height 13
click at [612, 454] on icon at bounding box center [619, 454] width 18 height 18
click at [606, 513] on div "Tišina" at bounding box center [621, 517] width 400 height 18
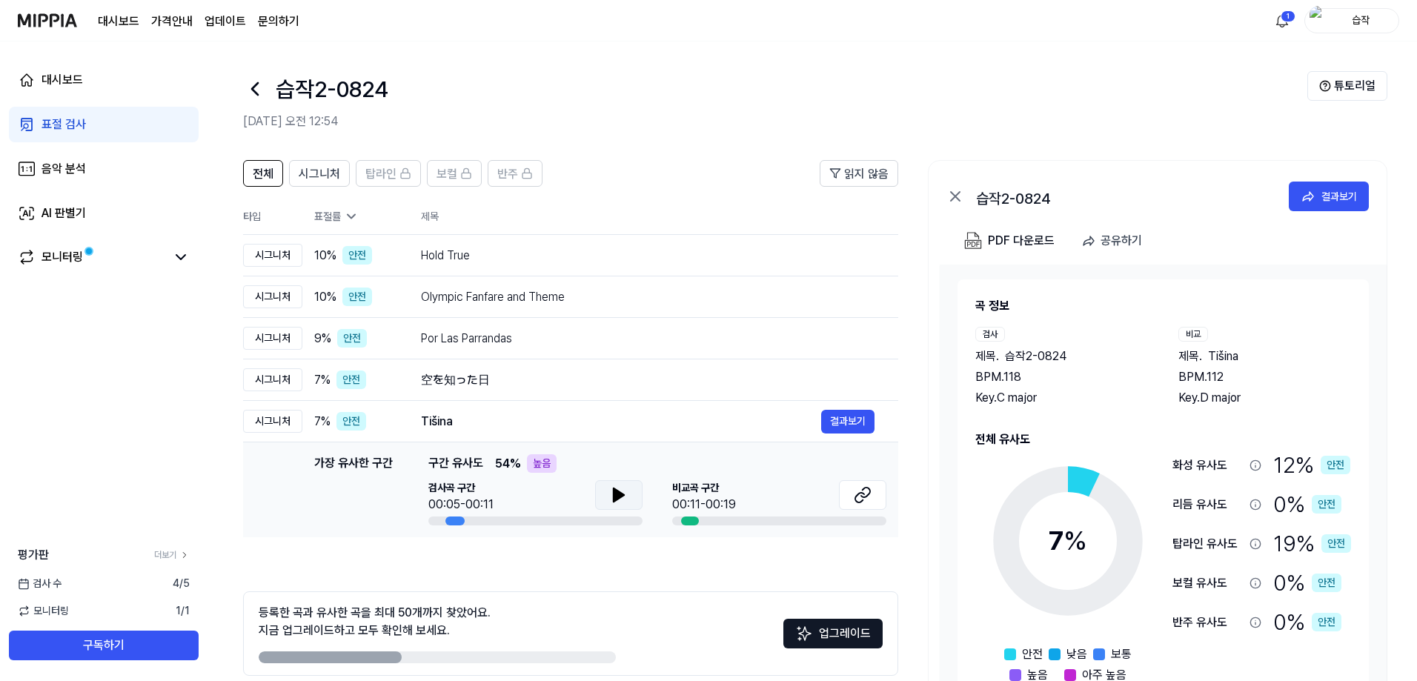
click at [620, 491] on icon at bounding box center [619, 495] width 18 height 18
click at [620, 491] on icon at bounding box center [621, 495] width 3 height 12
click at [630, 424] on div "Tišina" at bounding box center [621, 422] width 400 height 18
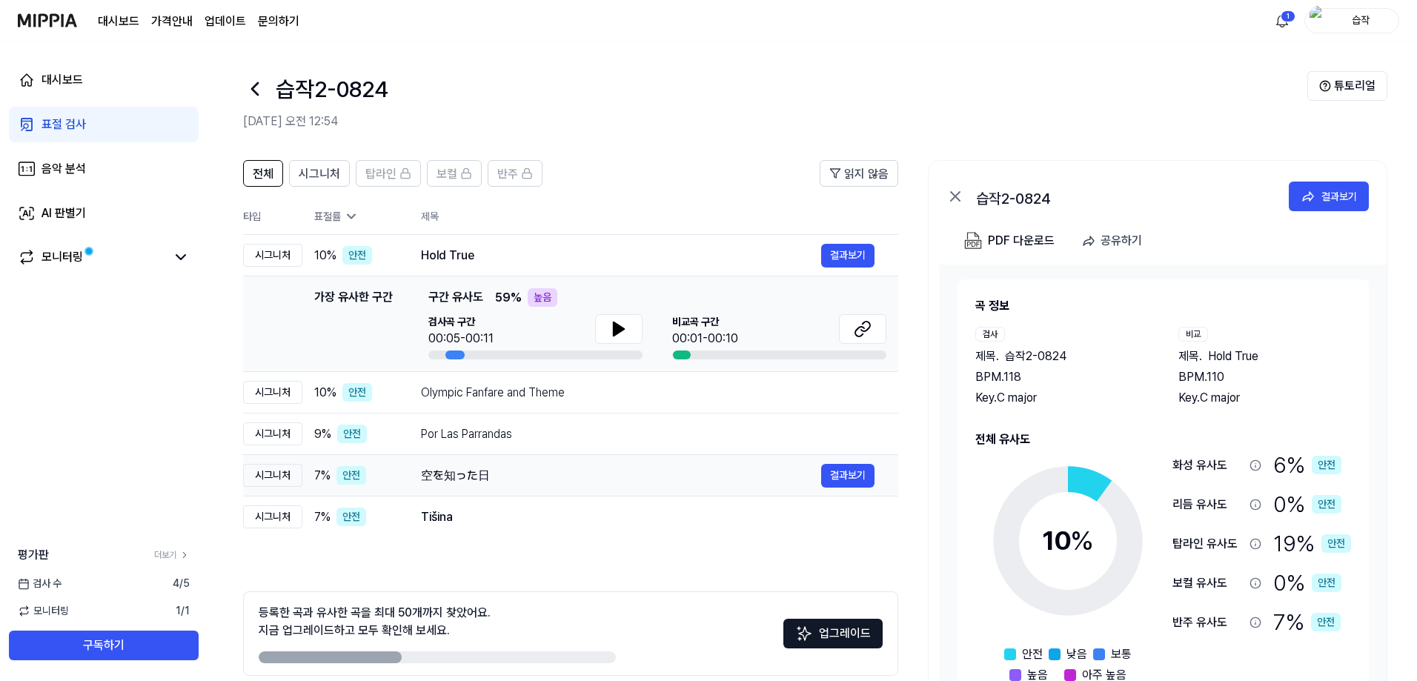
click at [695, 490] on td "空を知った日 결과보기" at bounding box center [647, 476] width 501 height 42
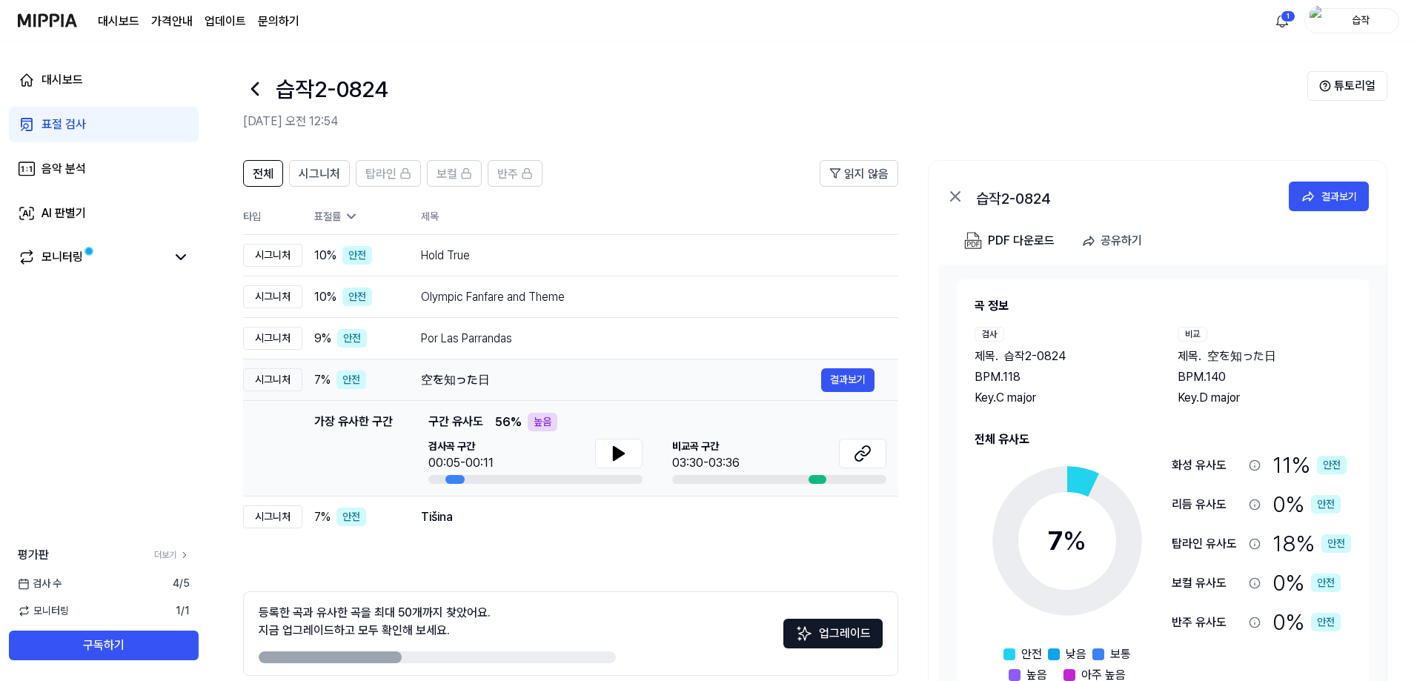
click at [639, 390] on div "空を知った日 결과보기" at bounding box center [648, 380] width 454 height 24
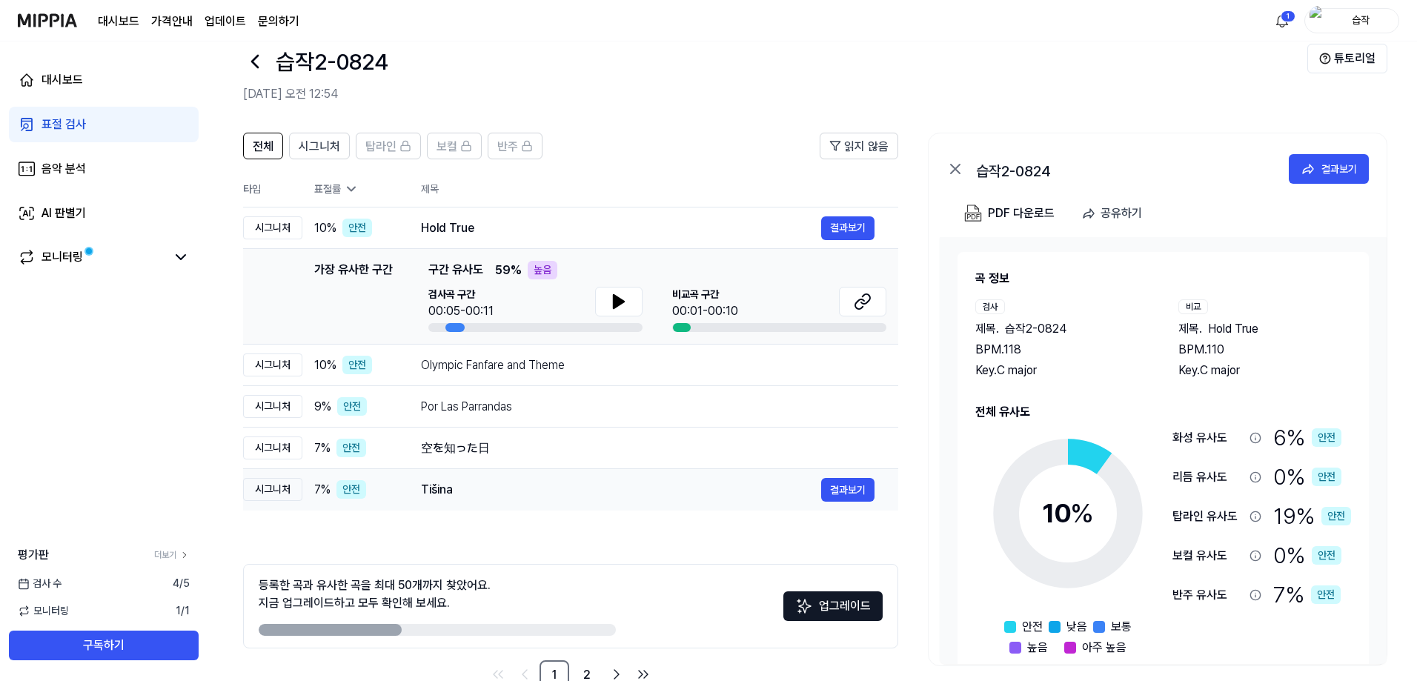
scroll to position [66, 0]
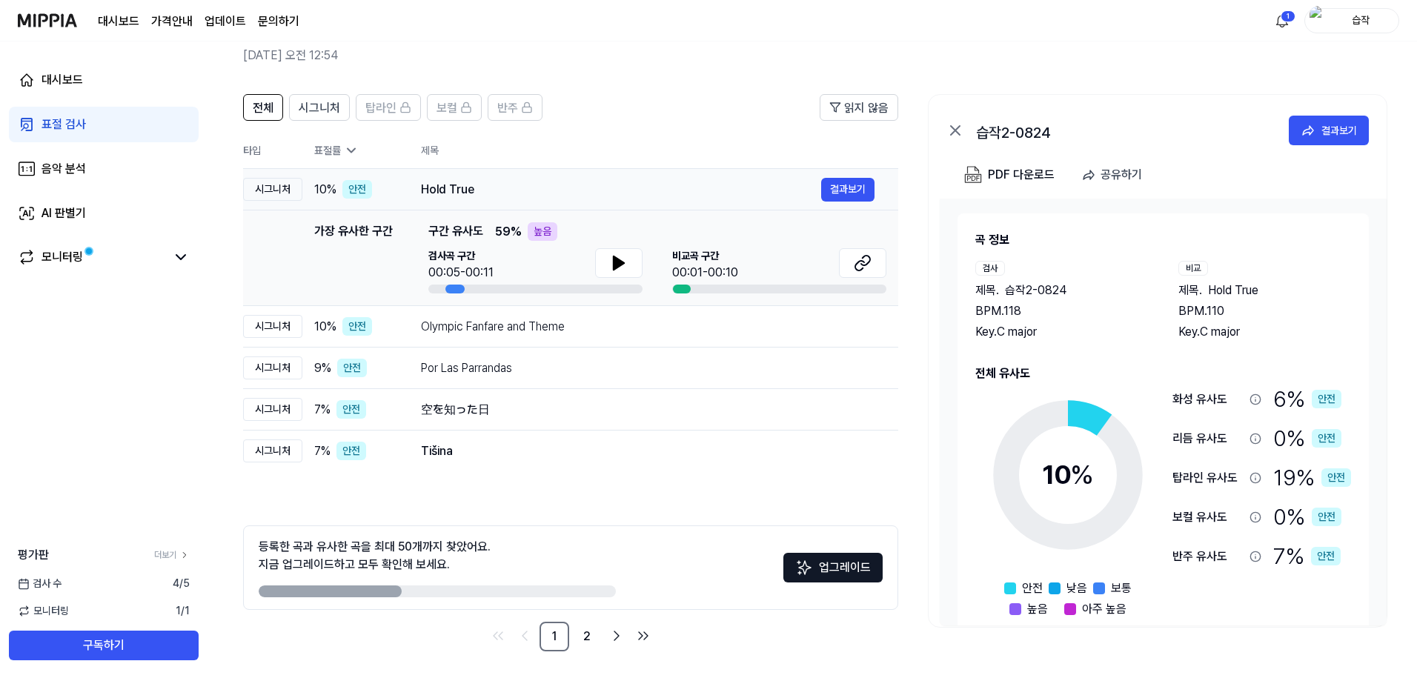
click at [757, 204] on td "Hold True 결과보기" at bounding box center [647, 190] width 501 height 42
click at [758, 185] on div "Hold True" at bounding box center [621, 190] width 400 height 18
click at [953, 134] on icon at bounding box center [955, 130] width 9 height 9
click at [587, 633] on link "2" at bounding box center [587, 637] width 30 height 30
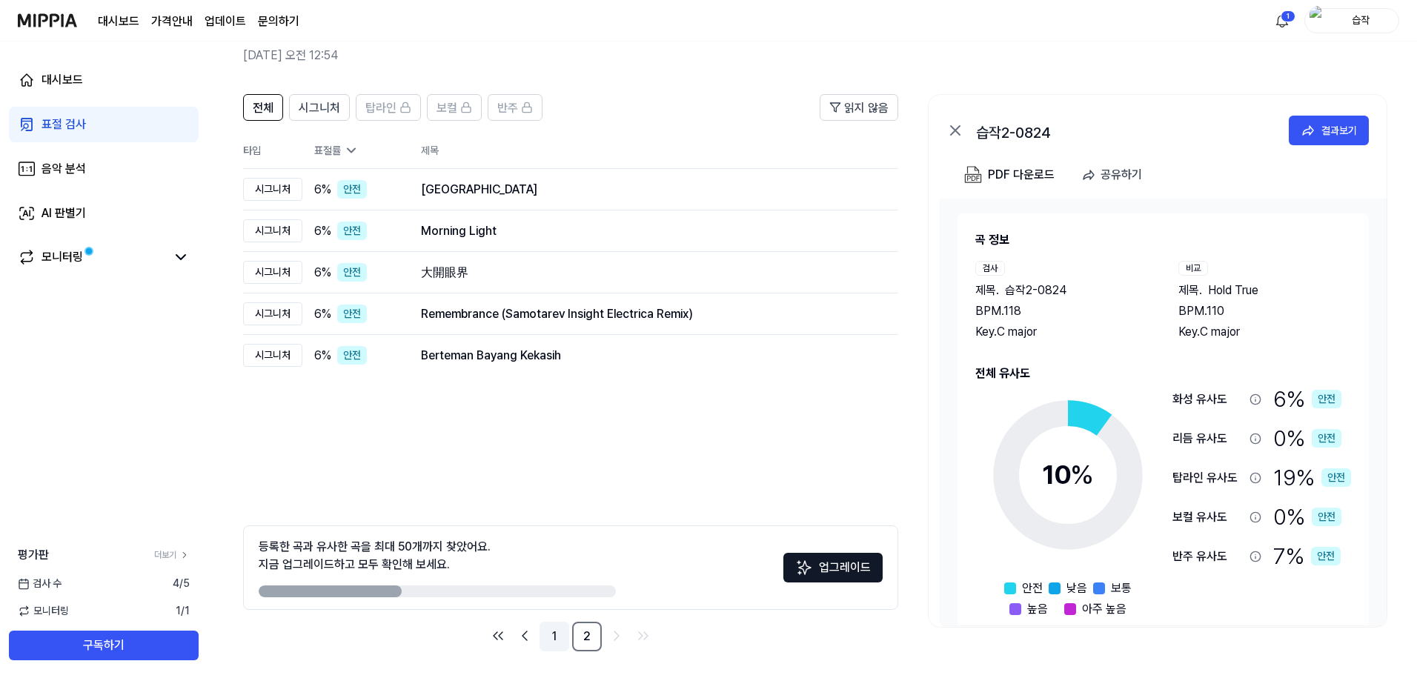
click at [546, 632] on link "1" at bounding box center [555, 637] width 30 height 30
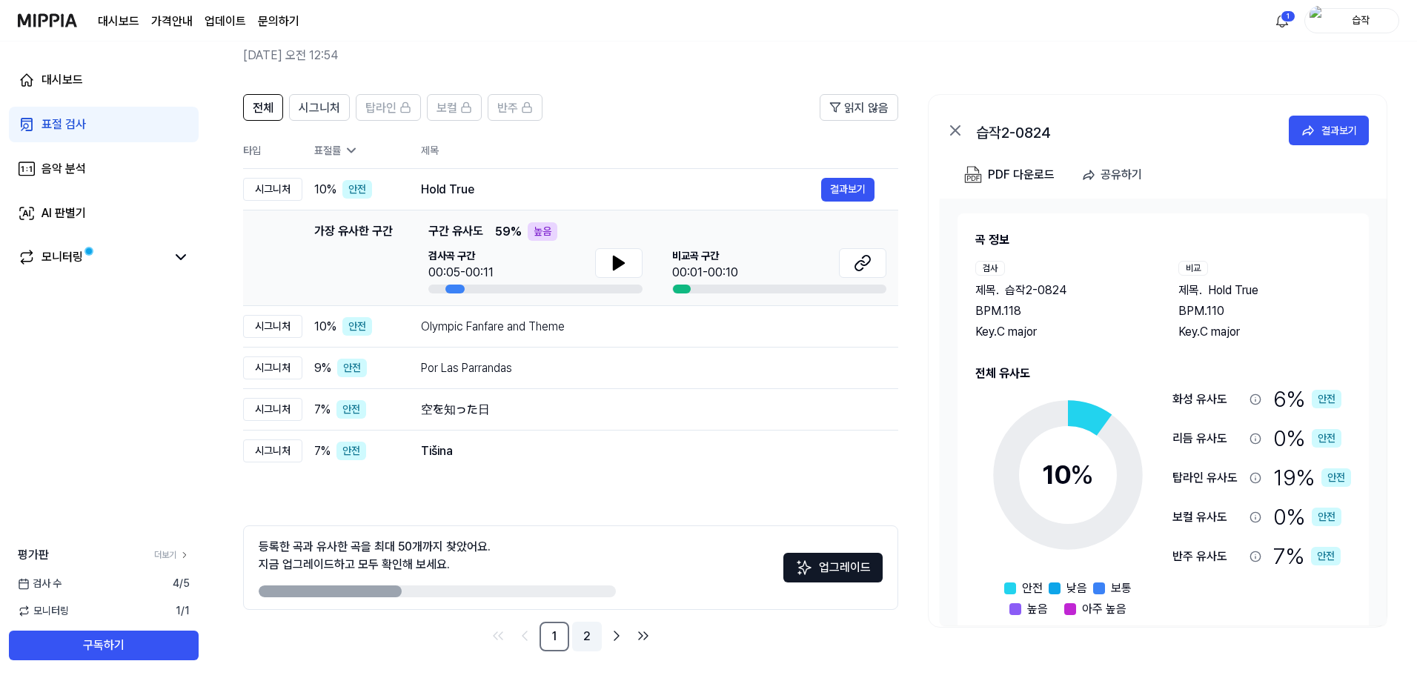
click at [589, 637] on link "2" at bounding box center [587, 637] width 30 height 30
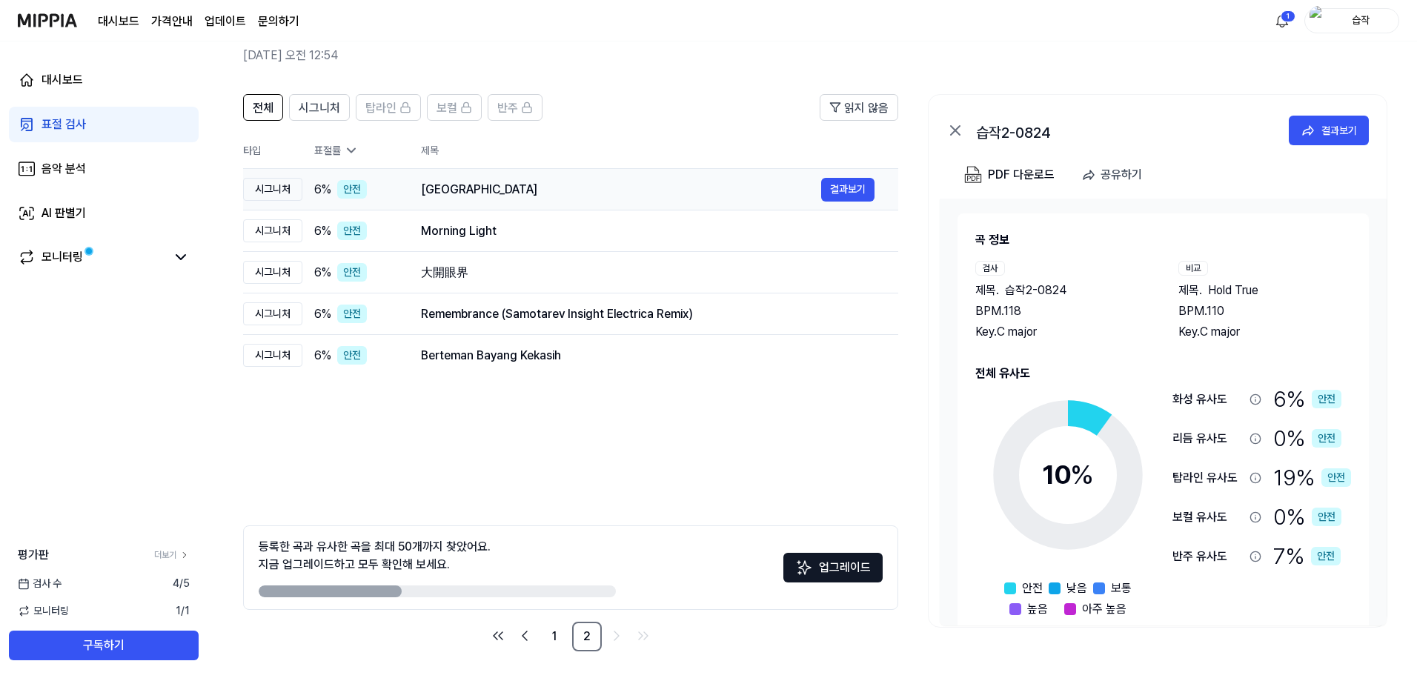
click at [574, 184] on div "[GEOGRAPHIC_DATA]" at bounding box center [621, 190] width 400 height 18
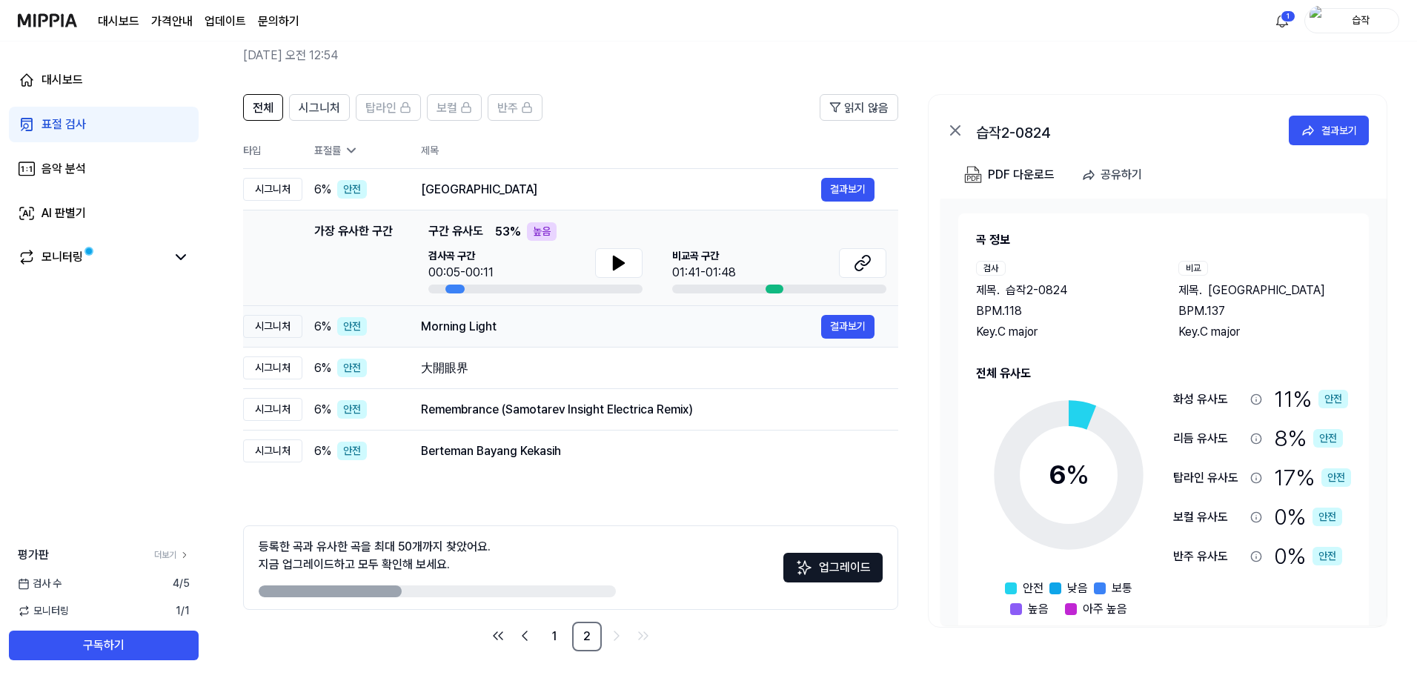
click at [613, 328] on div "Morning Light" at bounding box center [621, 327] width 400 height 18
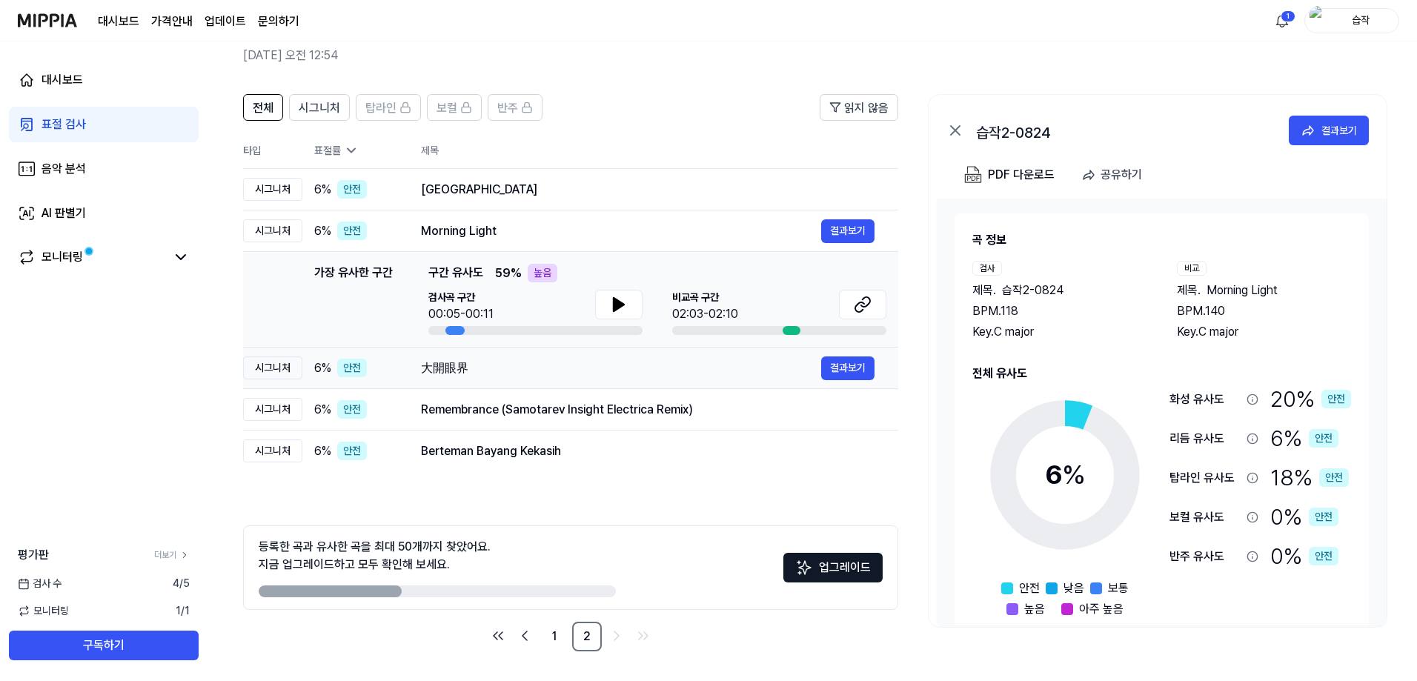
click at [597, 366] on div "大開眼界" at bounding box center [621, 369] width 400 height 18
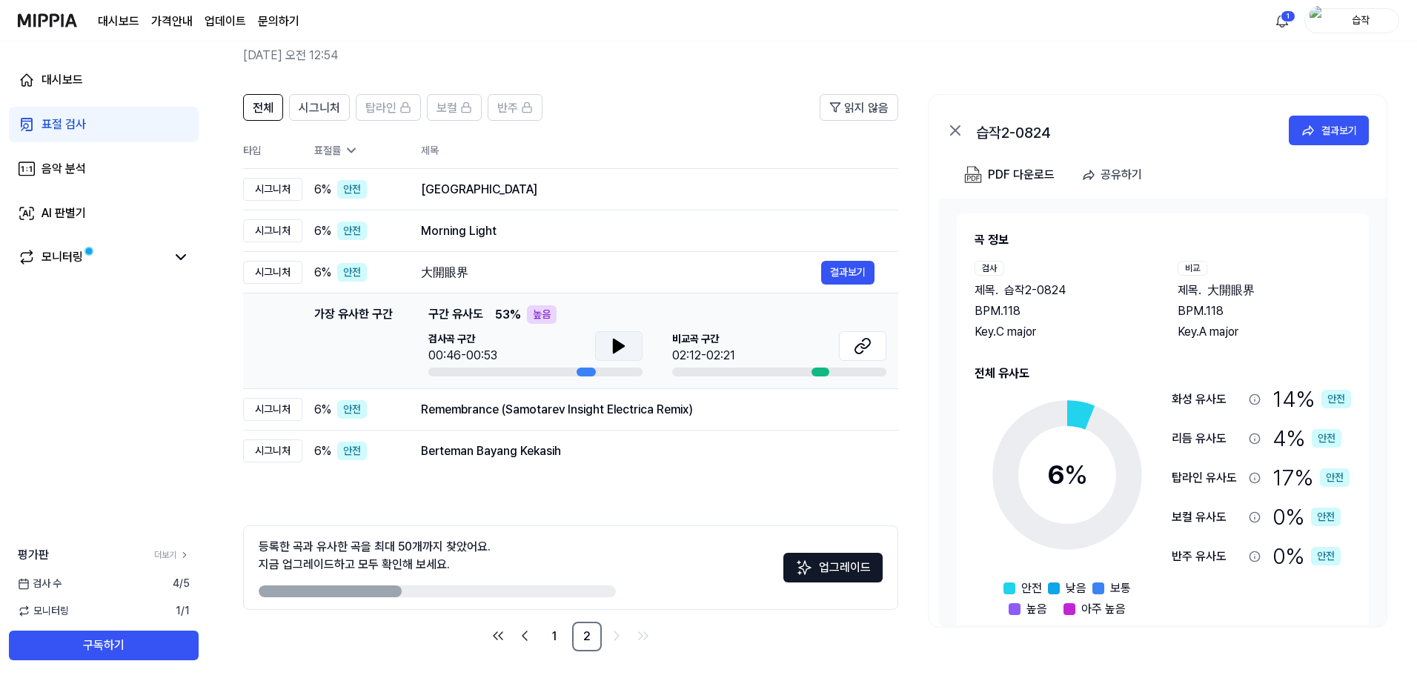
click at [617, 352] on icon at bounding box center [619, 346] width 18 height 18
click at [865, 347] on icon at bounding box center [863, 346] width 18 height 18
click at [542, 424] on td "Remembrance (Samotarev Insight Electrica Remix) 결과보기" at bounding box center [647, 410] width 501 height 42
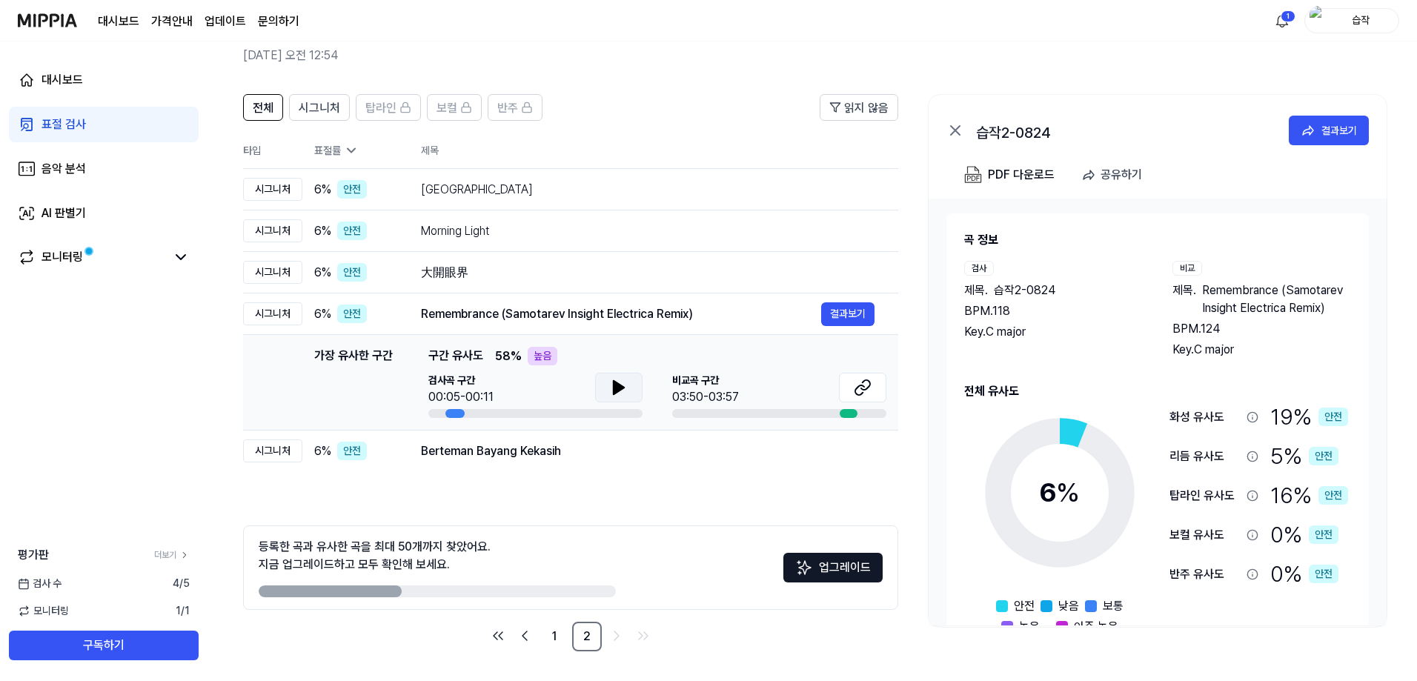
click at [612, 391] on icon at bounding box center [619, 388] width 18 height 18
click at [604, 466] on td "Berteman Bayang Kekasih 결과보기" at bounding box center [647, 452] width 501 height 42
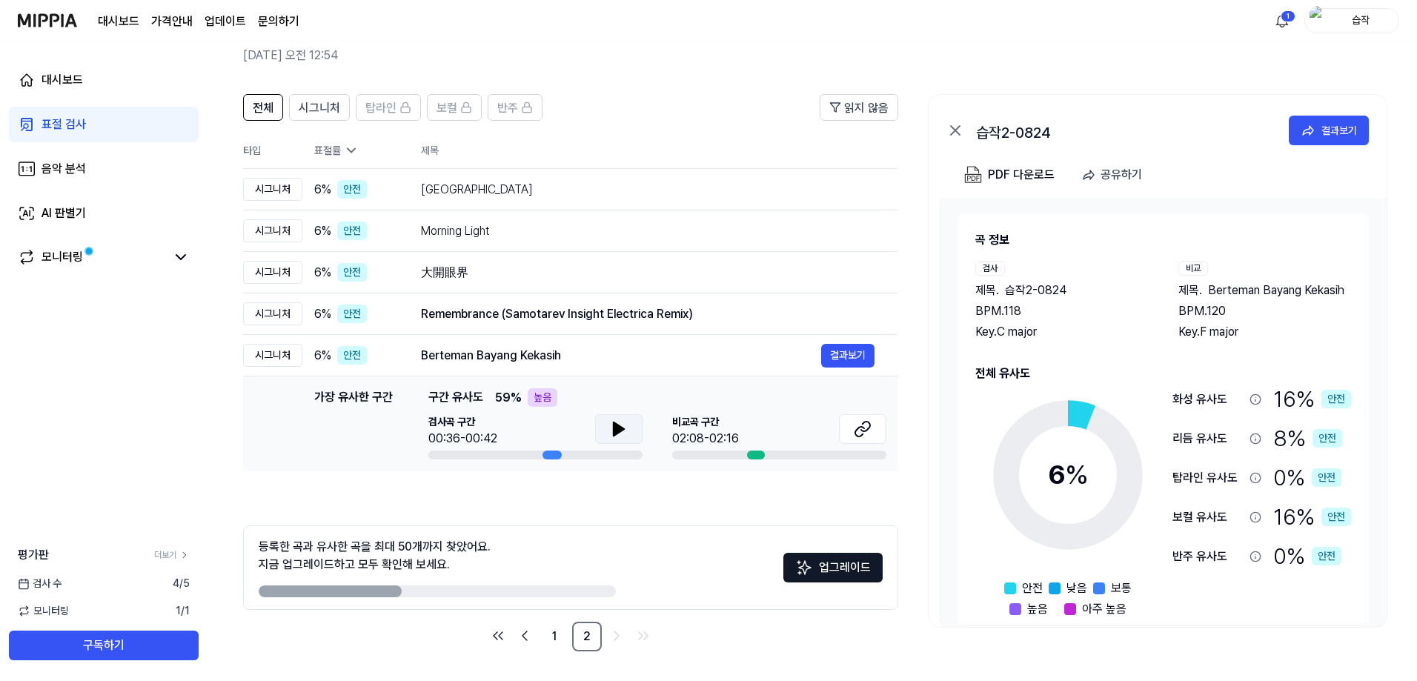
click at [614, 434] on icon at bounding box center [619, 429] width 10 height 13
click at [554, 317] on div "Remembrance (Samotarev Insight Electrica Remix)" at bounding box center [621, 314] width 400 height 18
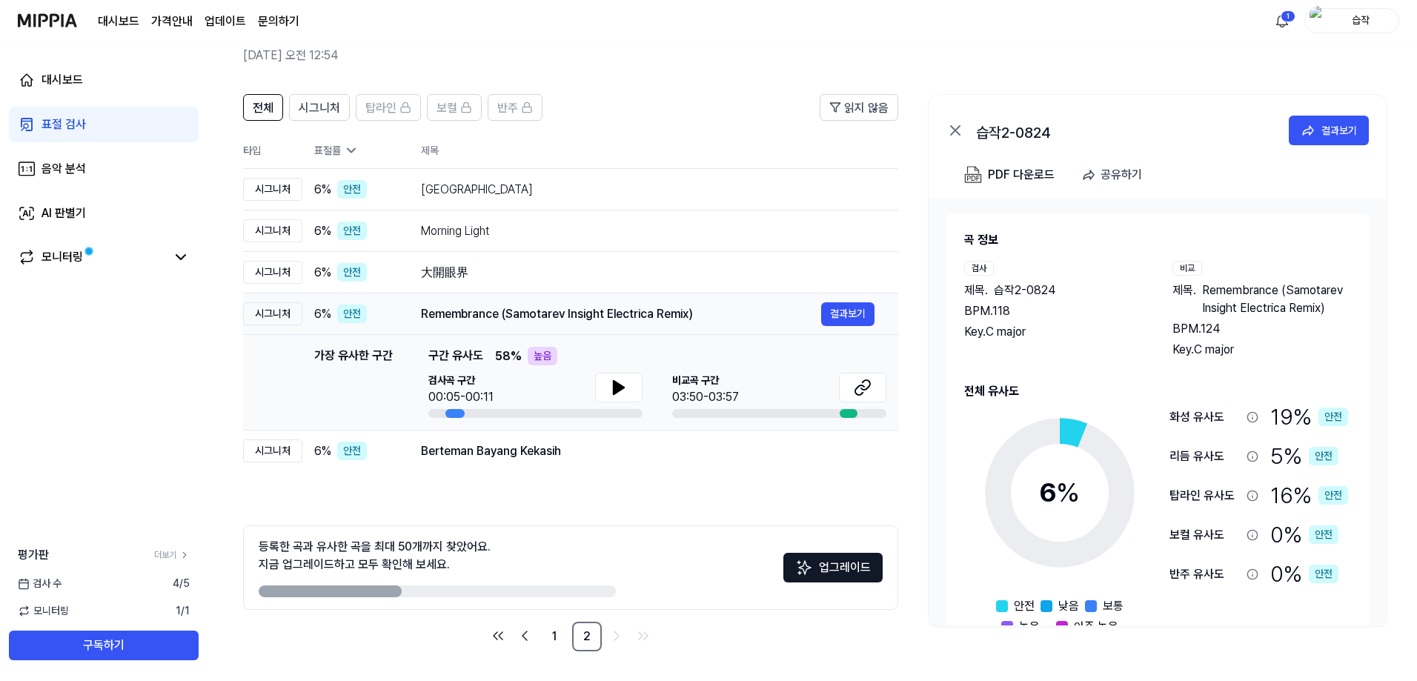
click at [536, 294] on td "Remembrance (Samotarev Insight Electrica Remix) 결과보기" at bounding box center [647, 315] width 501 height 42
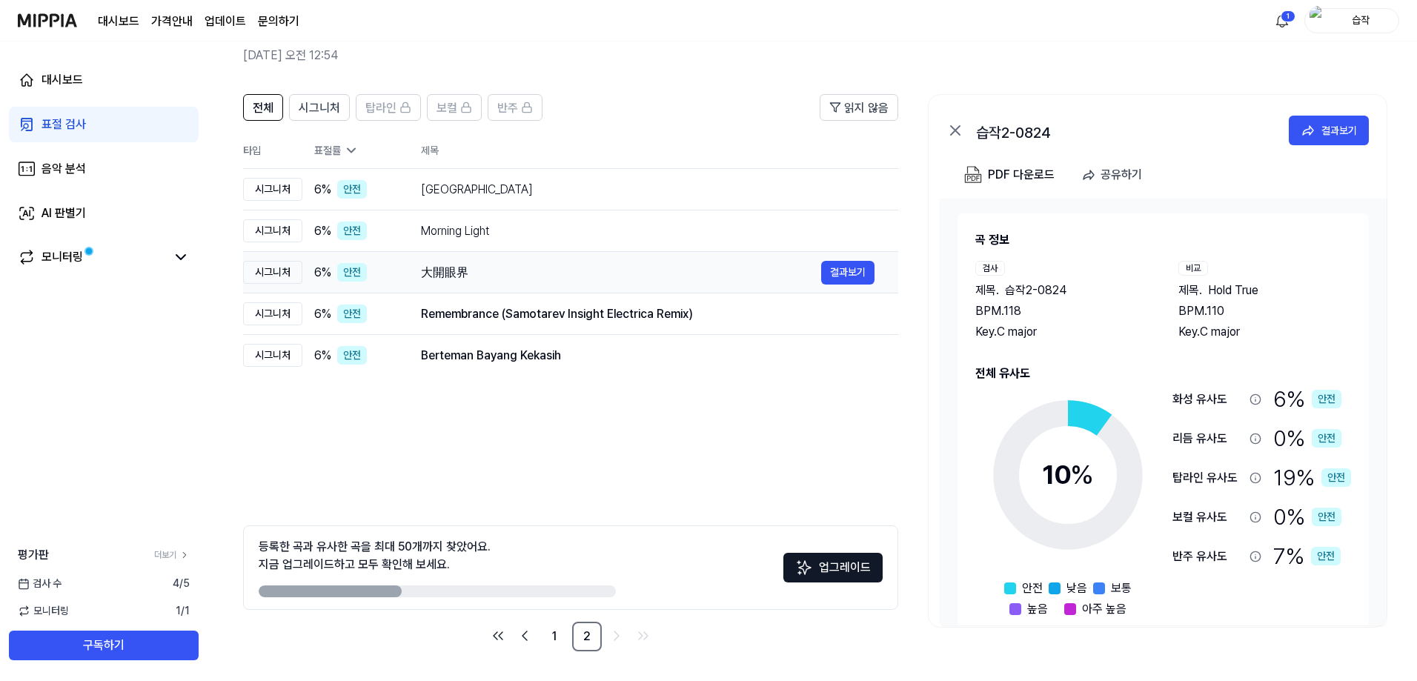
click at [538, 276] on div "大開眼界" at bounding box center [621, 273] width 400 height 18
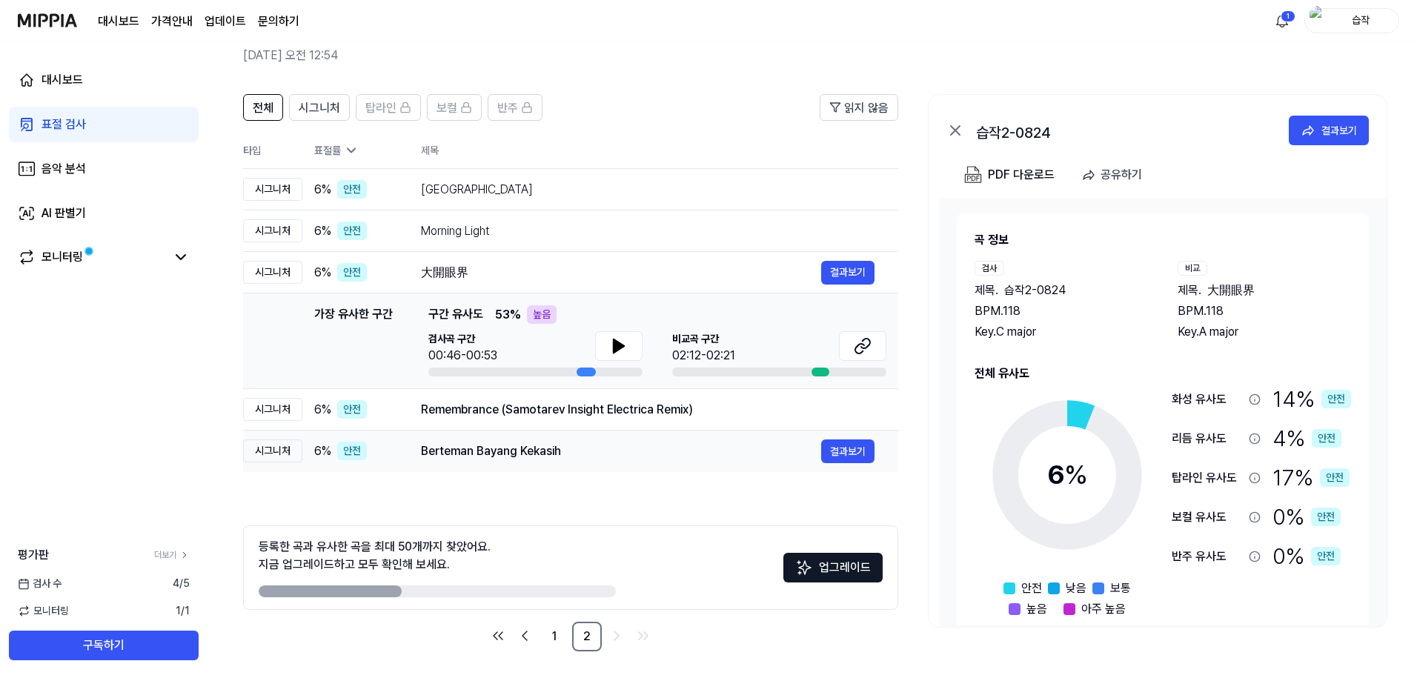
click at [579, 457] on div "Berteman Bayang Kekasih" at bounding box center [621, 452] width 400 height 18
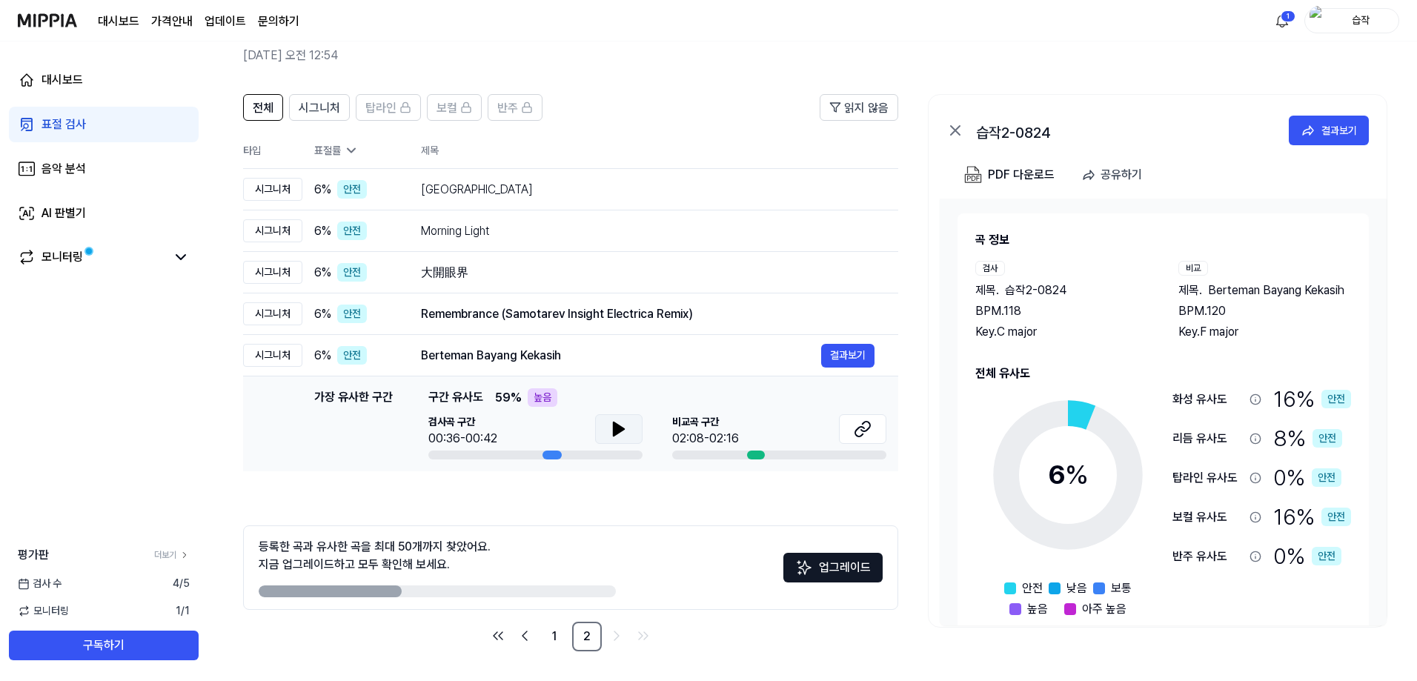
click at [616, 429] on icon at bounding box center [619, 429] width 10 height 13
click at [849, 428] on button at bounding box center [862, 429] width 47 height 30
click at [852, 430] on button at bounding box center [862, 429] width 47 height 30
click at [1319, 125] on button "결과보기" at bounding box center [1329, 131] width 80 height 30
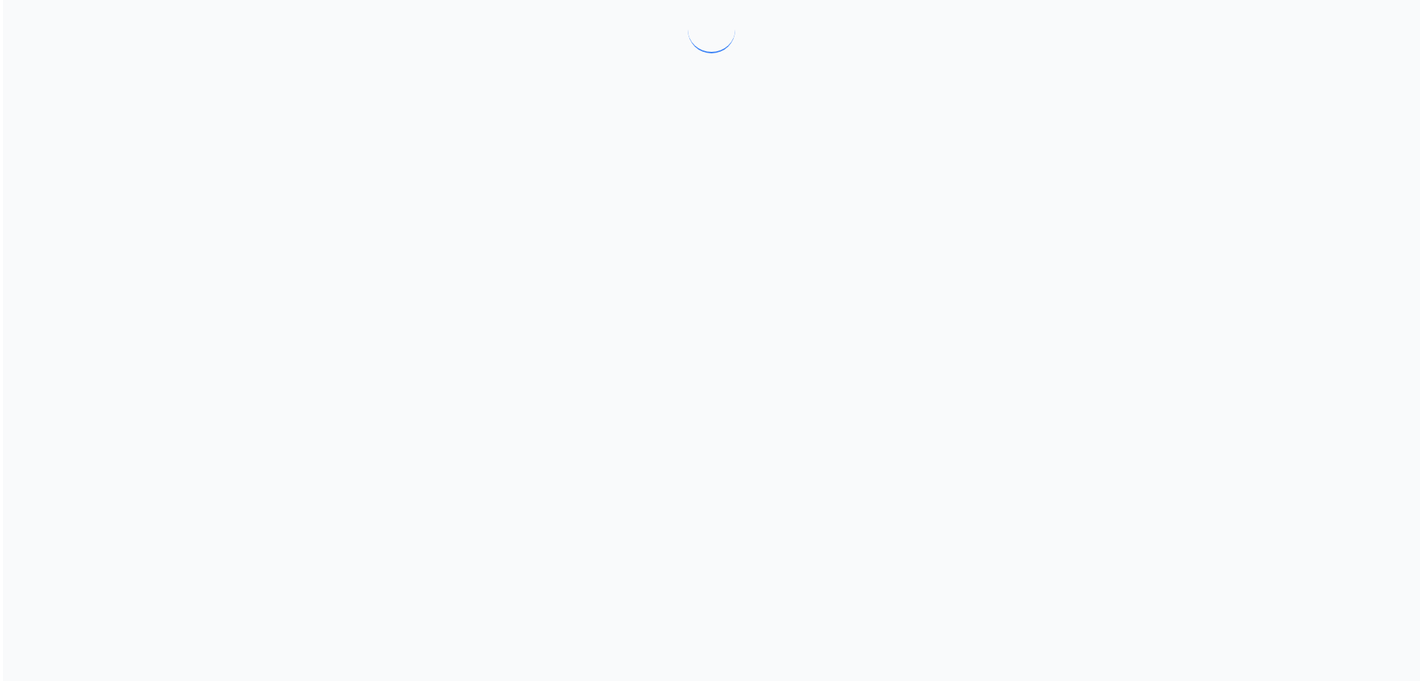
scroll to position [0, 0]
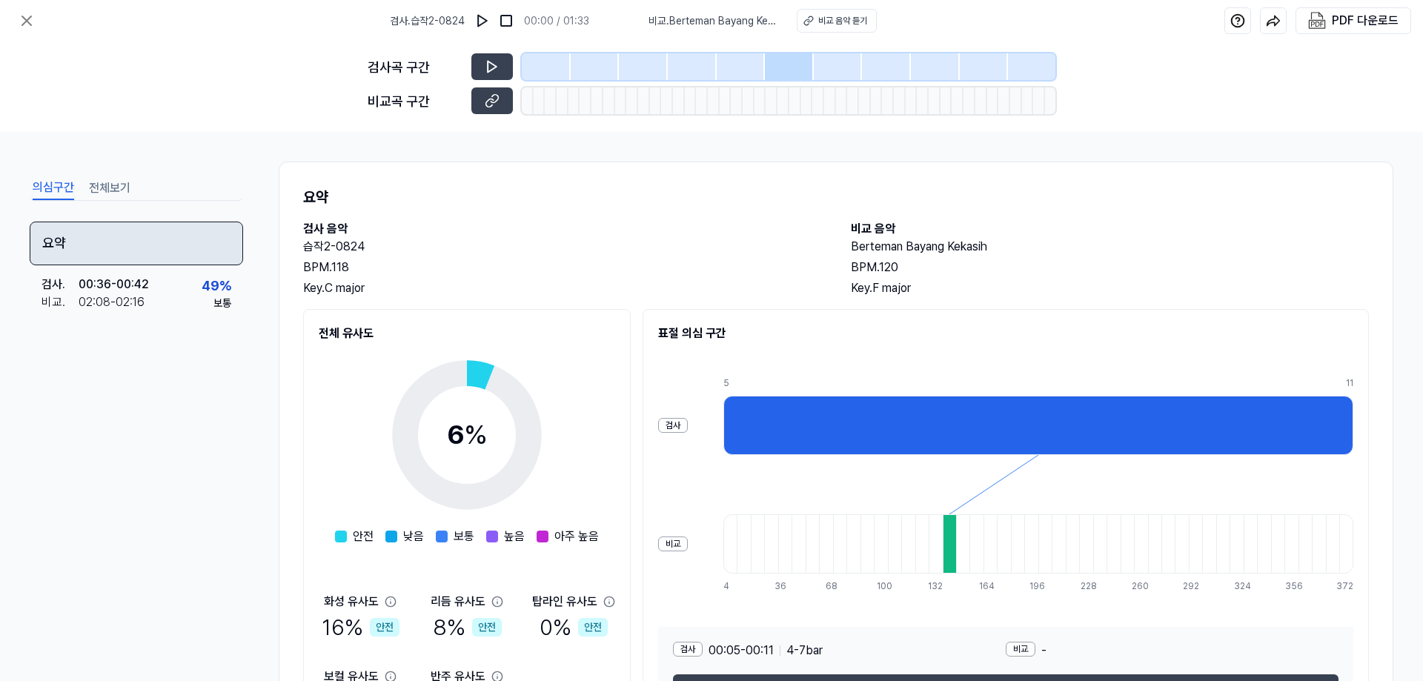
click at [130, 231] on div "요약" at bounding box center [136, 244] width 213 height 44
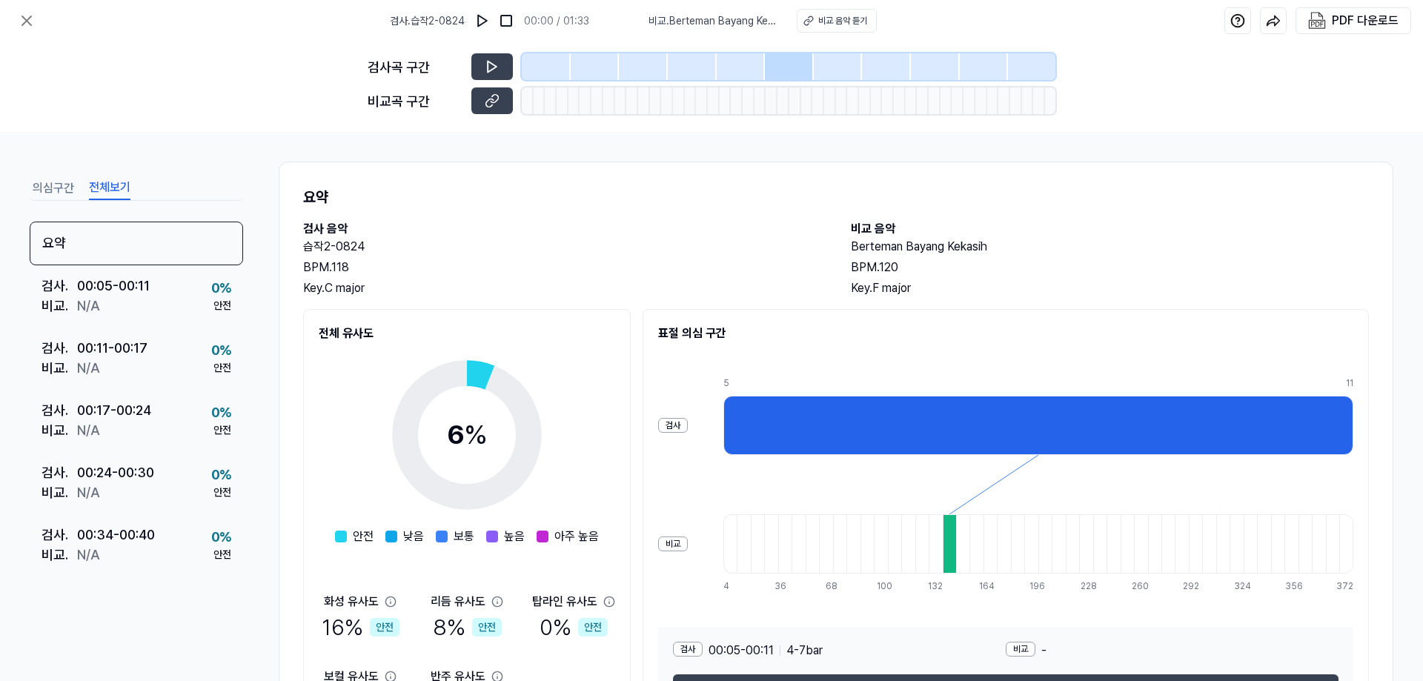
click at [102, 193] on button "전체보기" at bounding box center [110, 188] width 42 height 24
click at [24, 24] on icon at bounding box center [26, 20] width 9 height 9
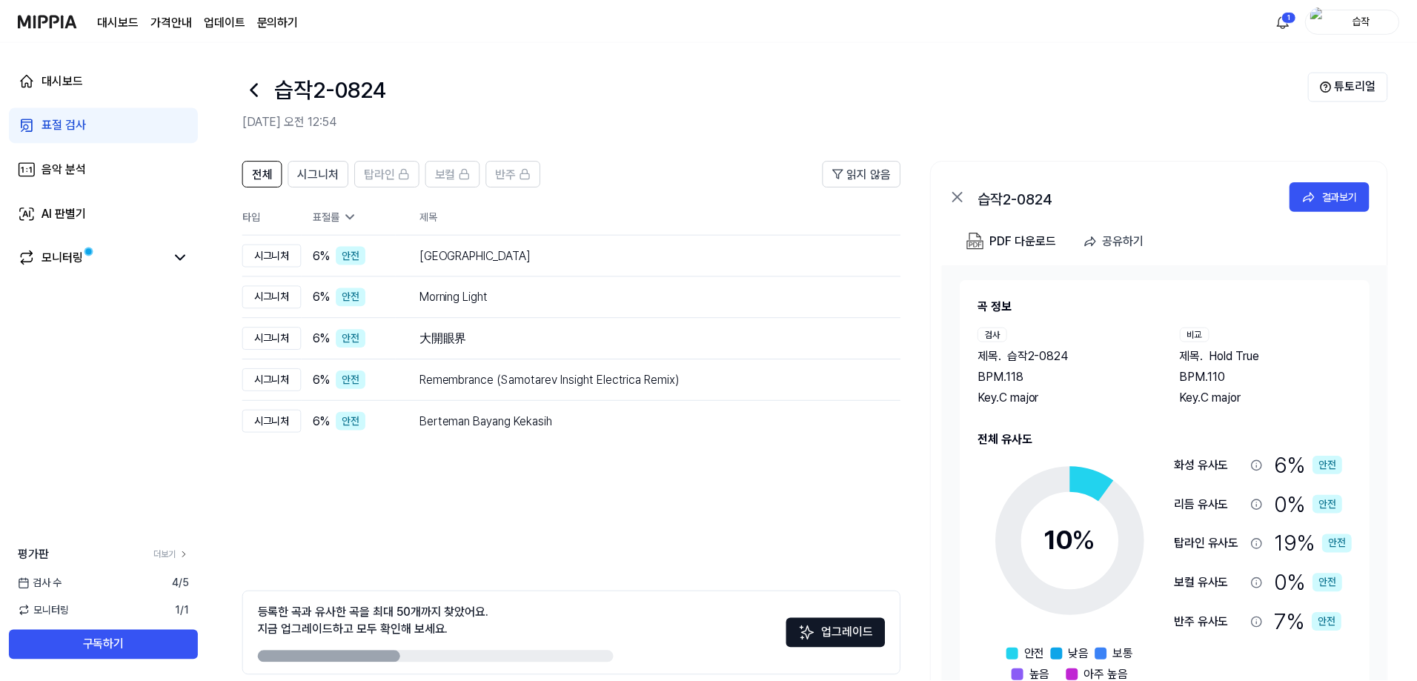
scroll to position [66, 0]
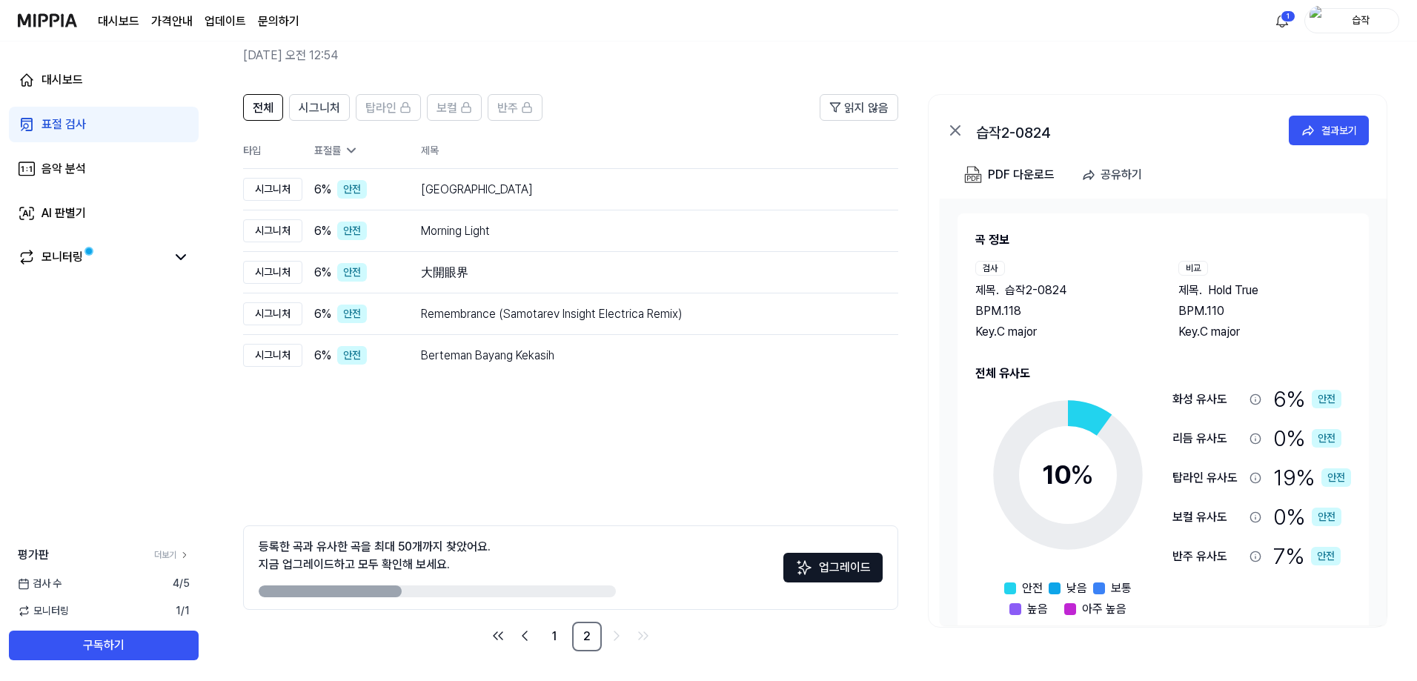
click at [73, 114] on link "표절 검사" at bounding box center [104, 125] width 190 height 36
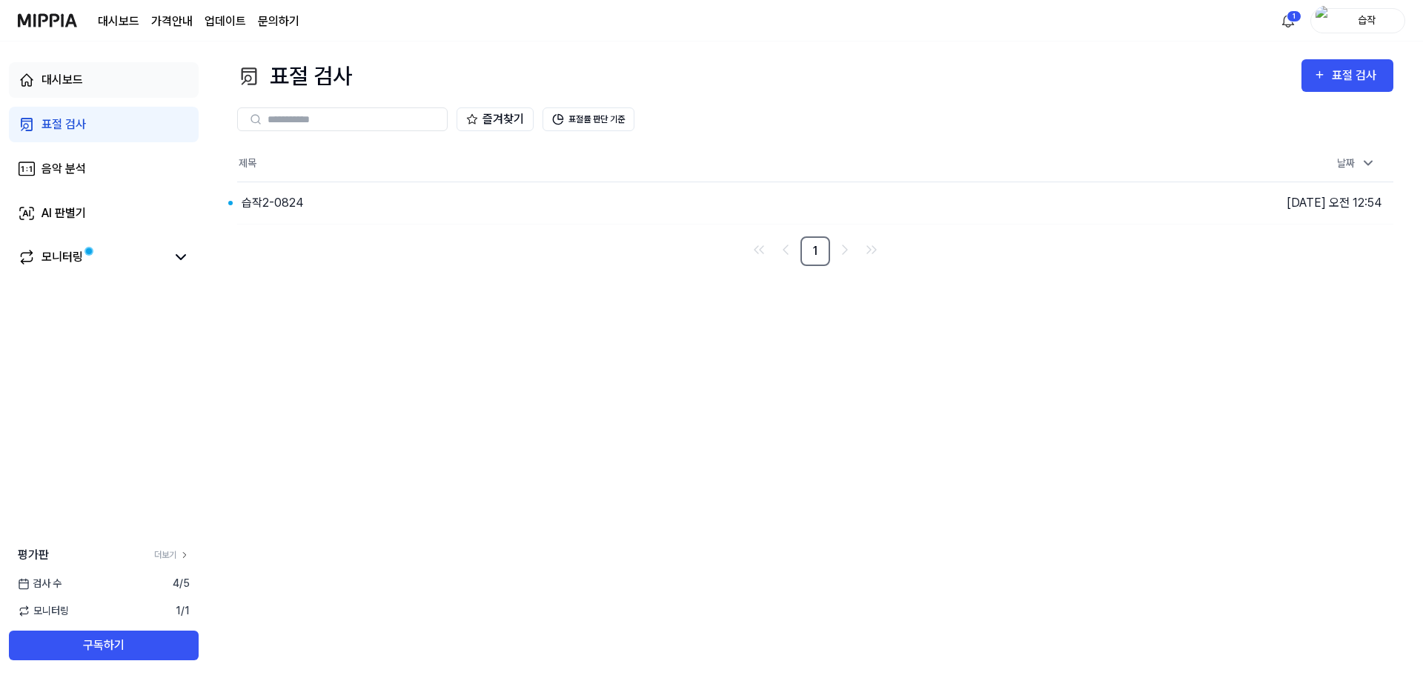
click at [89, 77] on link "대시보드" at bounding box center [104, 80] width 190 height 36
